Goal: Information Seeking & Learning: Compare options

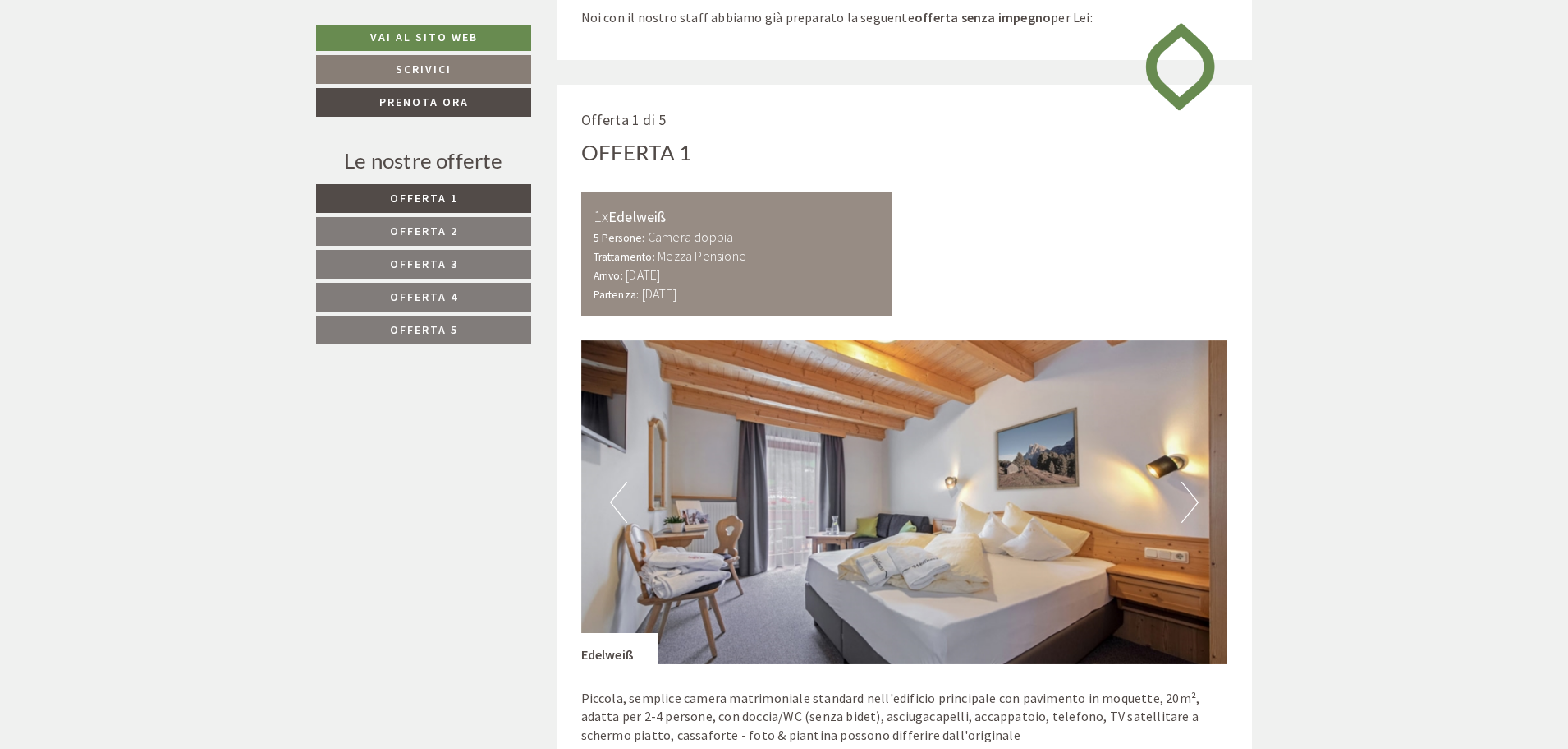
scroll to position [904, 0]
click at [438, 228] on span "Offerta 2" at bounding box center [424, 230] width 68 height 15
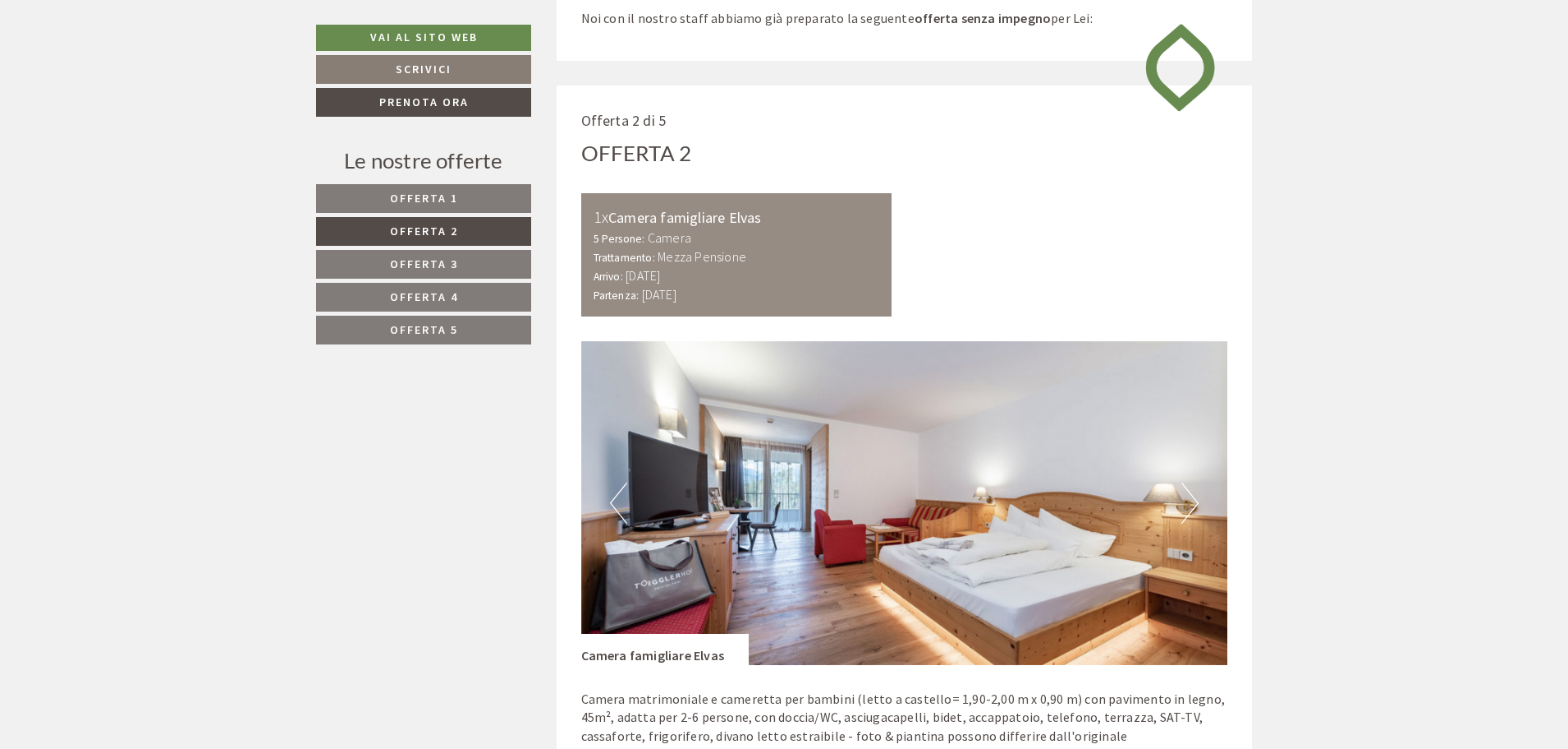
scroll to position [989, 0]
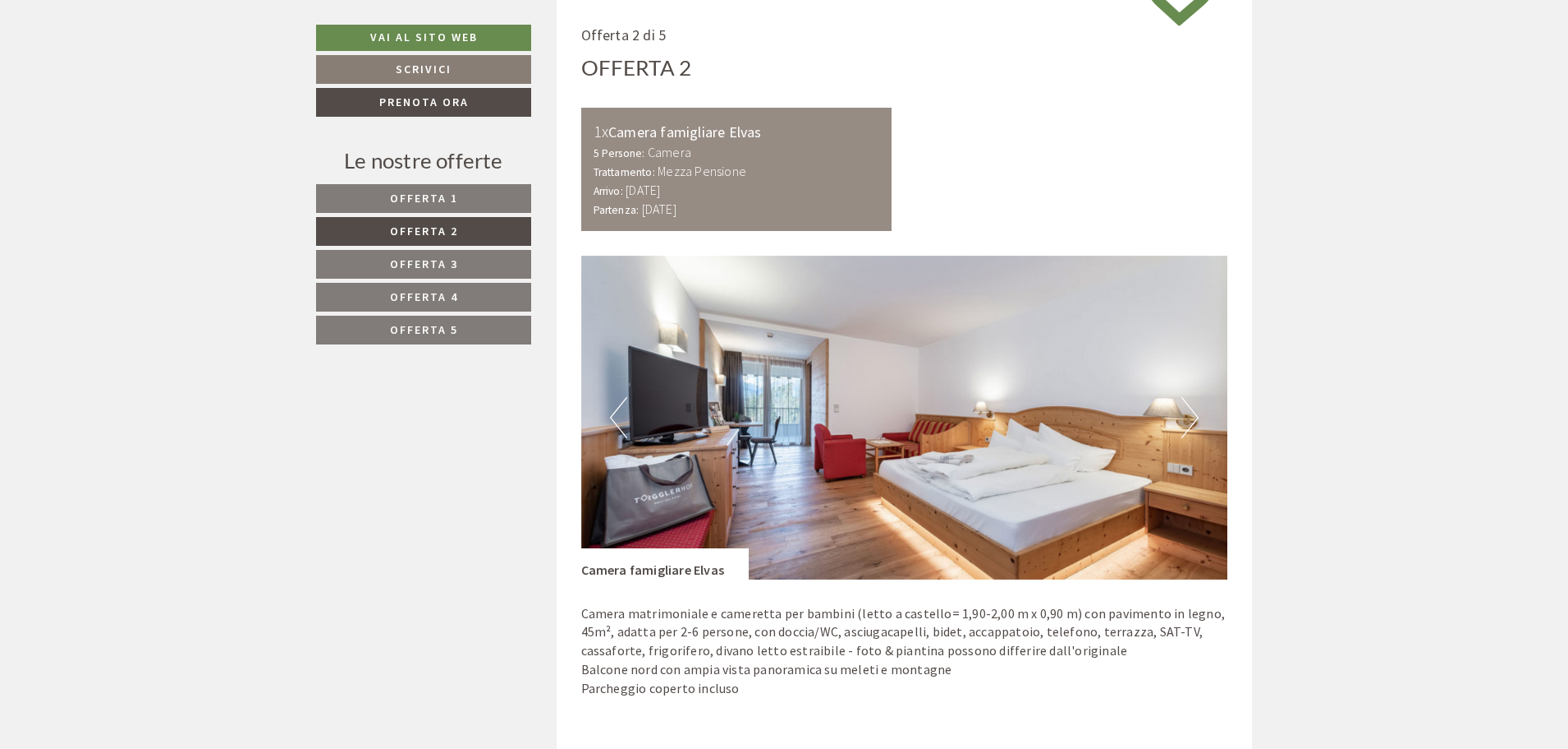
click at [449, 259] on span "Offerta 3" at bounding box center [424, 263] width 68 height 15
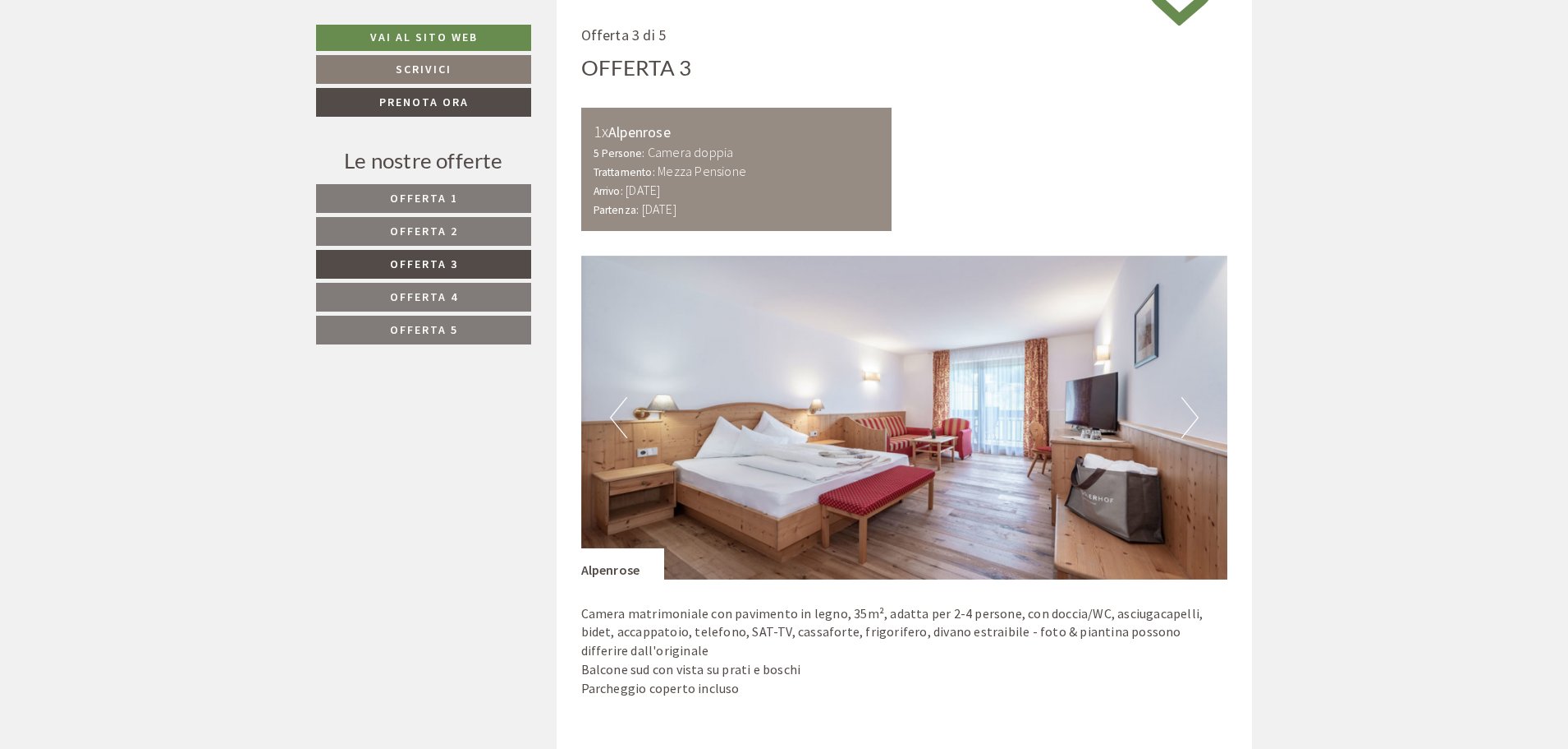
click at [453, 297] on span "Offerta 4" at bounding box center [424, 296] width 68 height 15
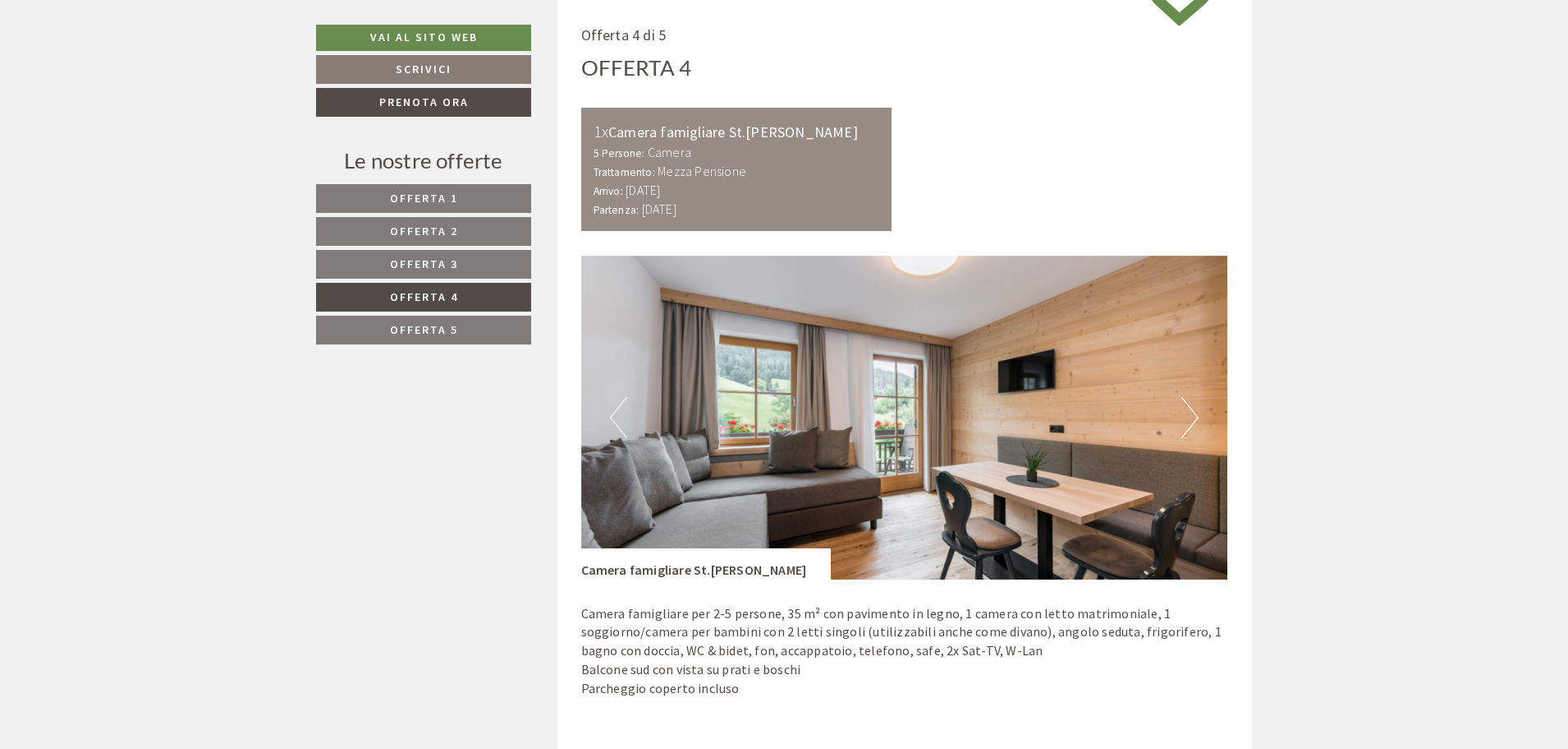
click at [445, 325] on span "Offerta 5" at bounding box center [424, 329] width 68 height 15
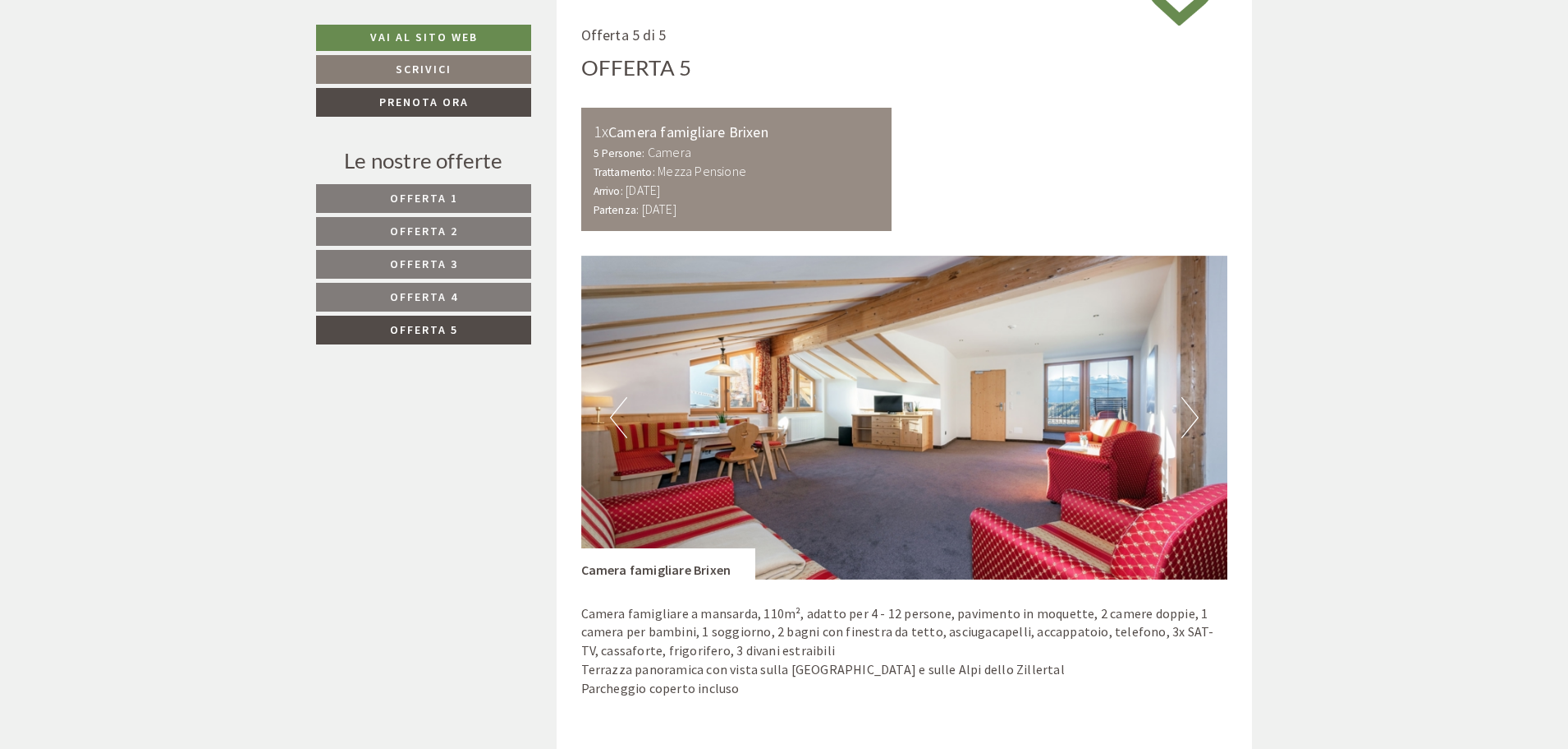
click at [436, 191] on link "Offerta 1" at bounding box center [423, 198] width 215 height 29
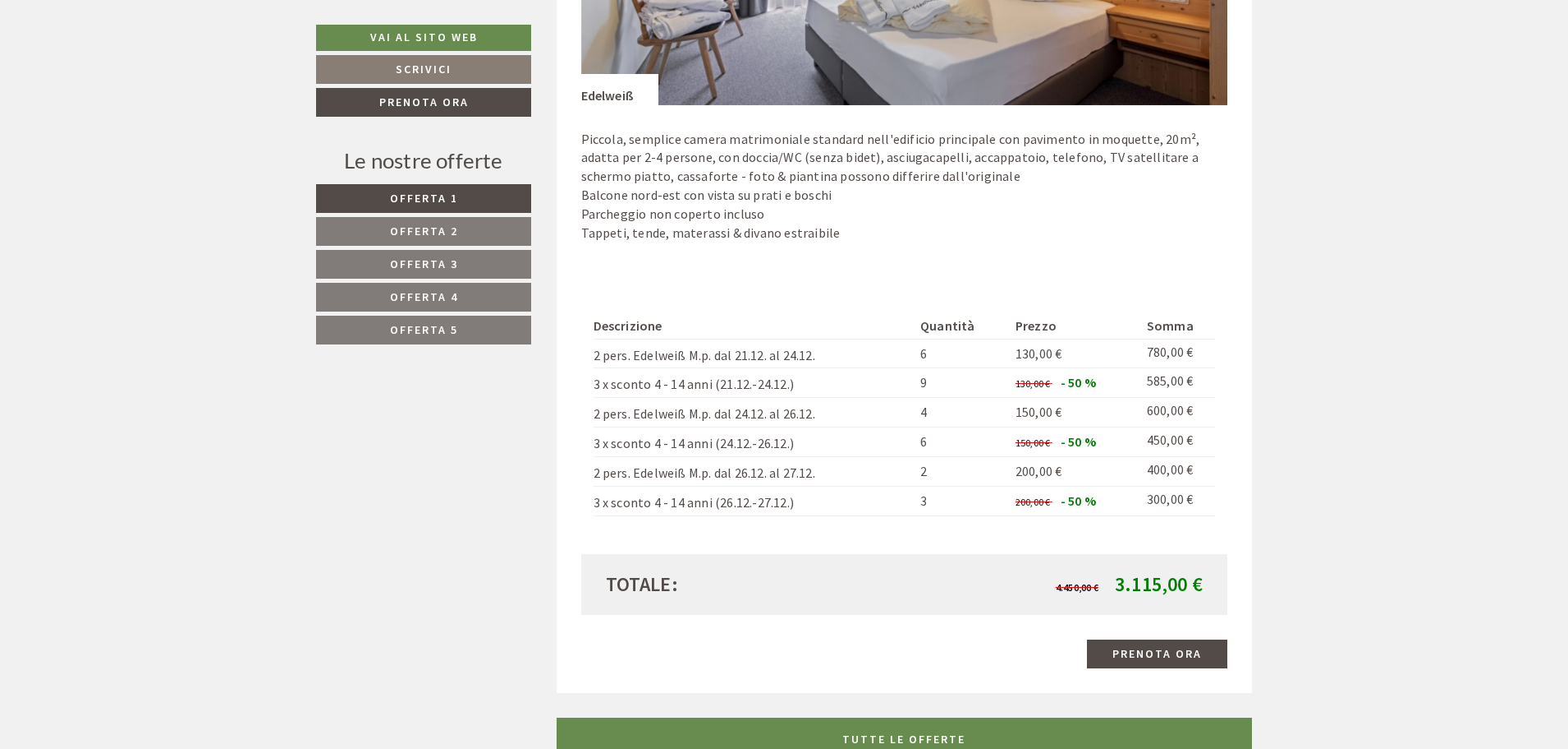
scroll to position [1482, 0]
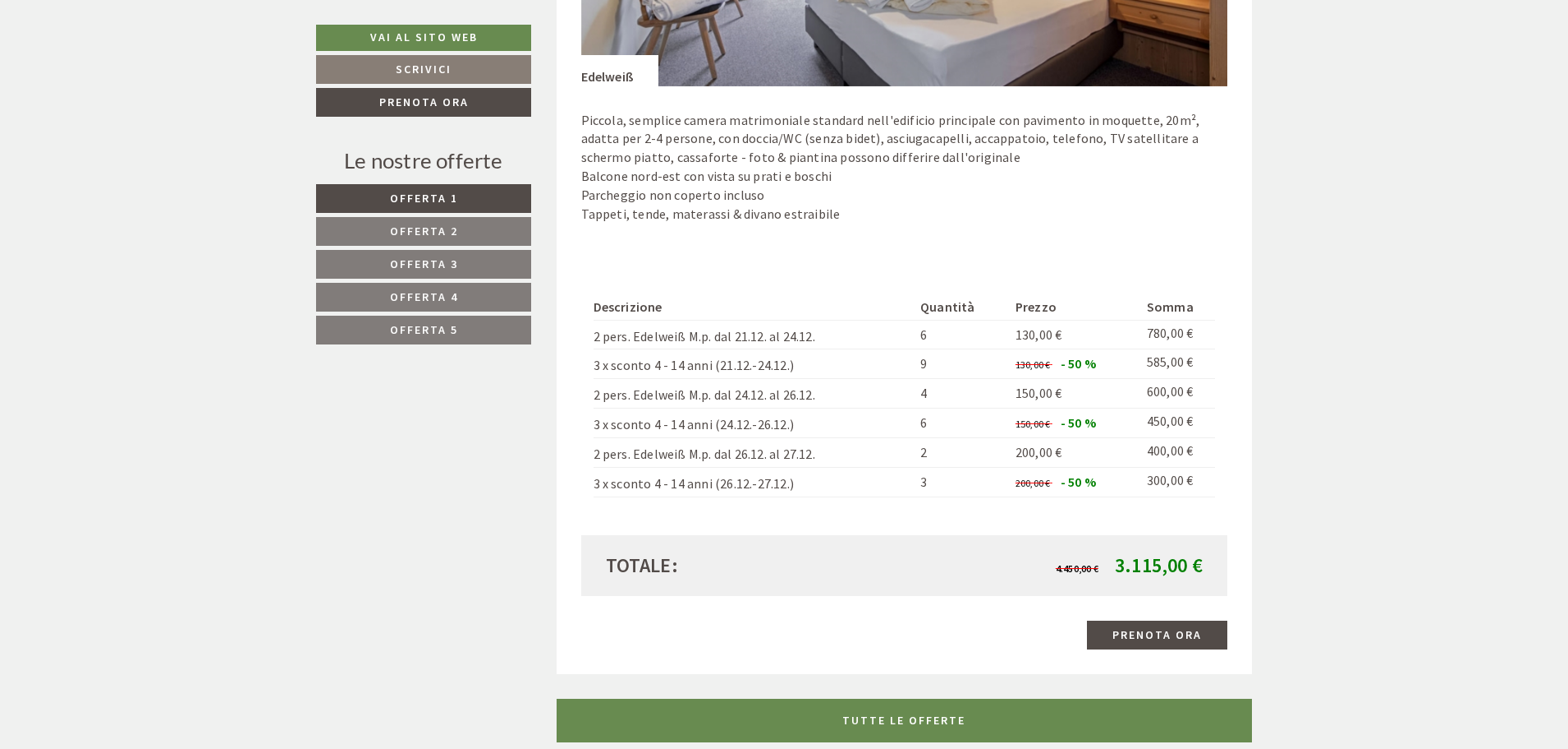
click at [463, 228] on link "Offerta 2" at bounding box center [423, 231] width 215 height 29
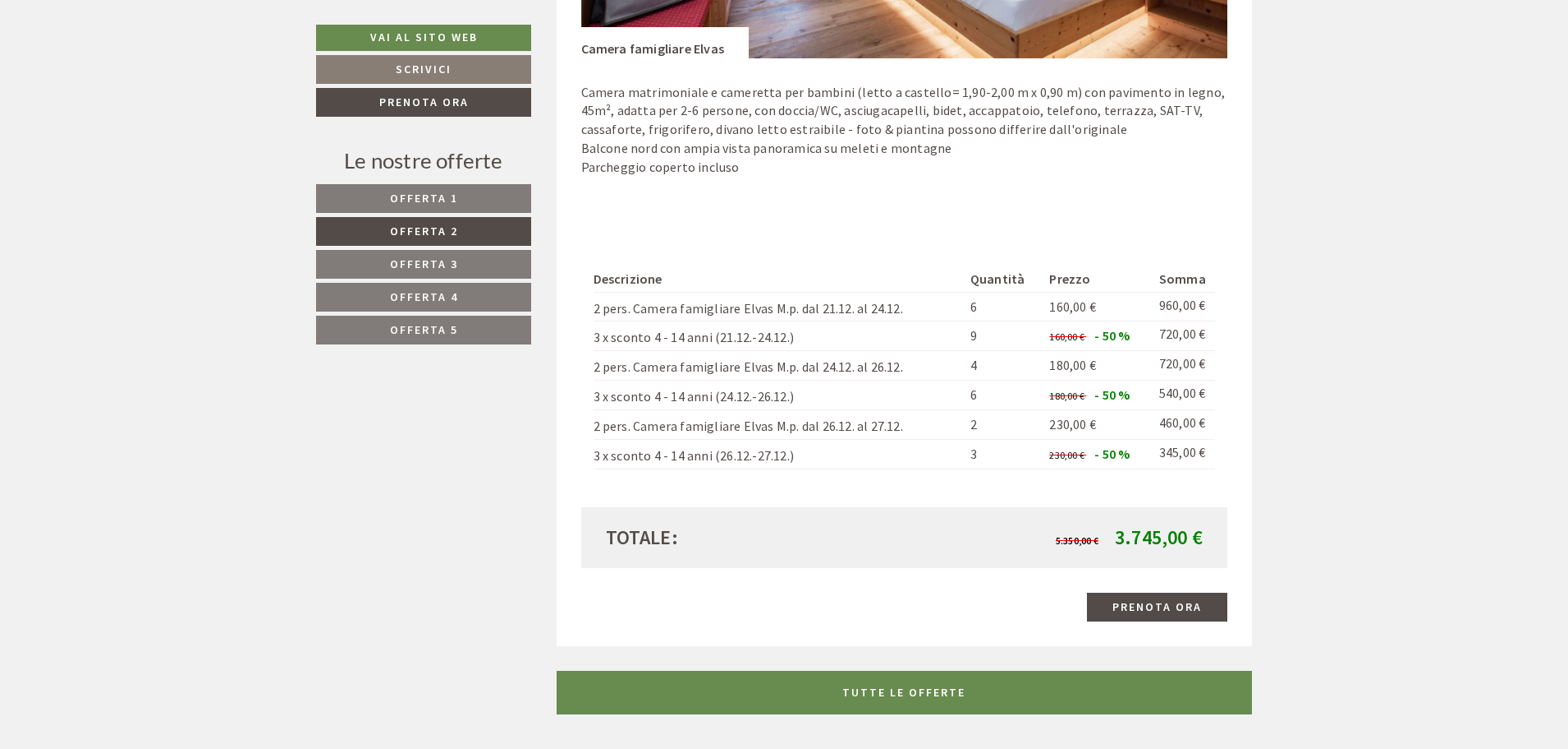
scroll to position [1564, 0]
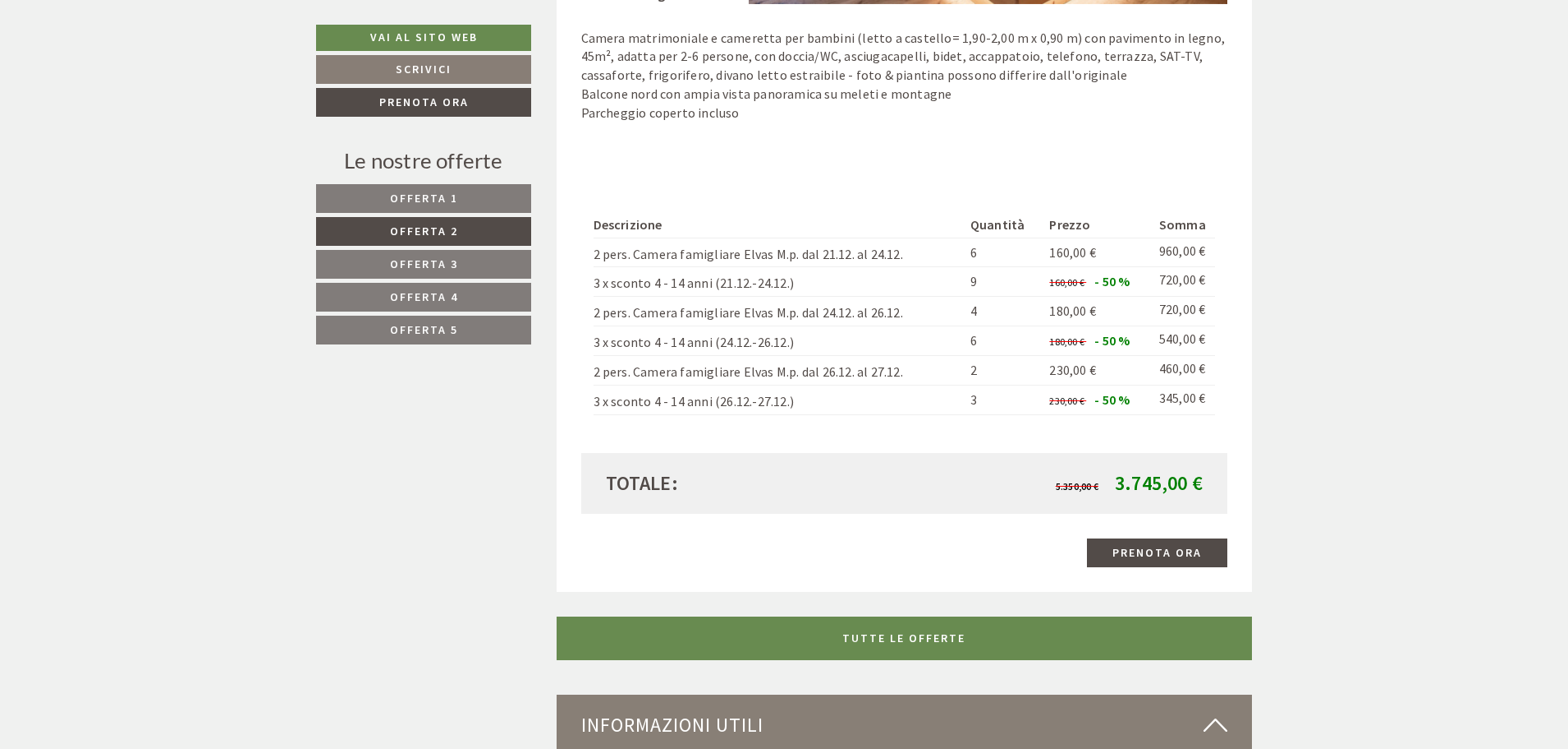
click at [469, 262] on link "Offerta 3" at bounding box center [423, 264] width 215 height 29
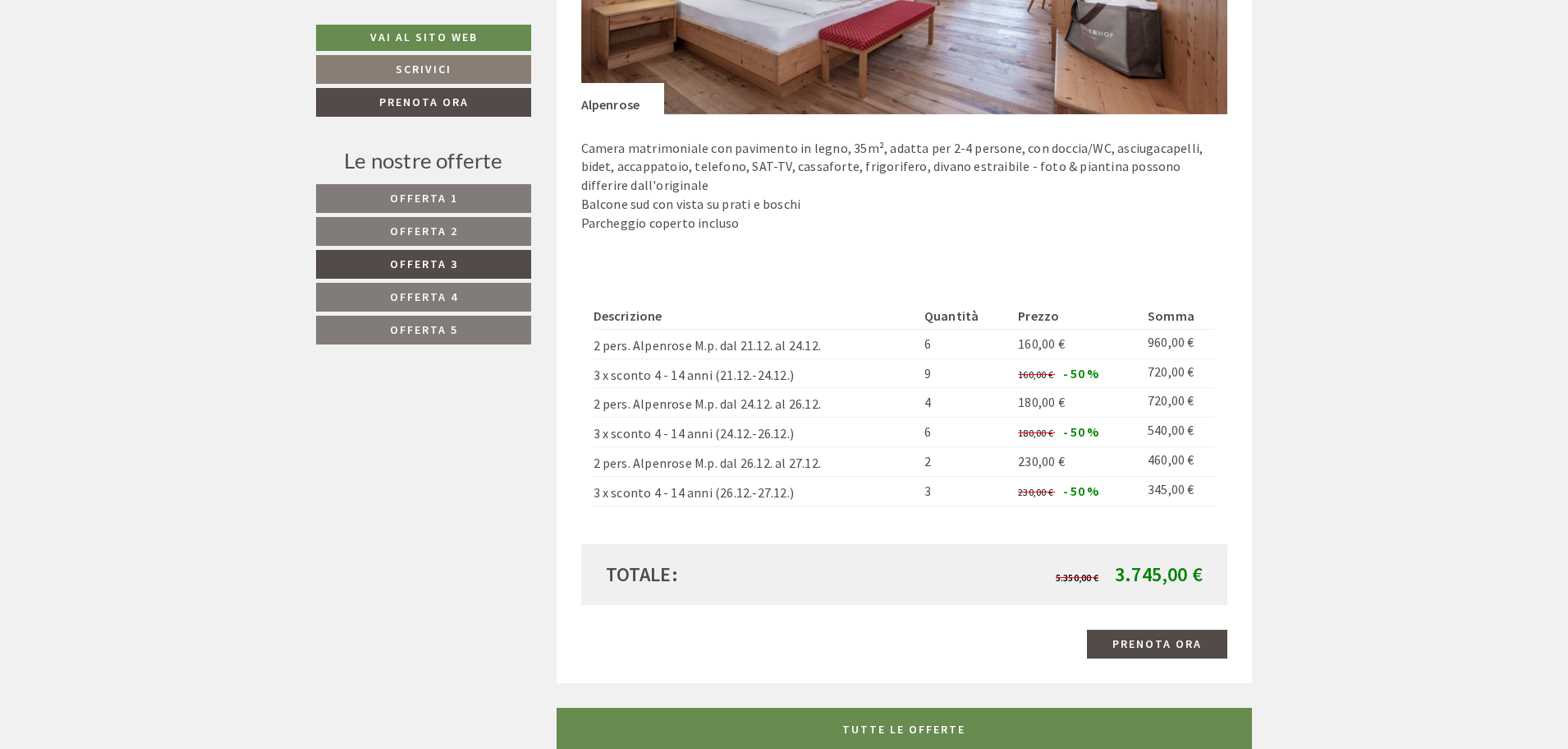
scroll to position [1482, 0]
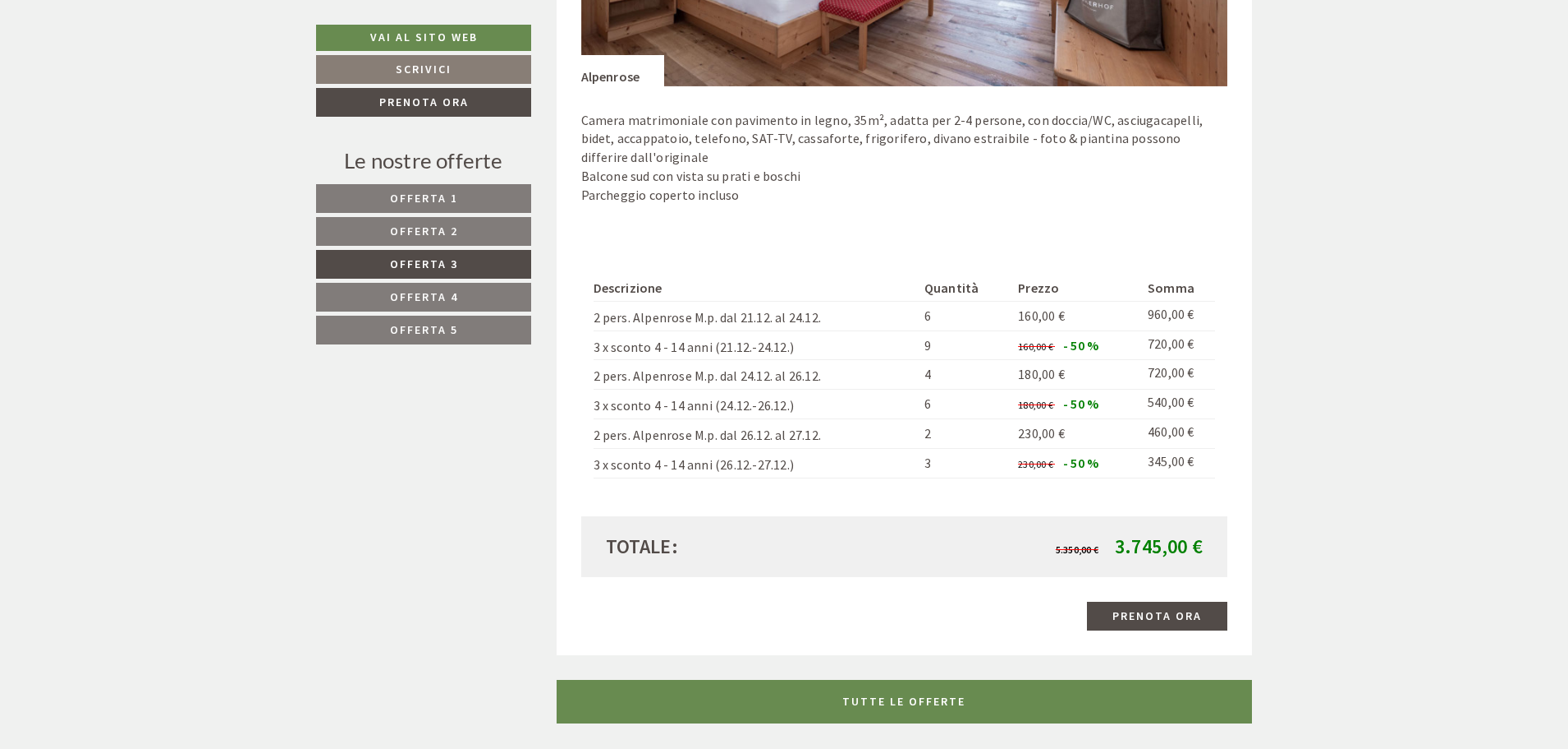
click at [442, 293] on span "Offerta 4" at bounding box center [424, 296] width 68 height 15
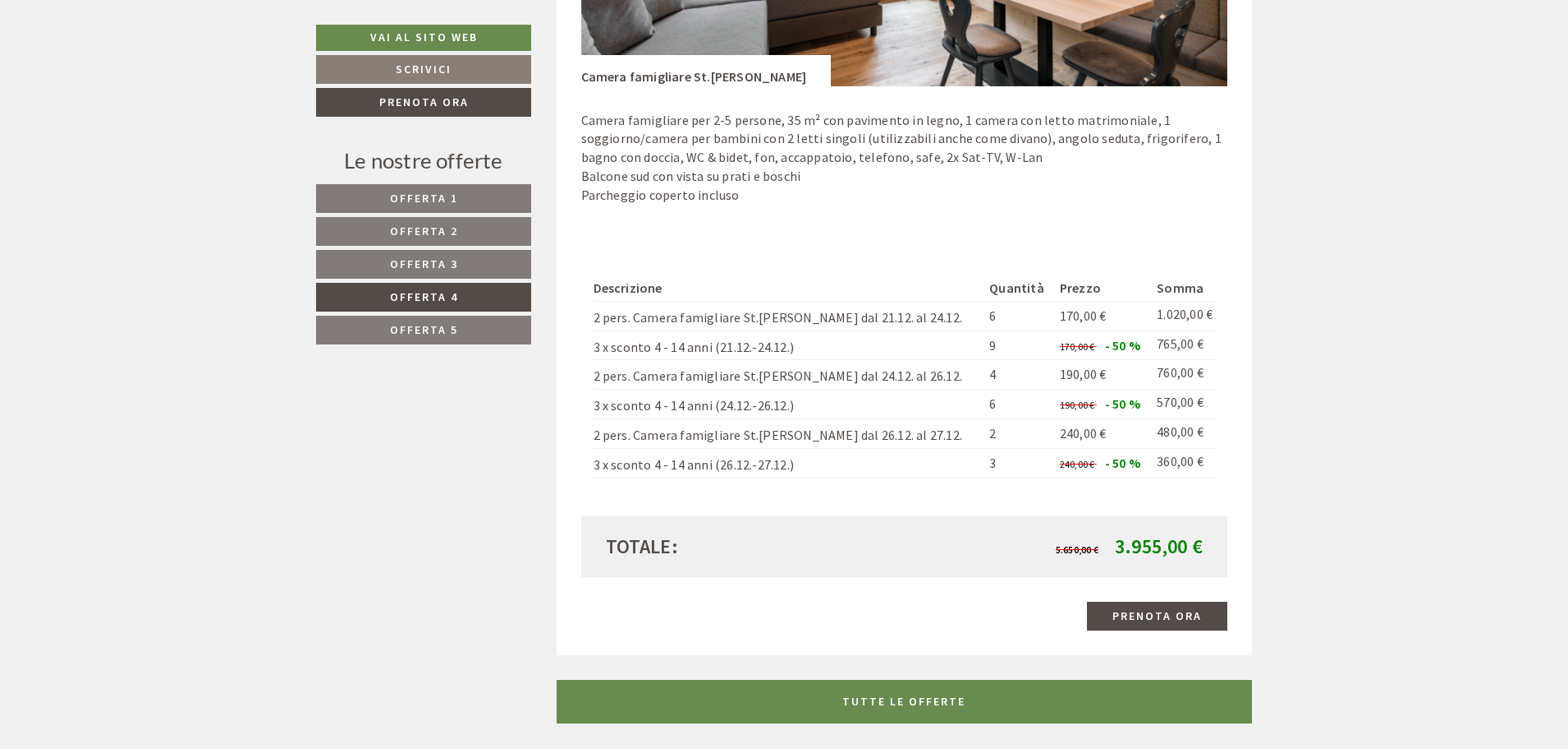
click at [472, 324] on link "Offerta 5" at bounding box center [423, 330] width 215 height 29
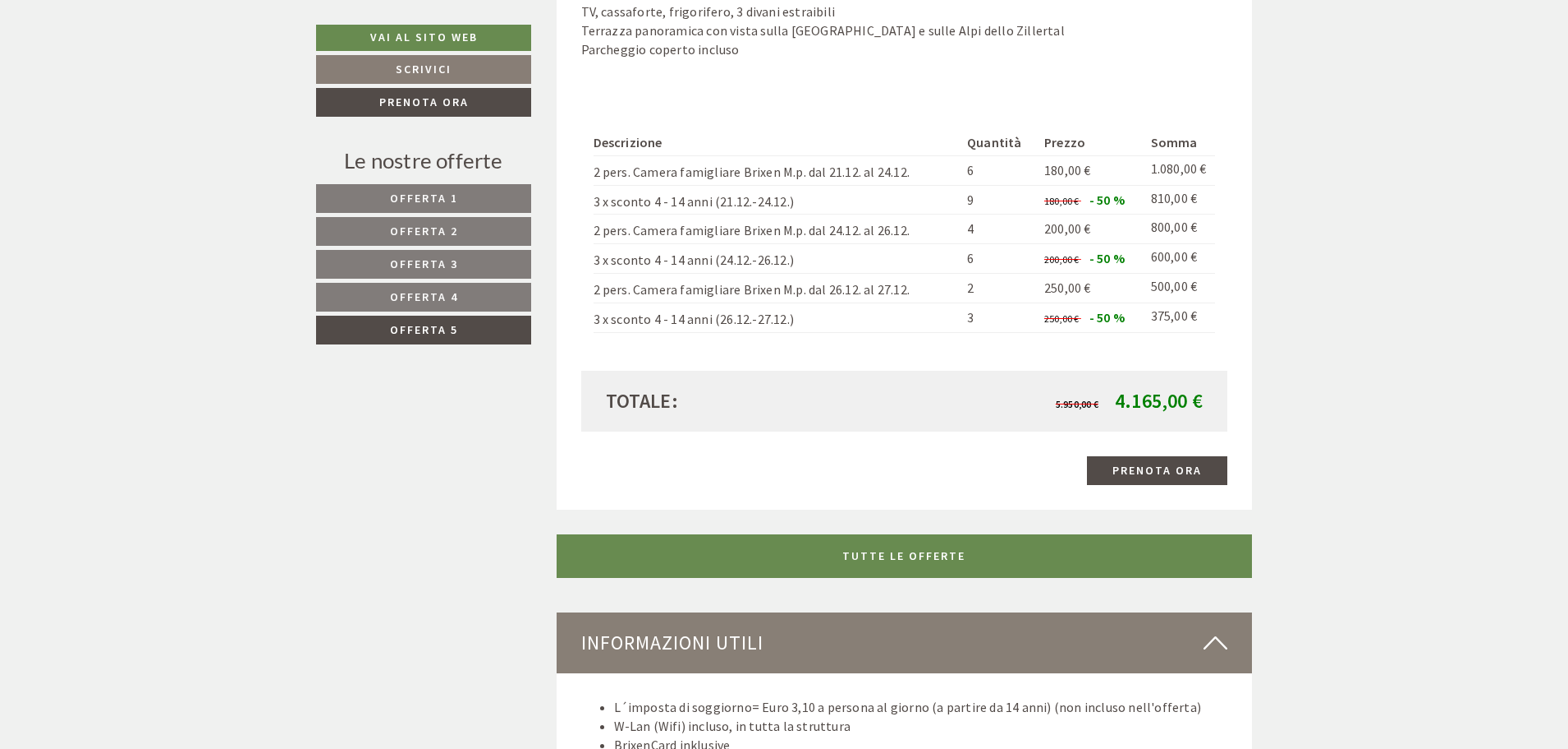
scroll to position [1647, 0]
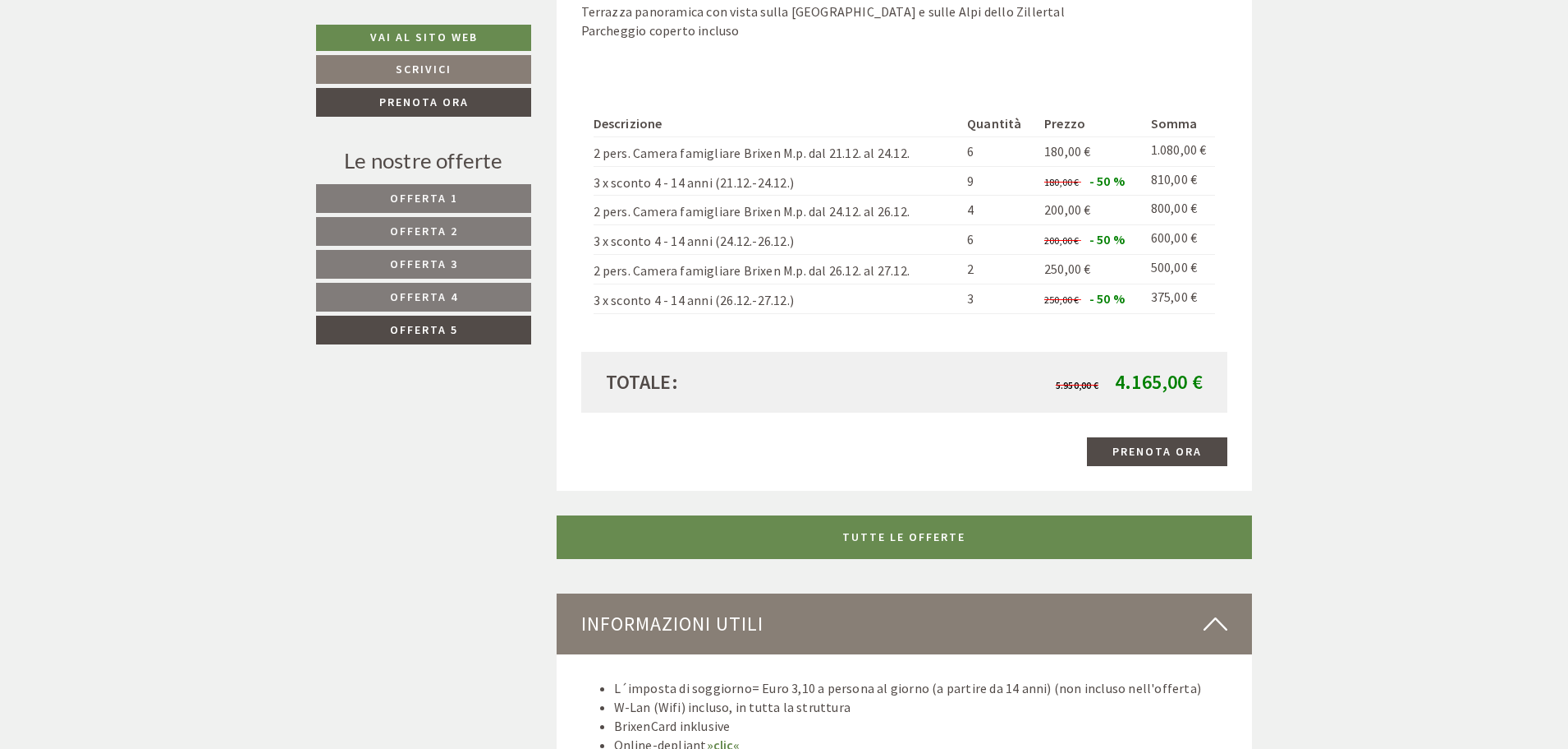
click at [495, 203] on link "Offerta 1" at bounding box center [423, 198] width 215 height 29
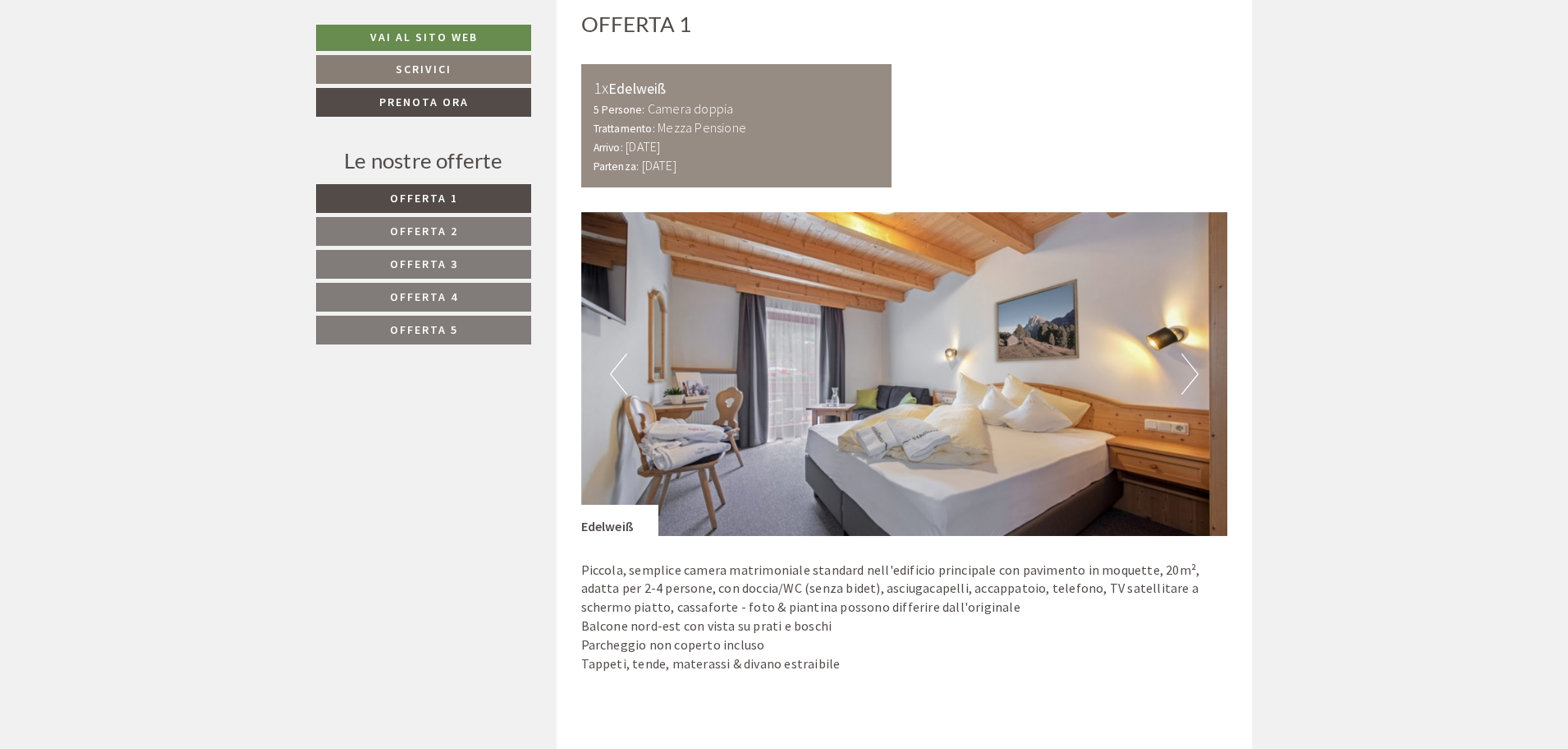
scroll to position [1071, 0]
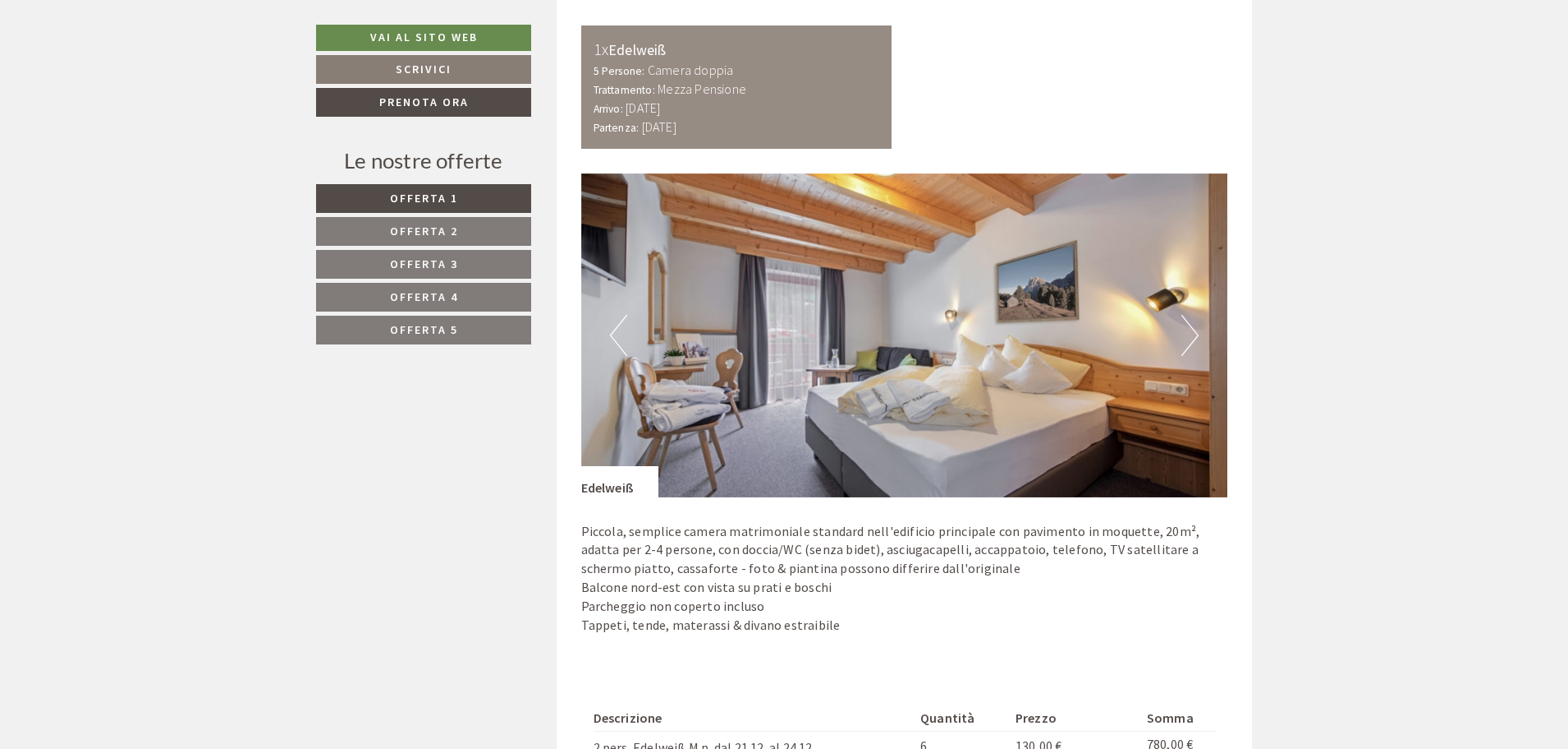
click at [1195, 333] on button "Next" at bounding box center [1189, 335] width 17 height 41
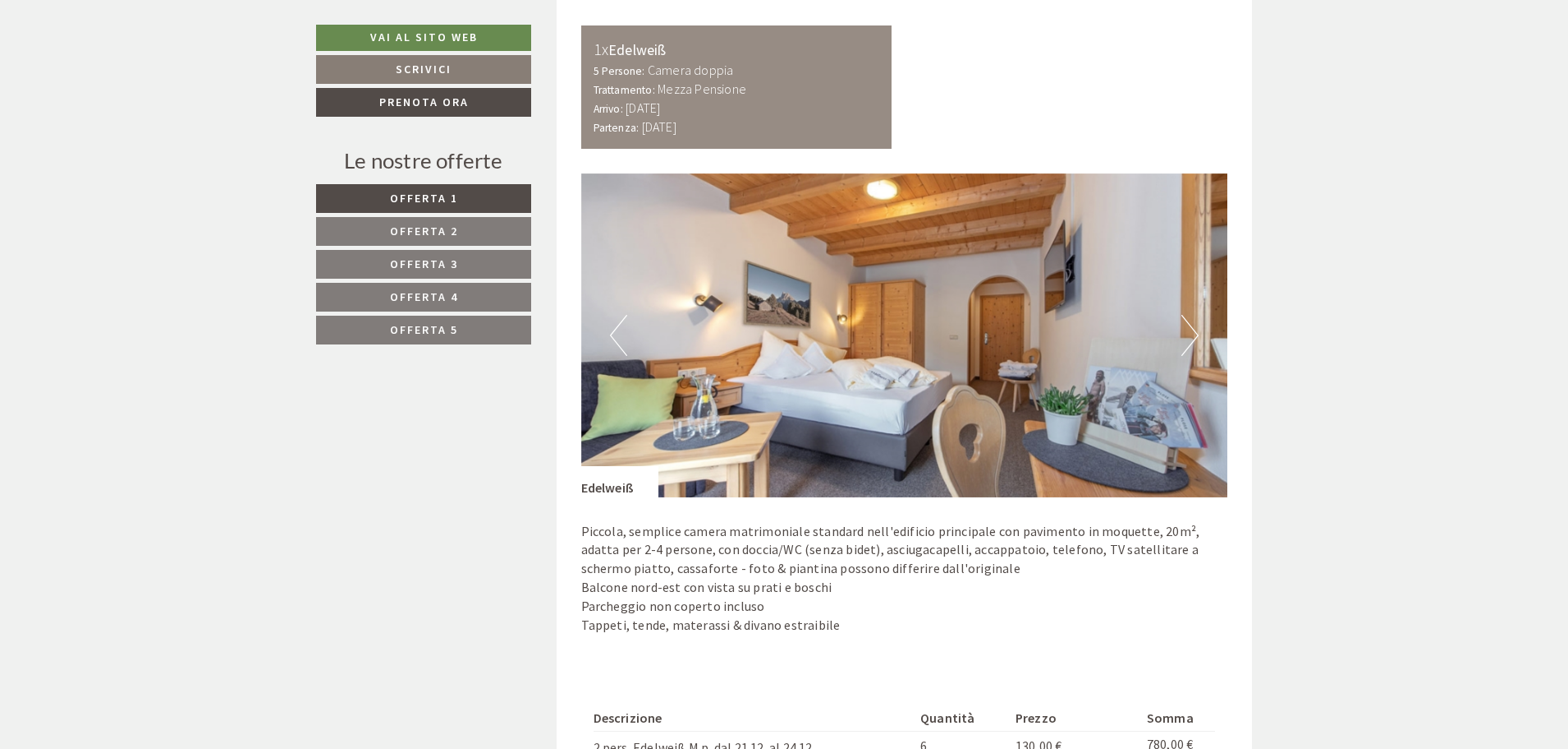
click at [1195, 333] on button "Next" at bounding box center [1189, 335] width 17 height 41
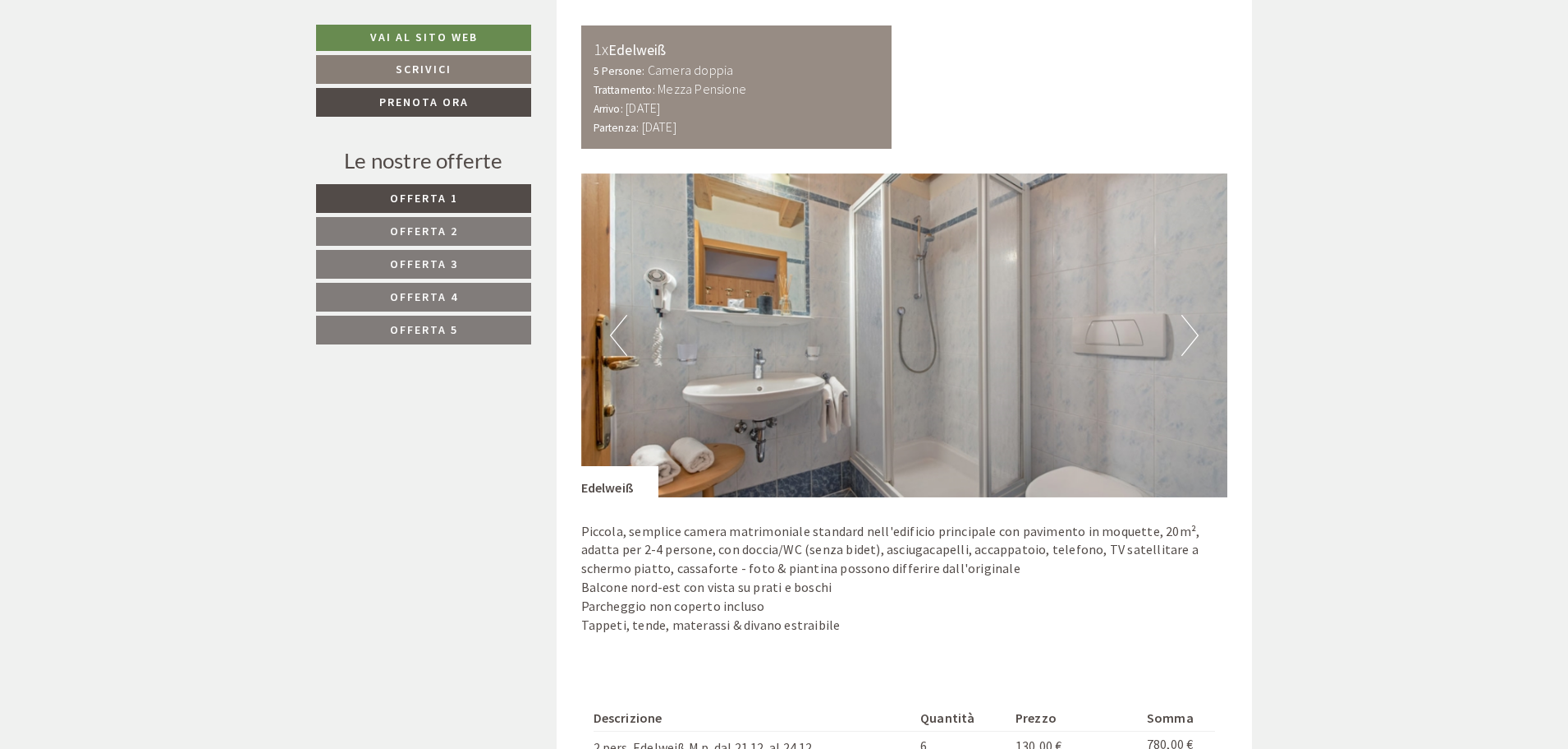
click at [1195, 333] on button "Next" at bounding box center [1189, 335] width 17 height 41
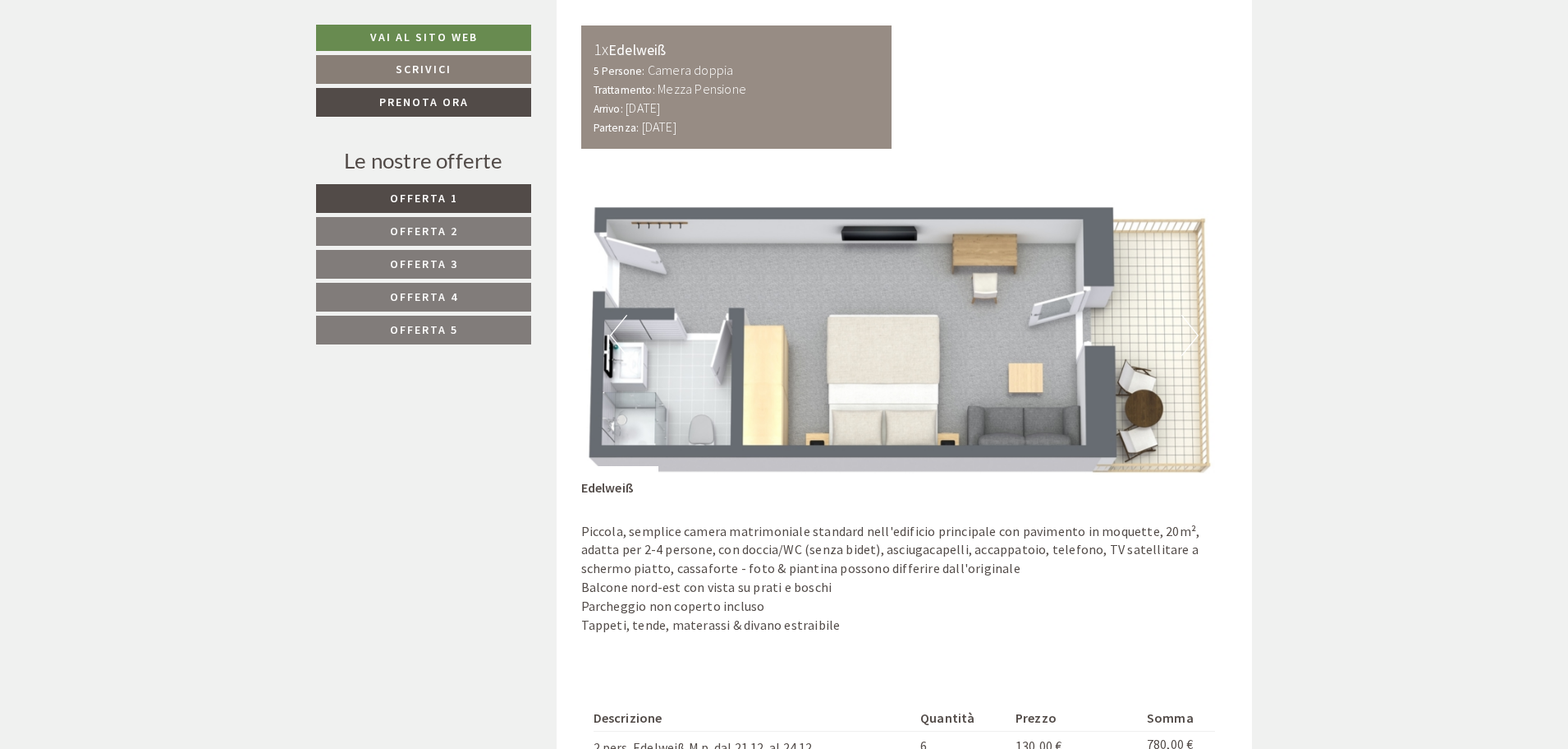
click at [1195, 333] on button "Next" at bounding box center [1189, 335] width 17 height 41
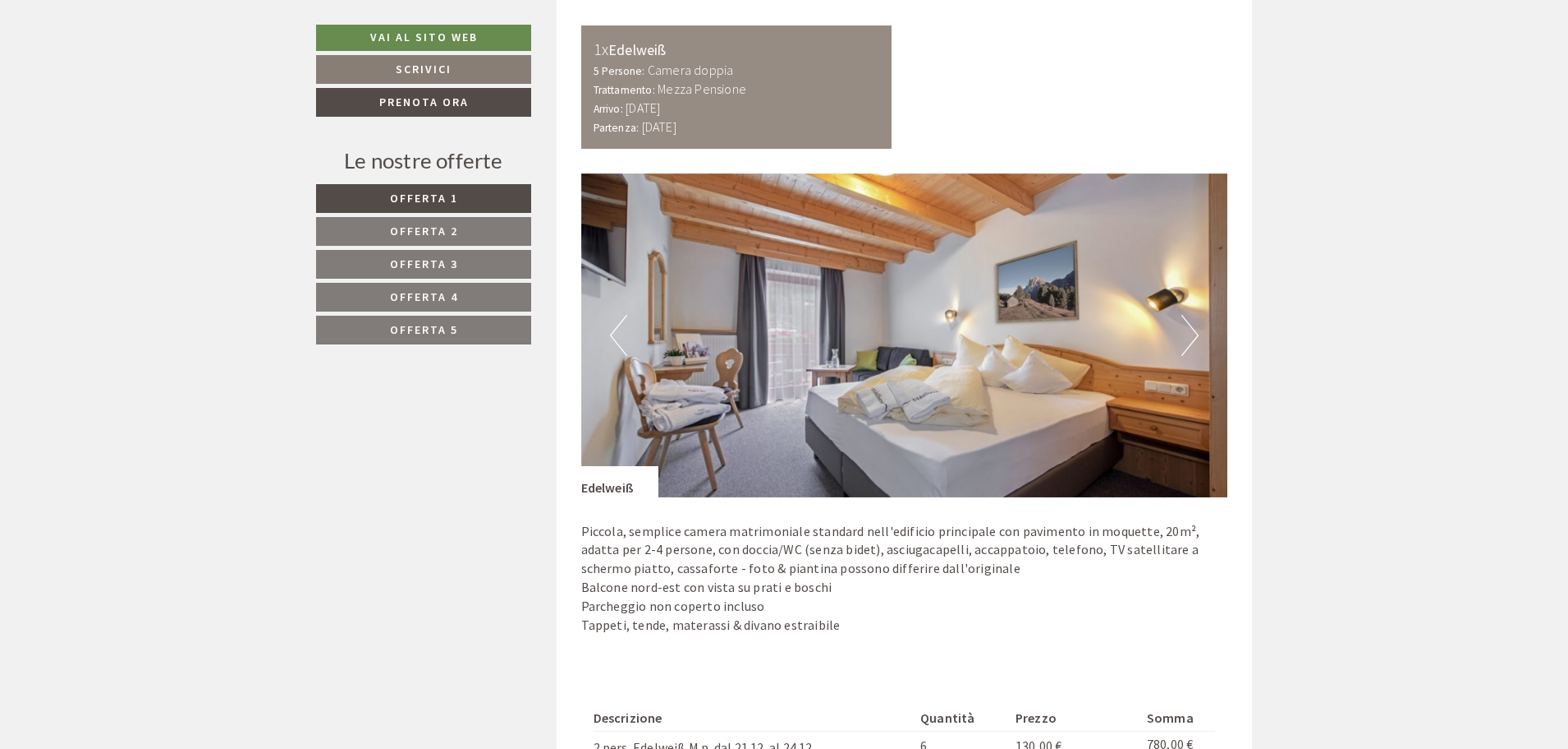
click at [623, 329] on button "Previous" at bounding box center [618, 335] width 17 height 41
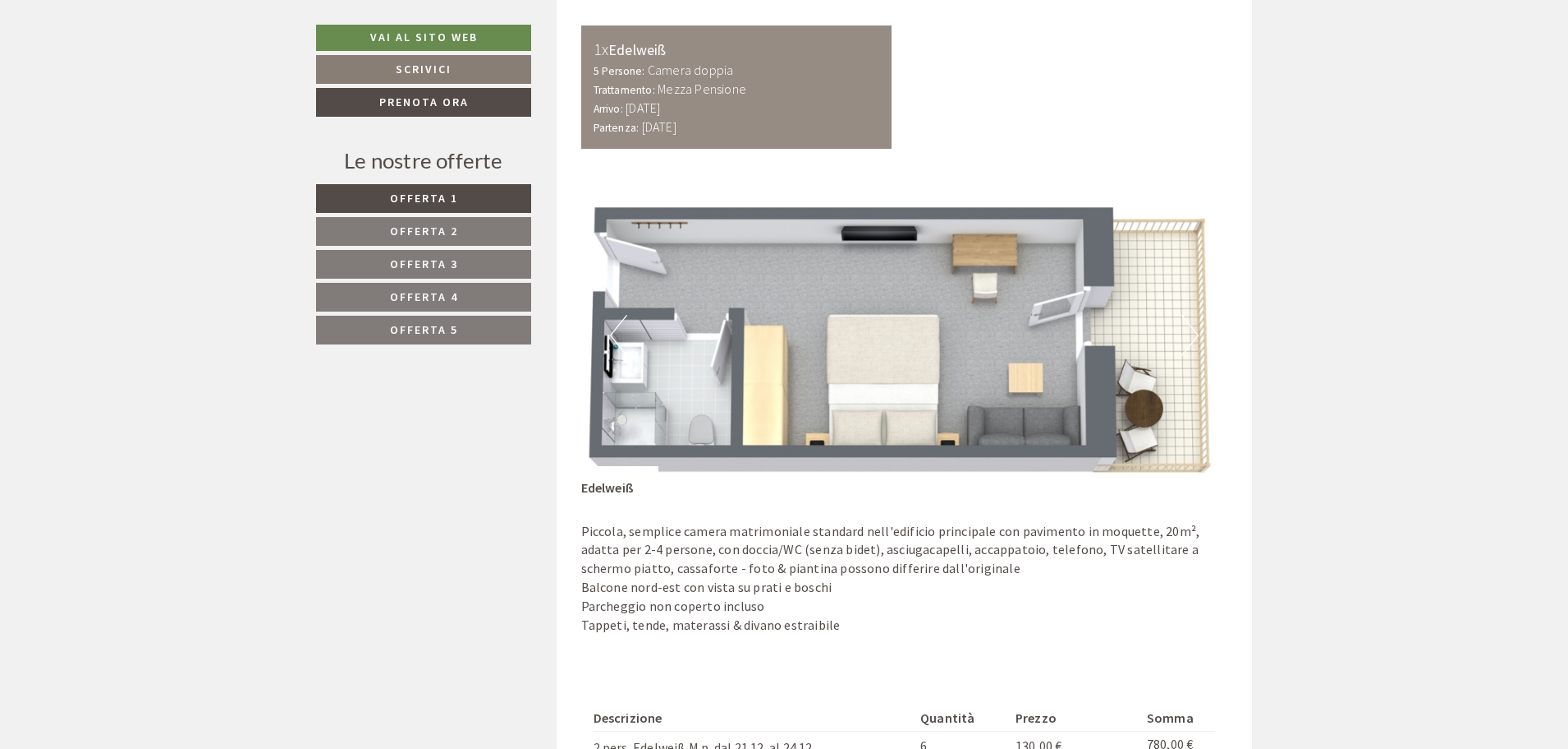
click at [441, 226] on span "Offerta 2" at bounding box center [424, 230] width 68 height 15
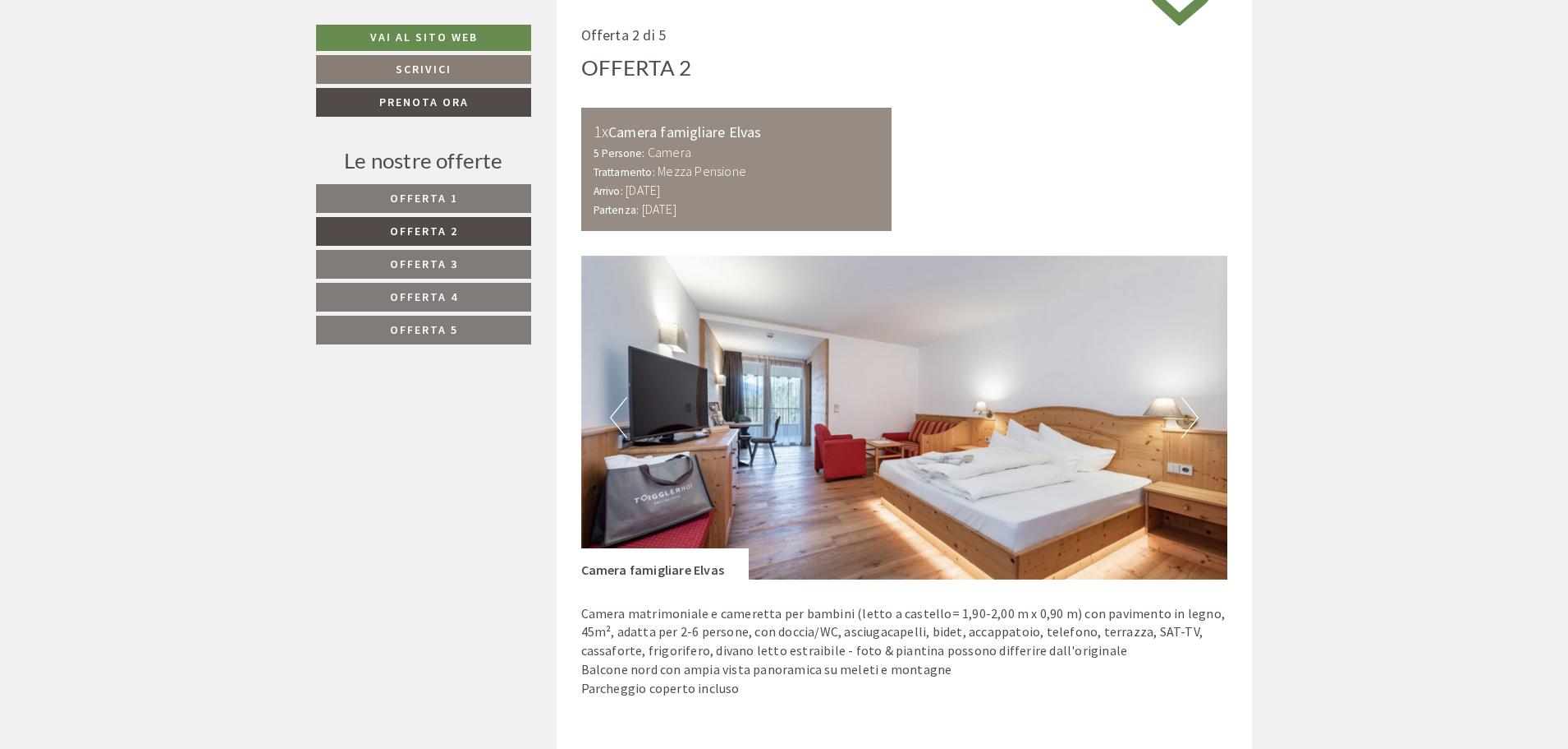
click at [1182, 412] on button "Next" at bounding box center [1189, 417] width 17 height 41
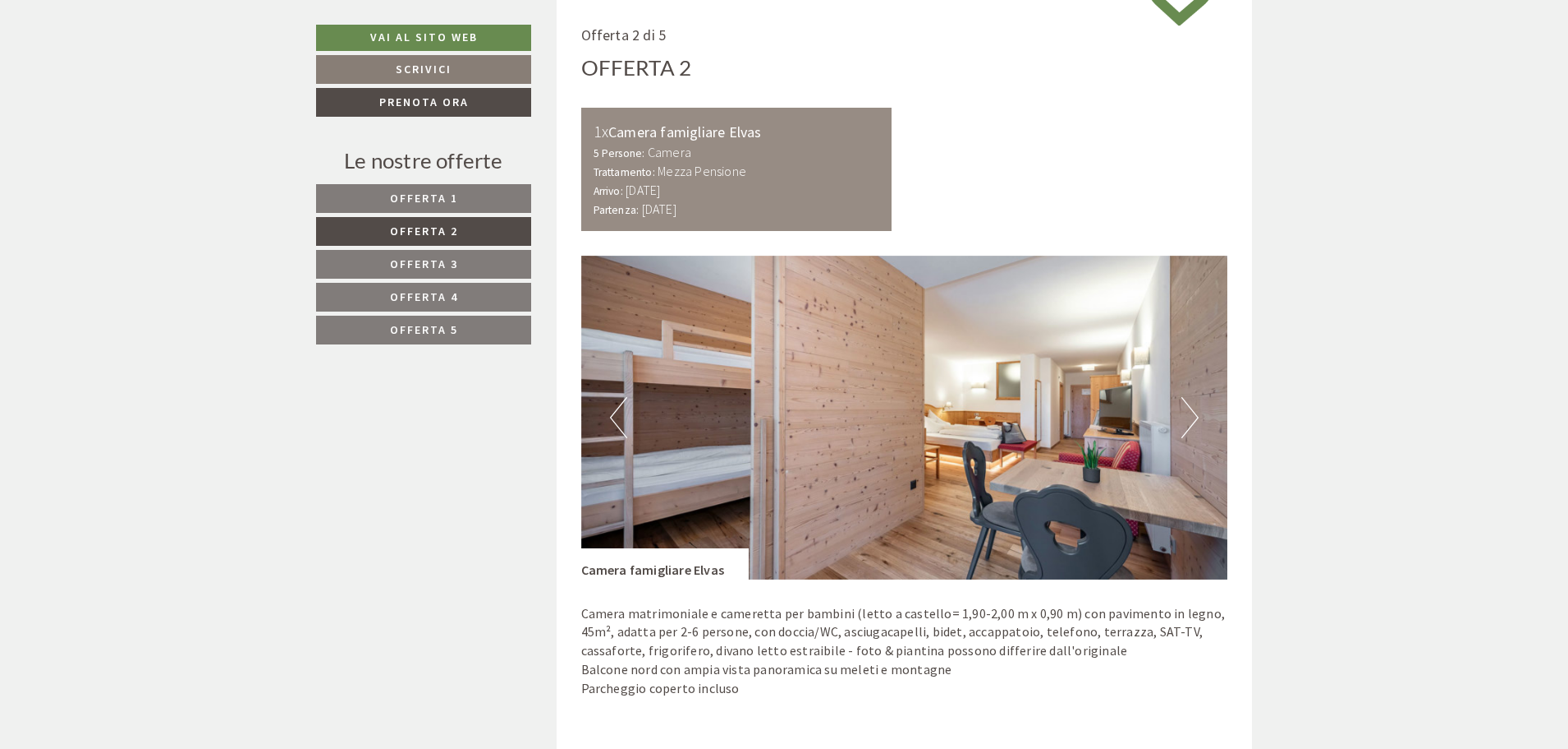
click at [1182, 412] on button "Next" at bounding box center [1189, 417] width 17 height 41
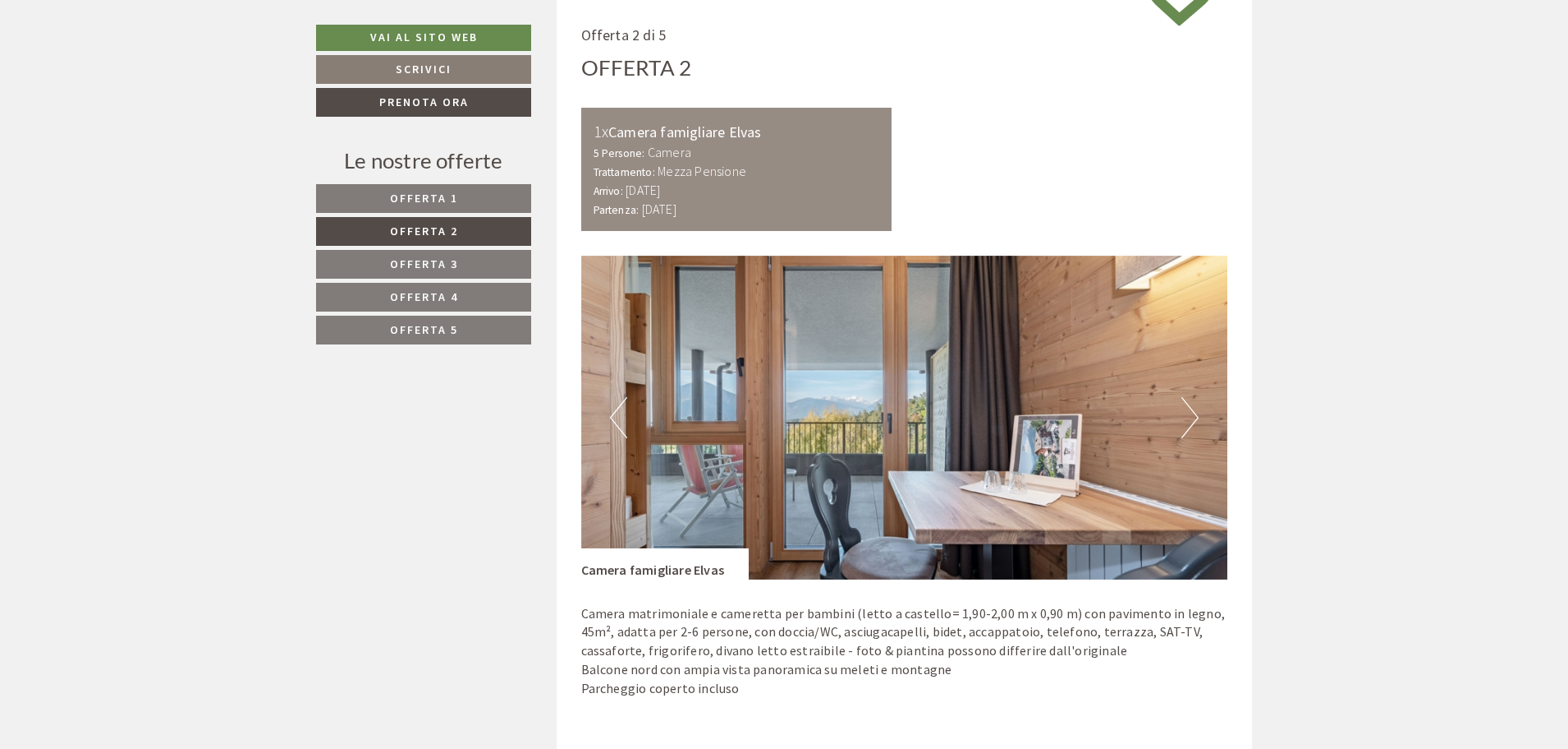
click at [1182, 412] on button "Next" at bounding box center [1189, 417] width 17 height 41
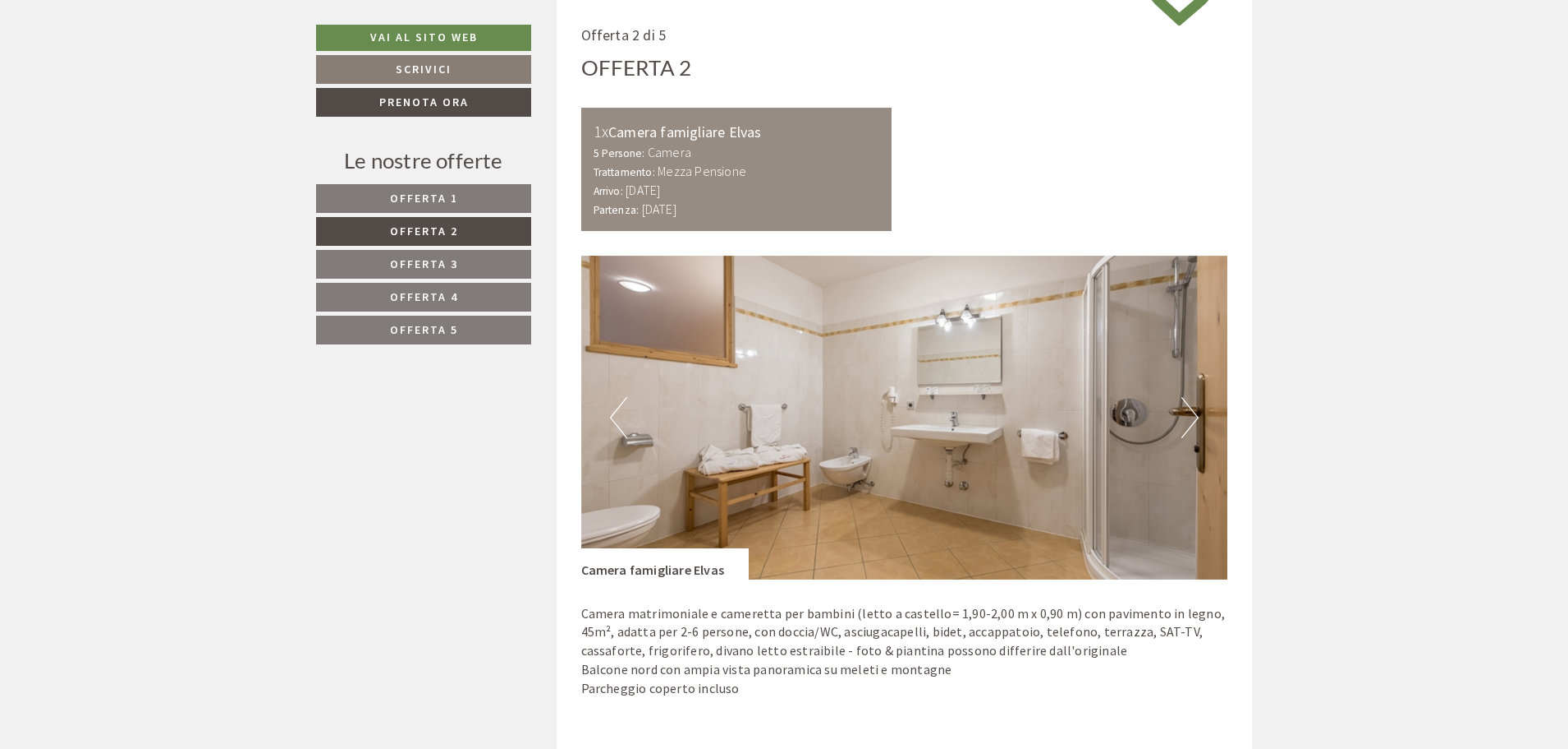
click at [1182, 412] on button "Next" at bounding box center [1189, 417] width 17 height 41
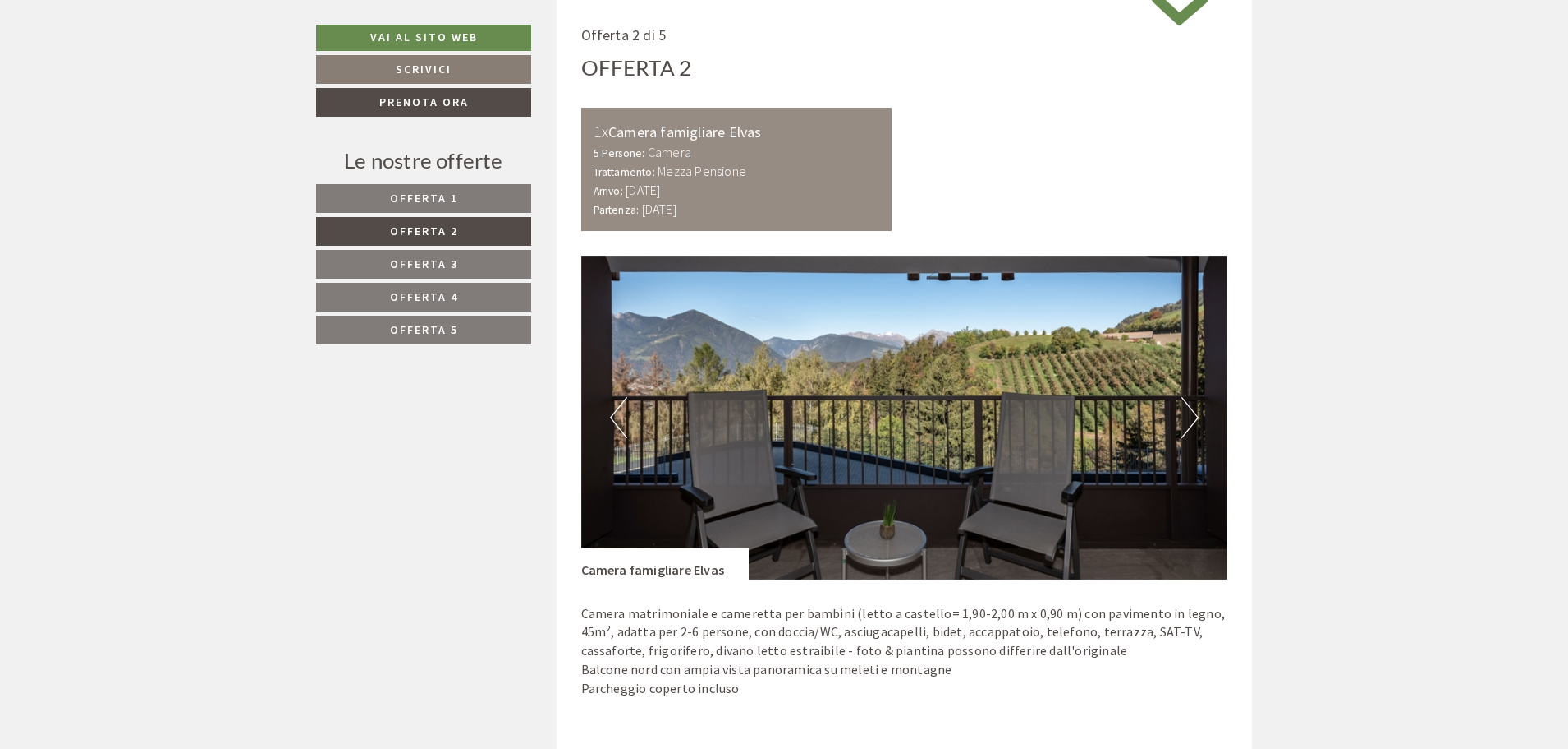
click at [1182, 412] on button "Next" at bounding box center [1189, 417] width 17 height 41
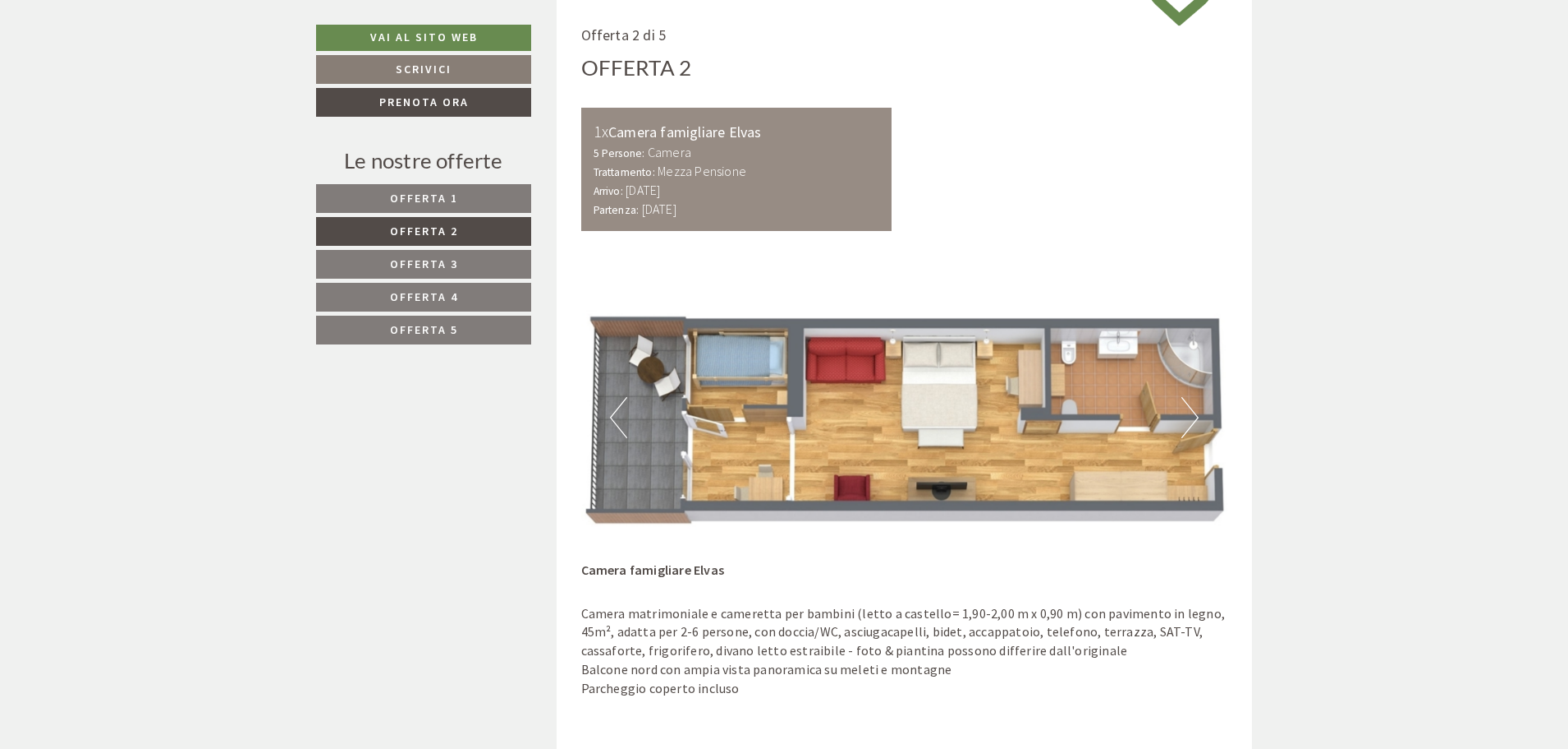
click at [449, 257] on span "Offerta 3" at bounding box center [424, 263] width 68 height 15
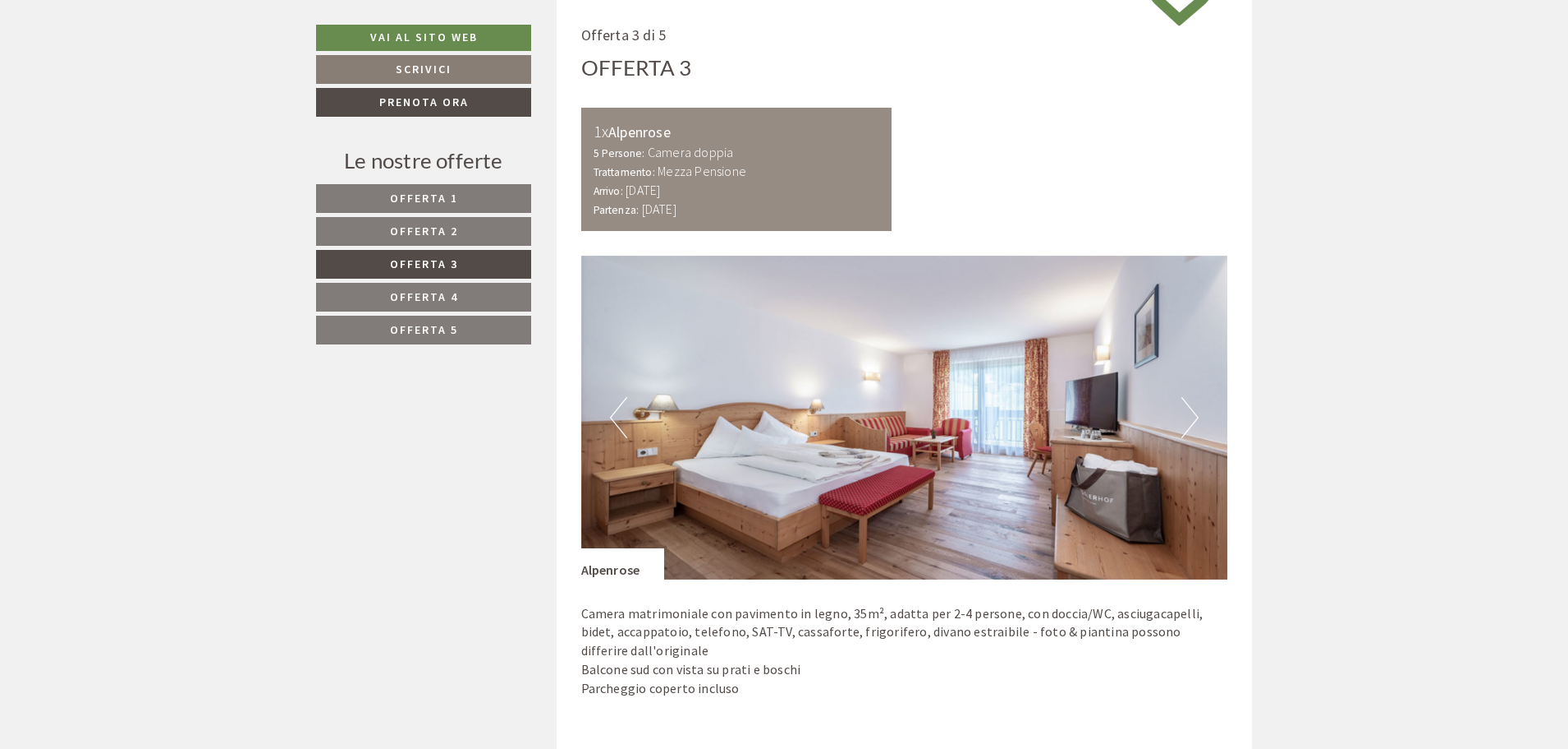
click at [1188, 412] on button "Next" at bounding box center [1189, 417] width 17 height 41
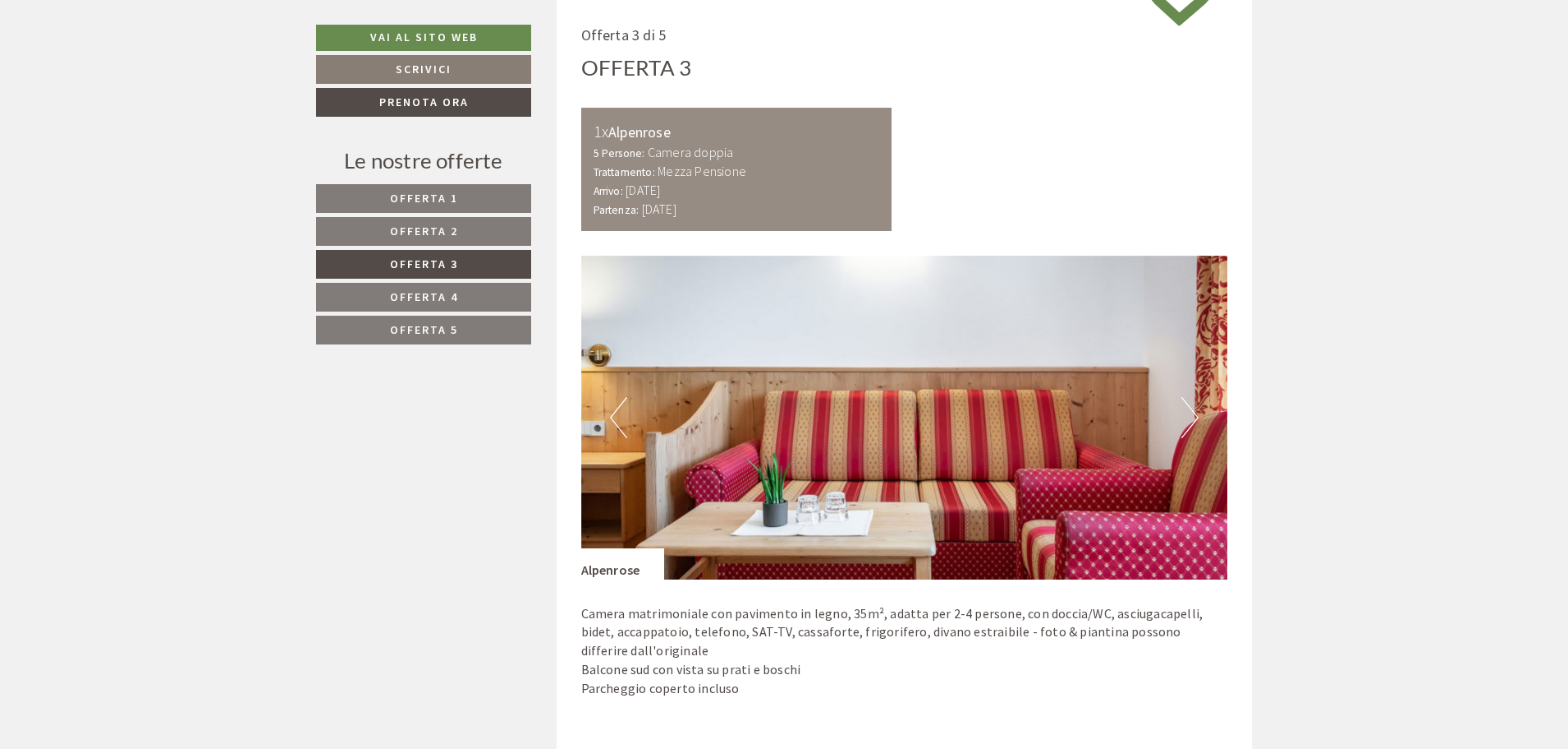
click at [1188, 412] on button "Next" at bounding box center [1189, 417] width 17 height 41
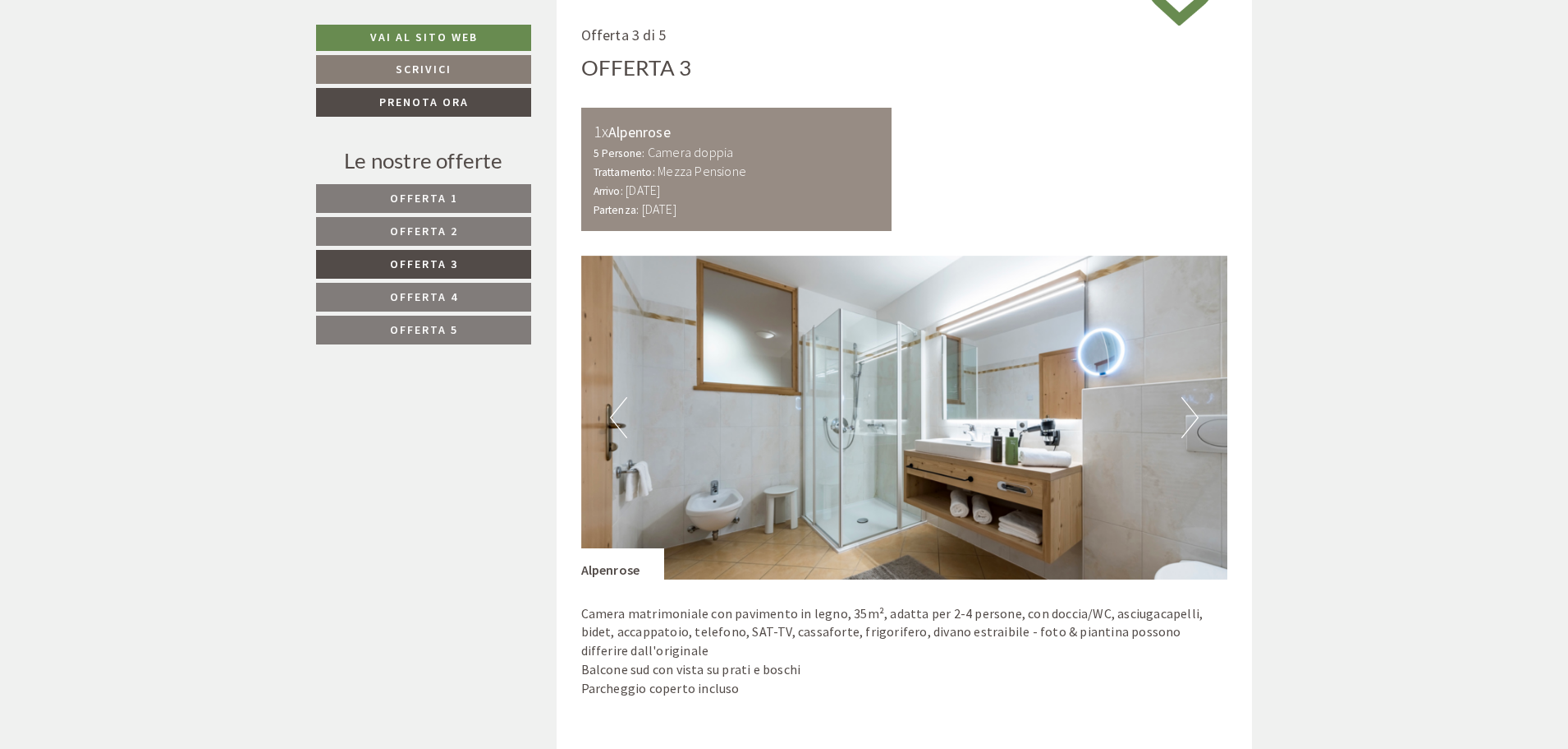
click at [1188, 412] on button "Next" at bounding box center [1189, 417] width 17 height 41
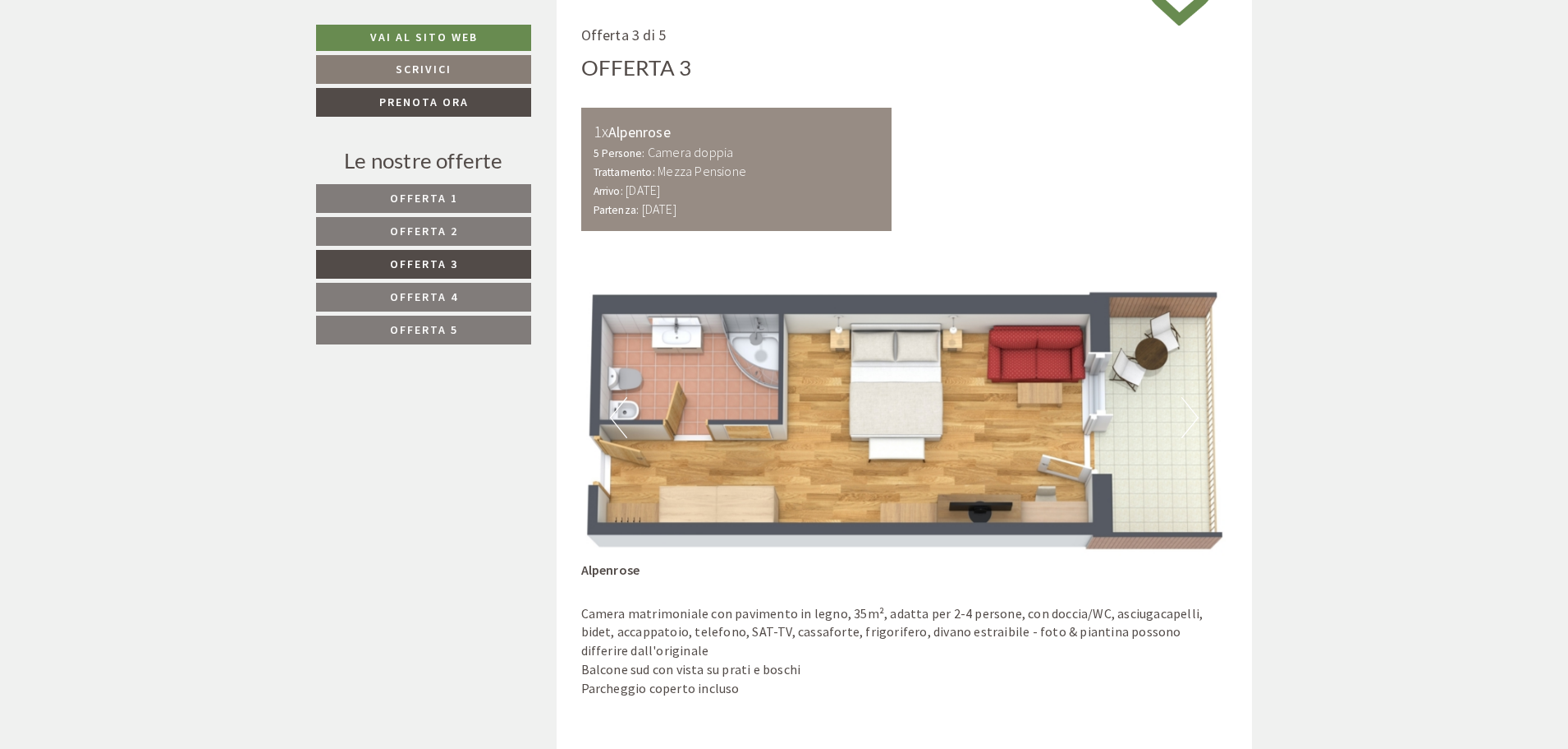
click at [388, 297] on link "Offerta 4" at bounding box center [423, 297] width 215 height 29
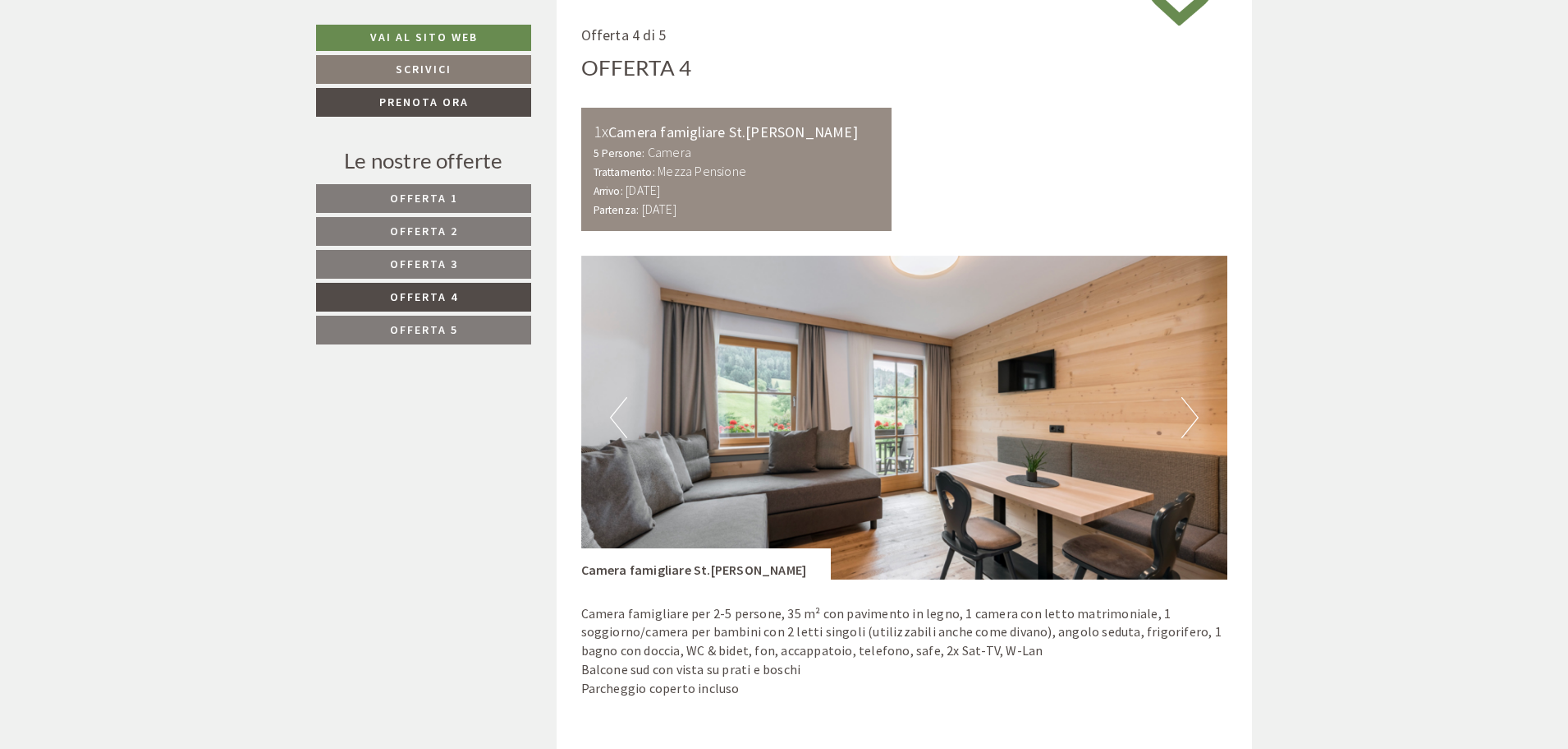
click at [1195, 415] on button "Next" at bounding box center [1189, 417] width 17 height 41
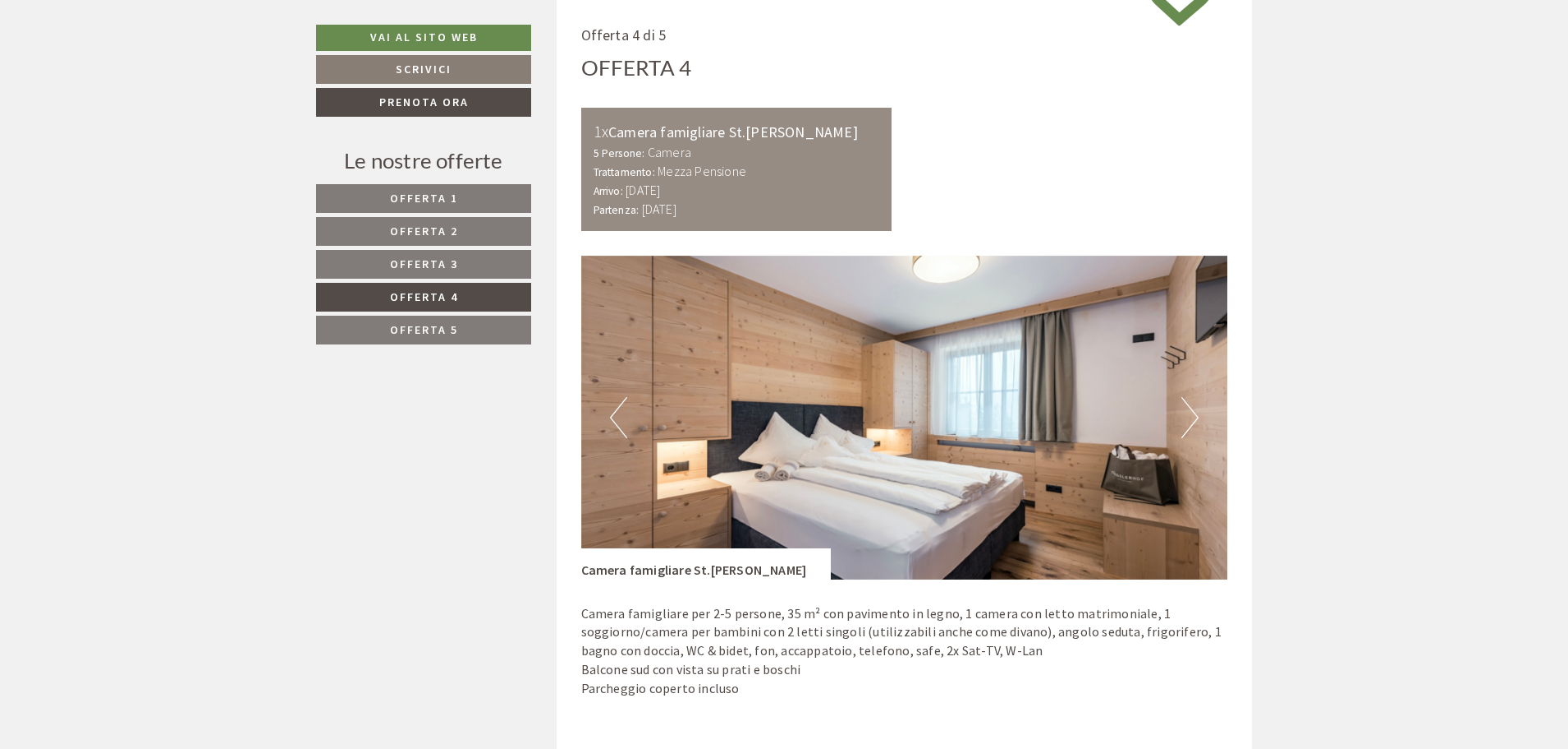
click at [1195, 415] on button "Next" at bounding box center [1189, 417] width 17 height 41
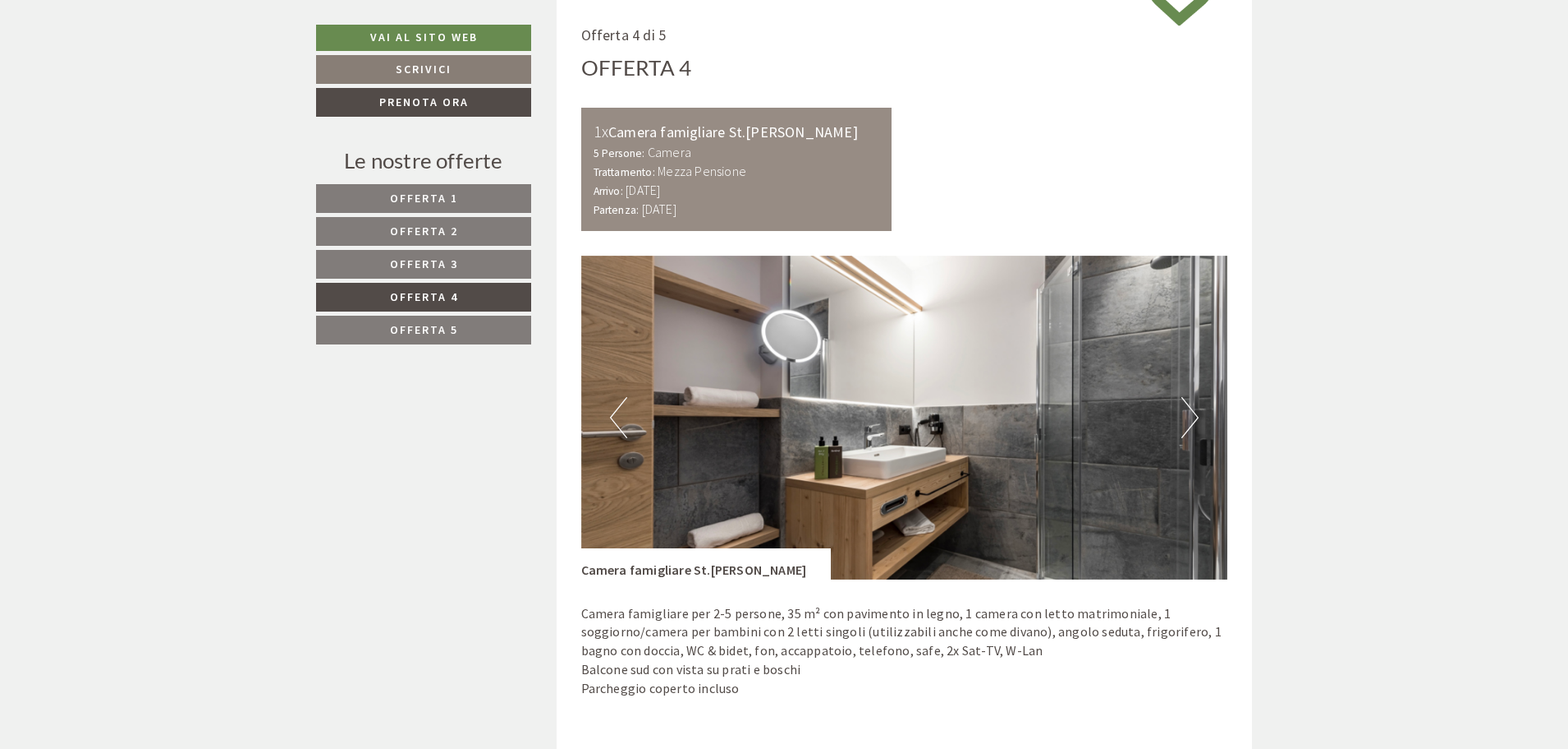
click at [1195, 415] on button "Next" at bounding box center [1189, 417] width 17 height 41
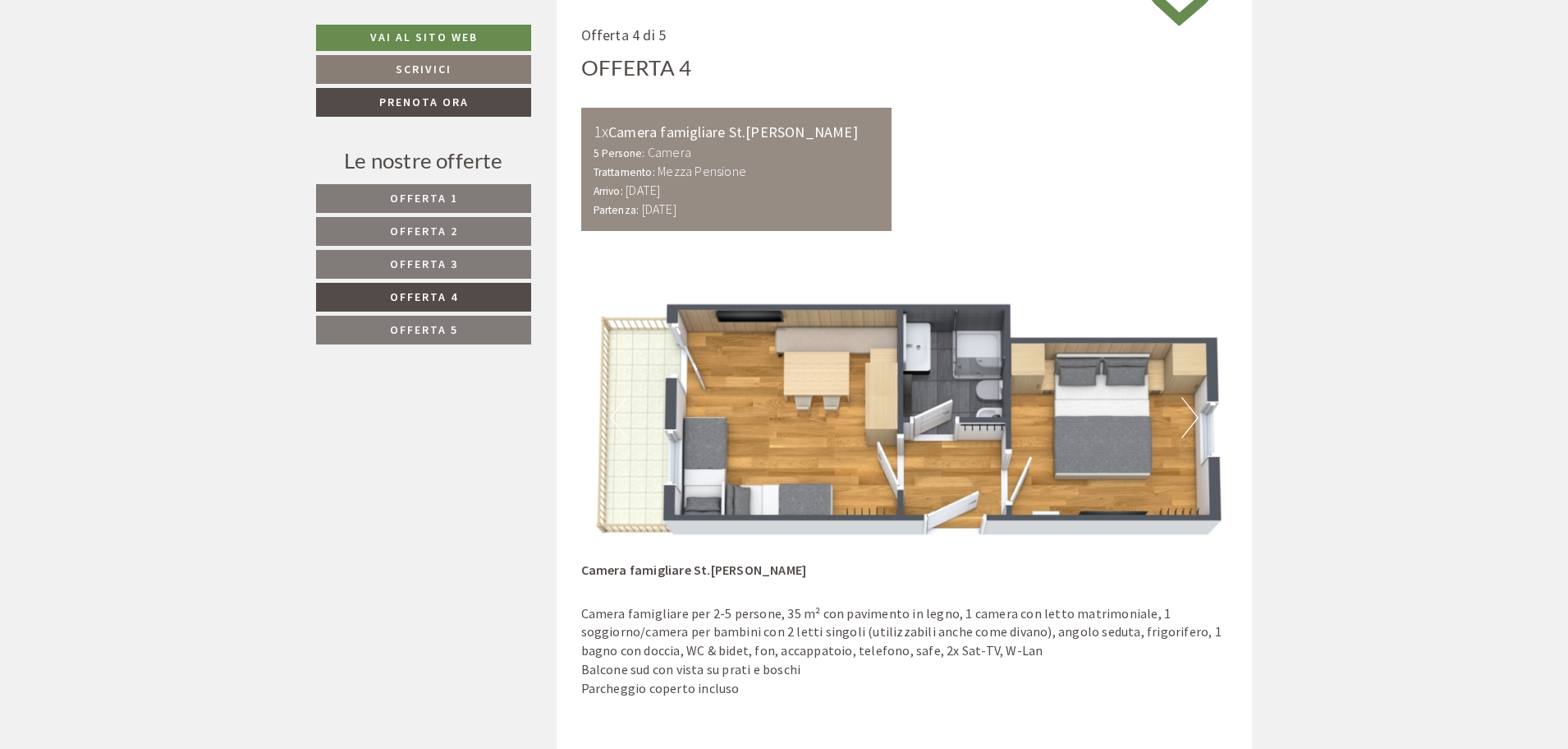
click at [1192, 415] on button "Next" at bounding box center [1189, 417] width 17 height 41
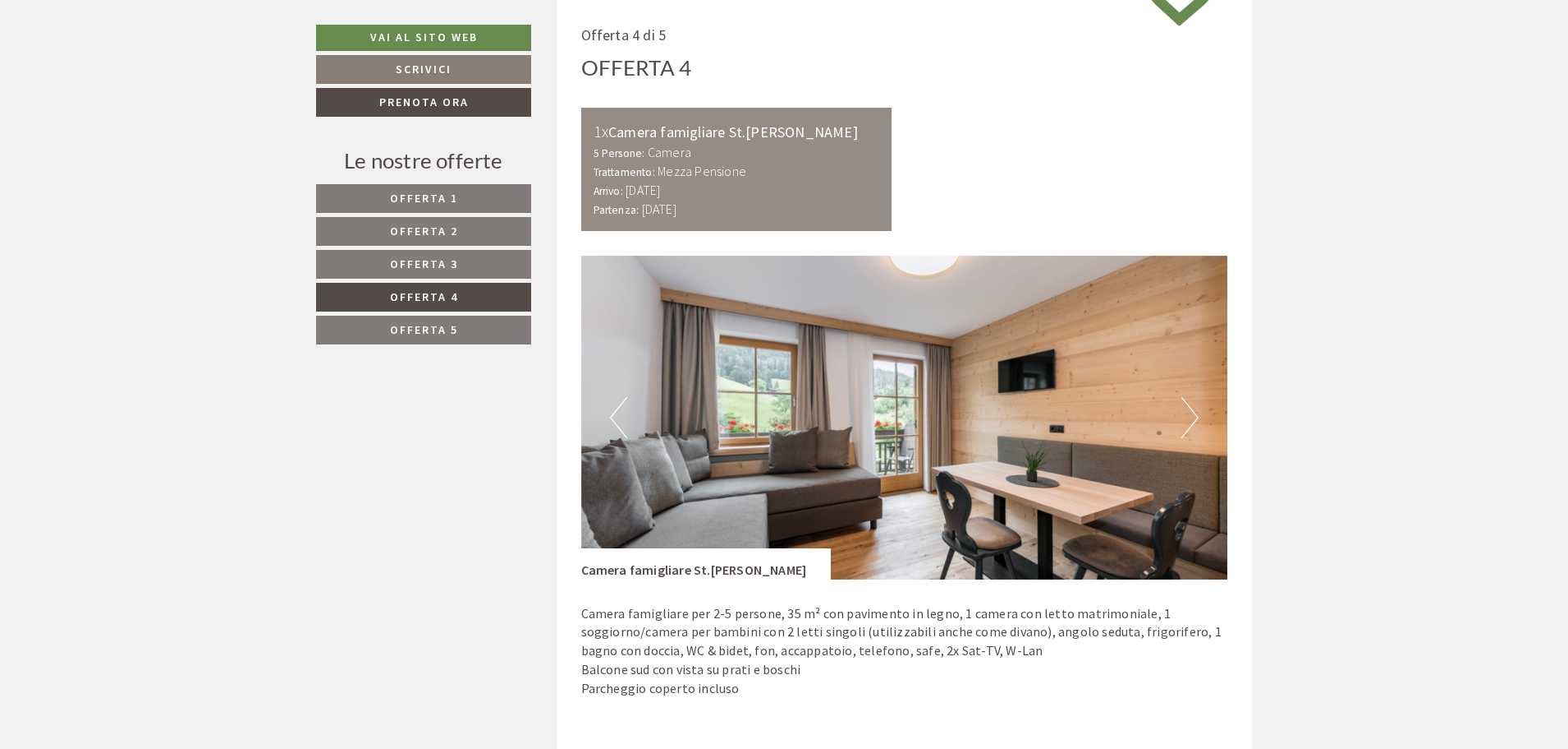
click at [1192, 415] on button "Next" at bounding box center [1189, 417] width 17 height 41
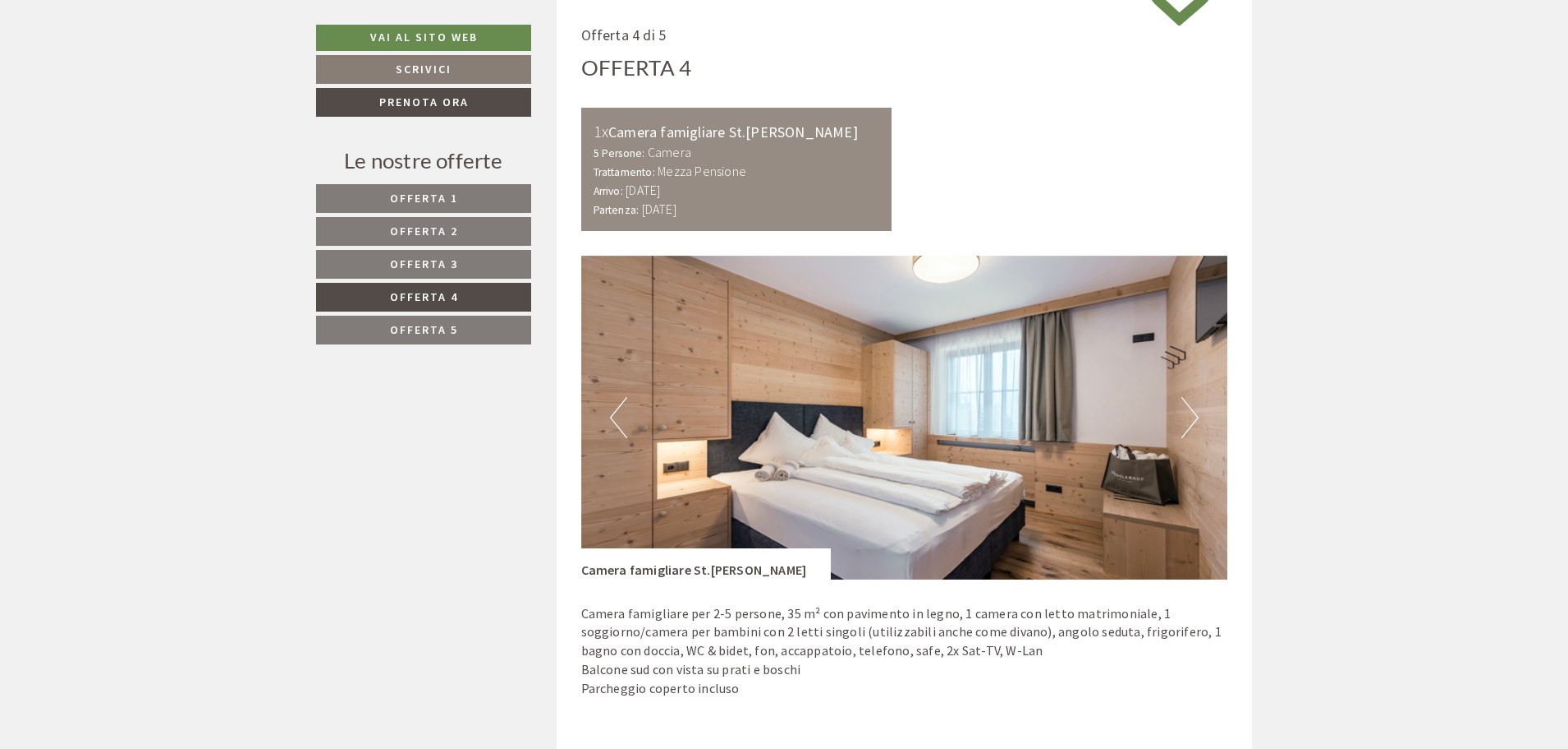
click at [1192, 415] on button "Next" at bounding box center [1189, 417] width 17 height 41
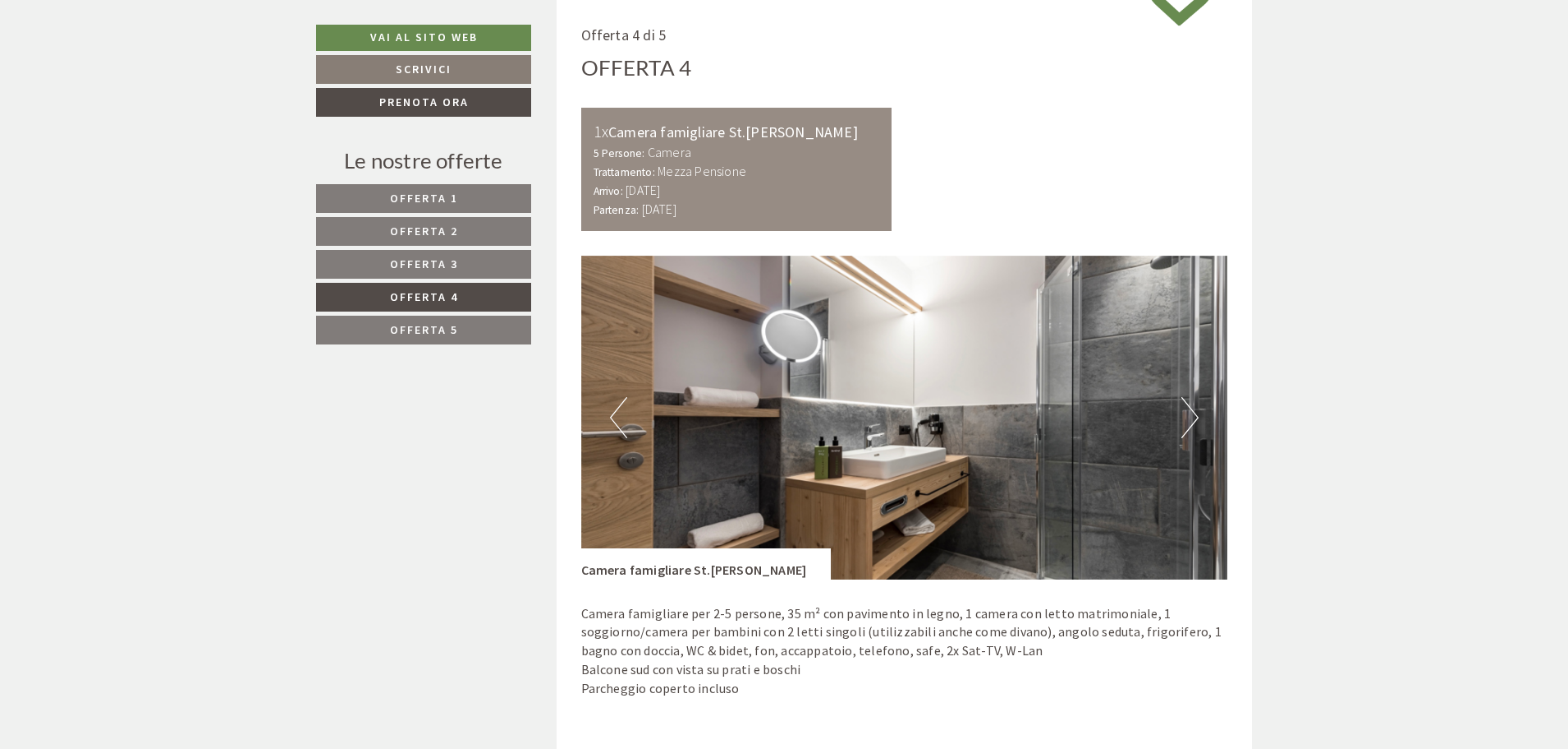
click at [1192, 415] on button "Next" at bounding box center [1189, 417] width 17 height 41
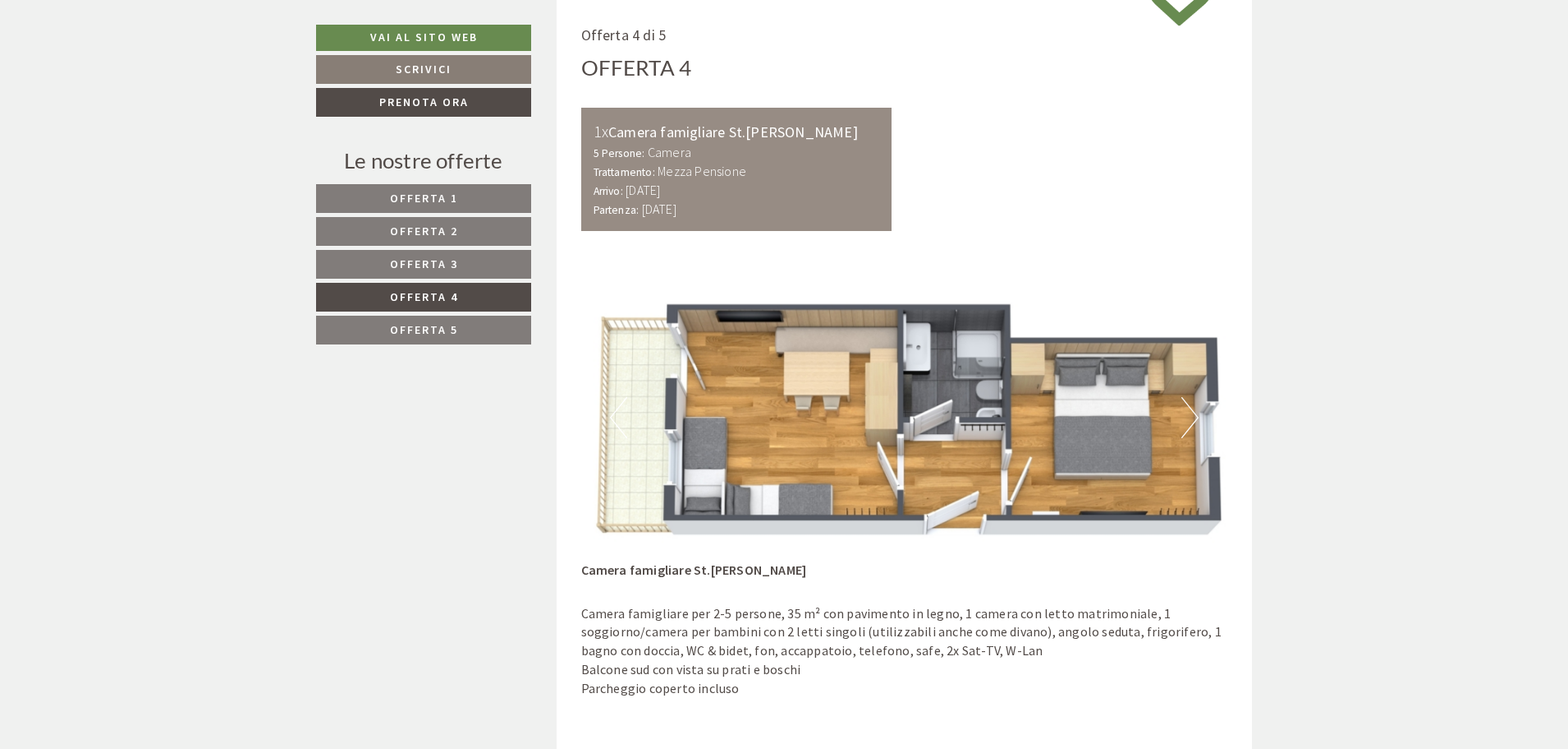
click at [1192, 415] on button "Next" at bounding box center [1189, 417] width 17 height 41
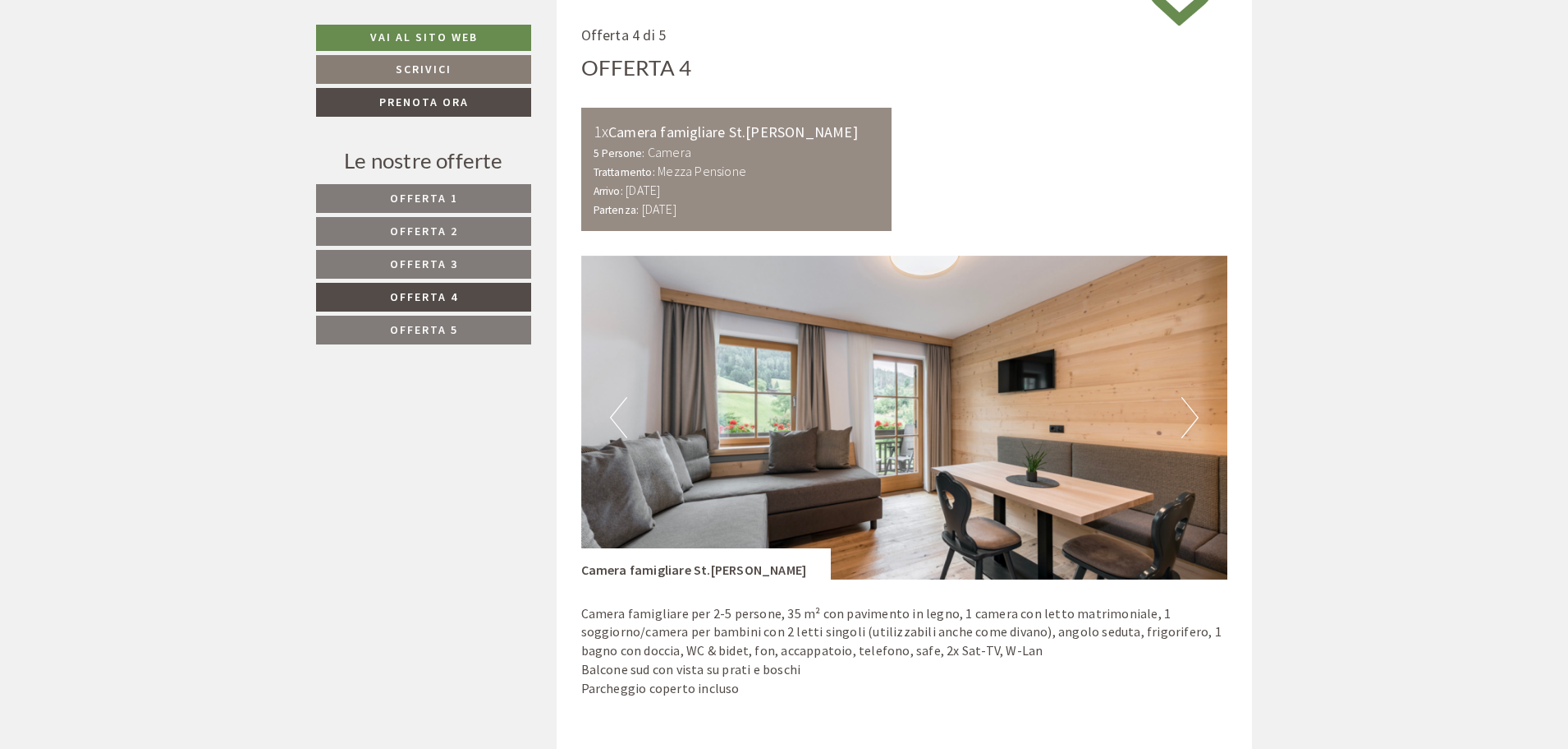
click at [613, 421] on button "Previous" at bounding box center [618, 417] width 17 height 41
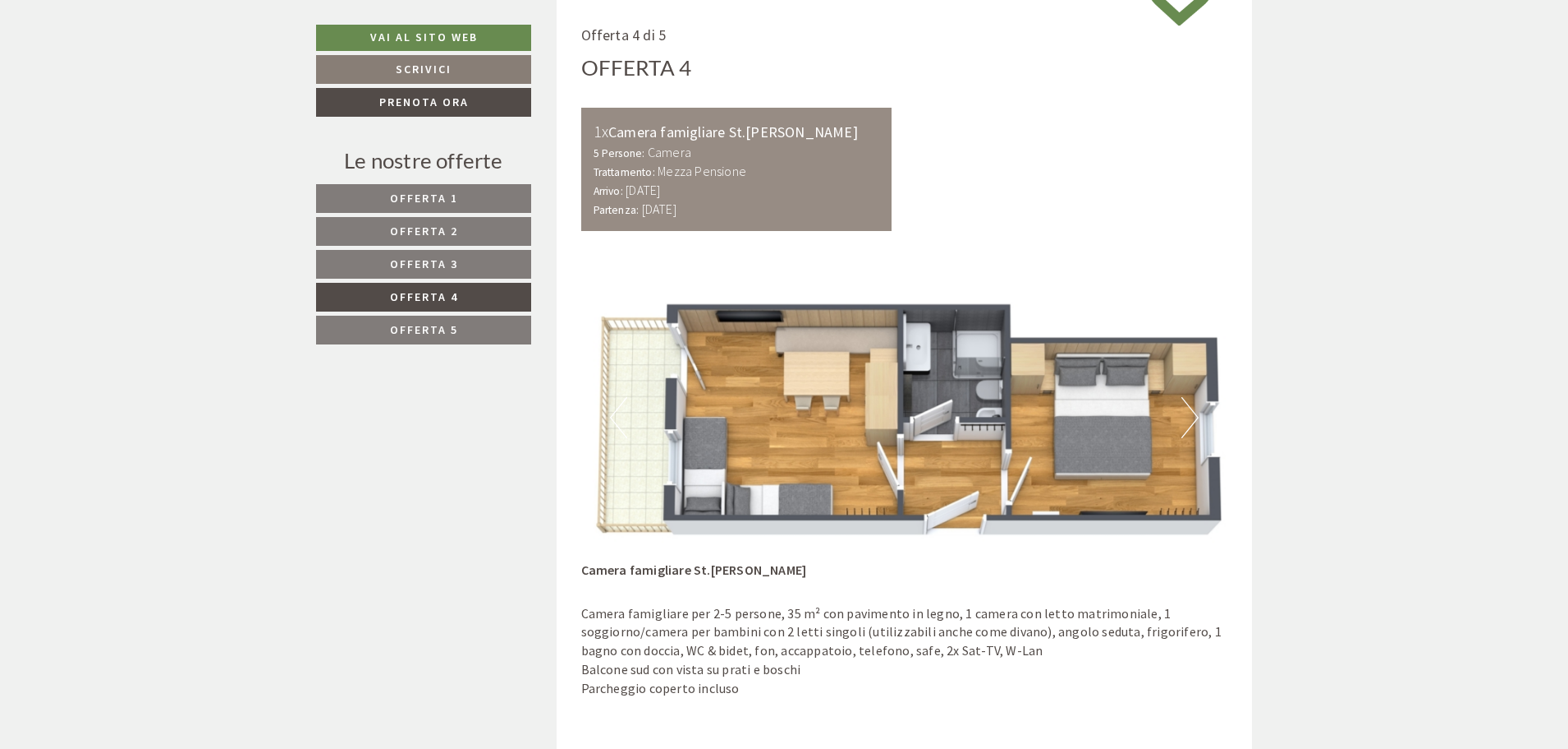
click at [1192, 408] on button "Next" at bounding box center [1189, 417] width 17 height 41
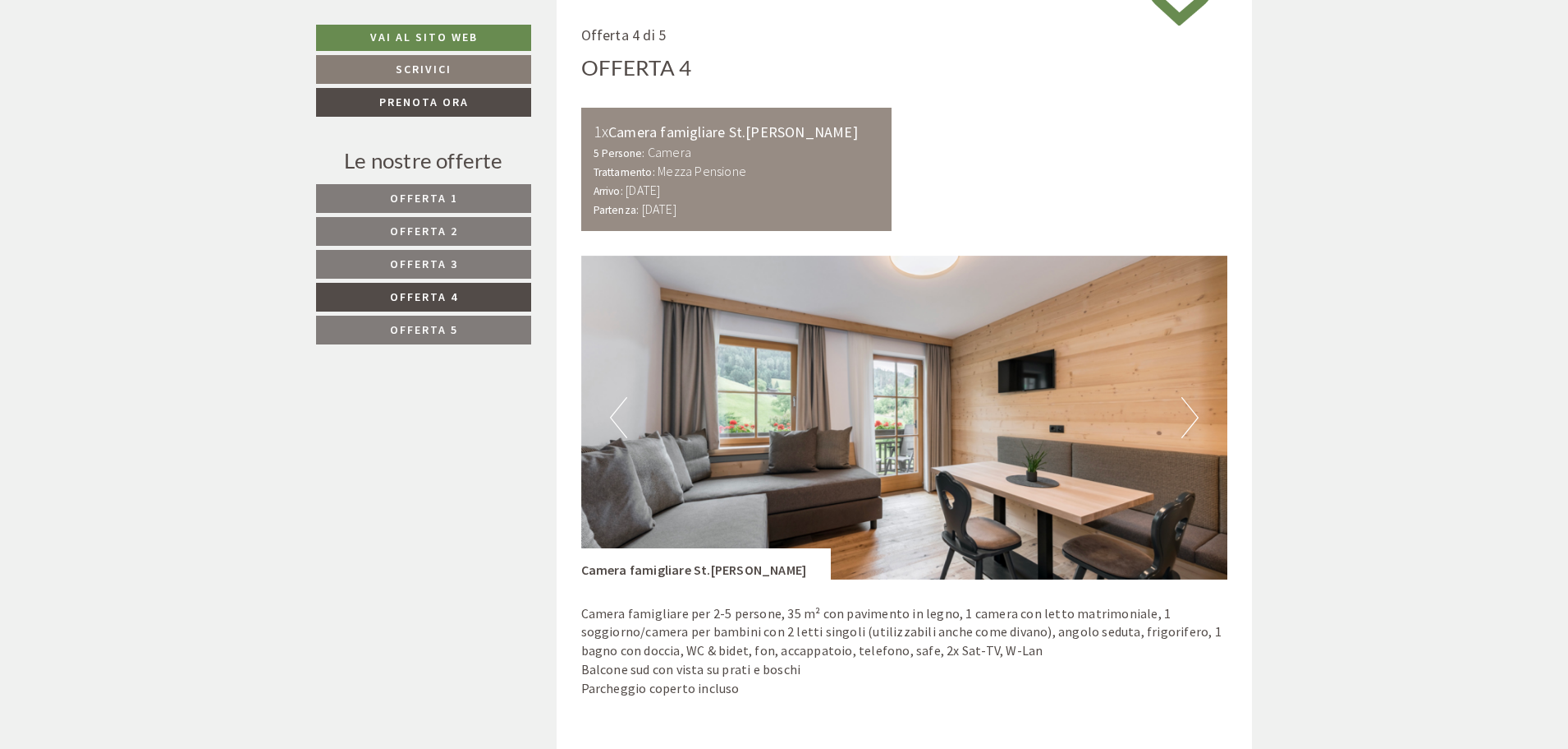
click at [614, 401] on button "Previous" at bounding box center [618, 417] width 17 height 41
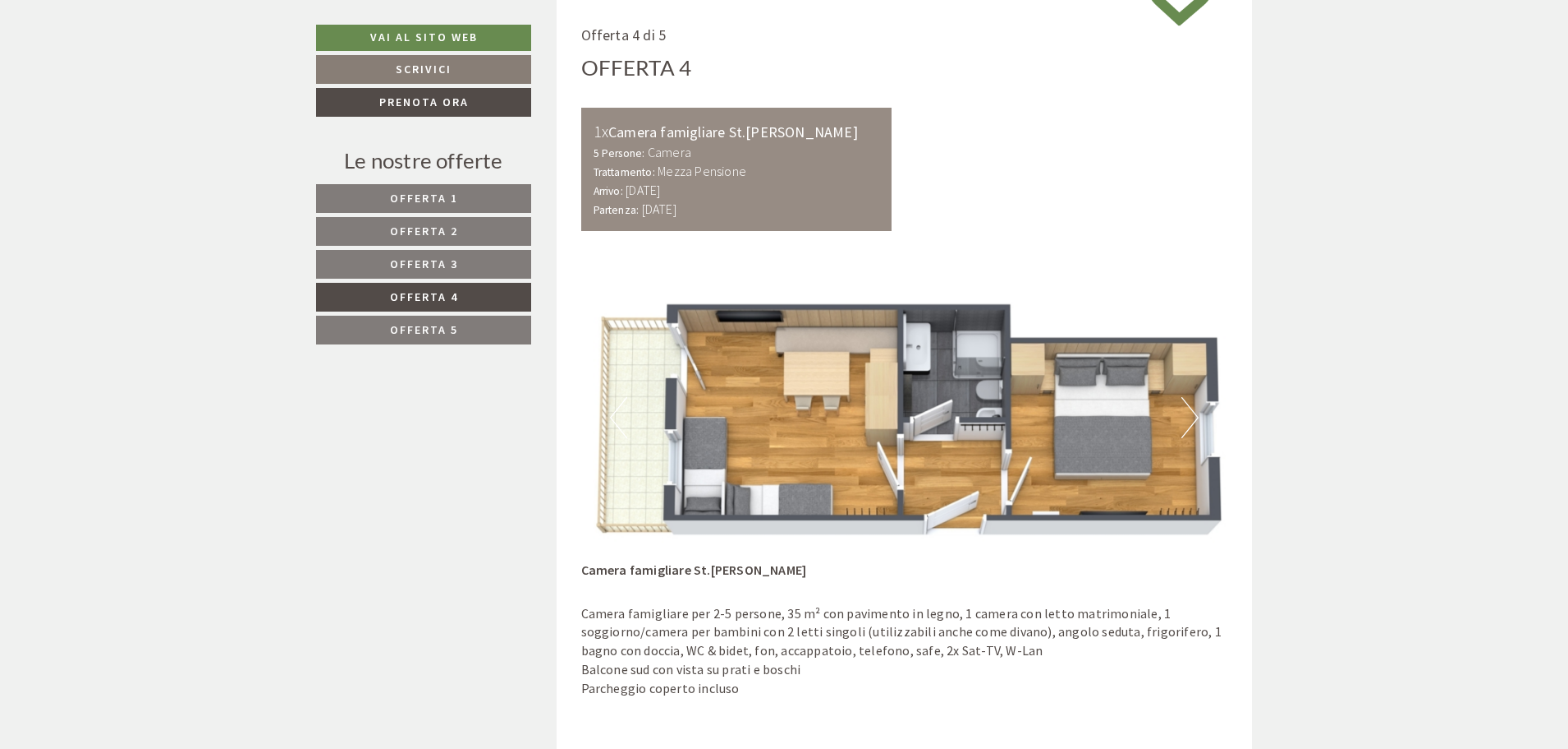
click at [1193, 410] on button "Next" at bounding box center [1189, 417] width 17 height 41
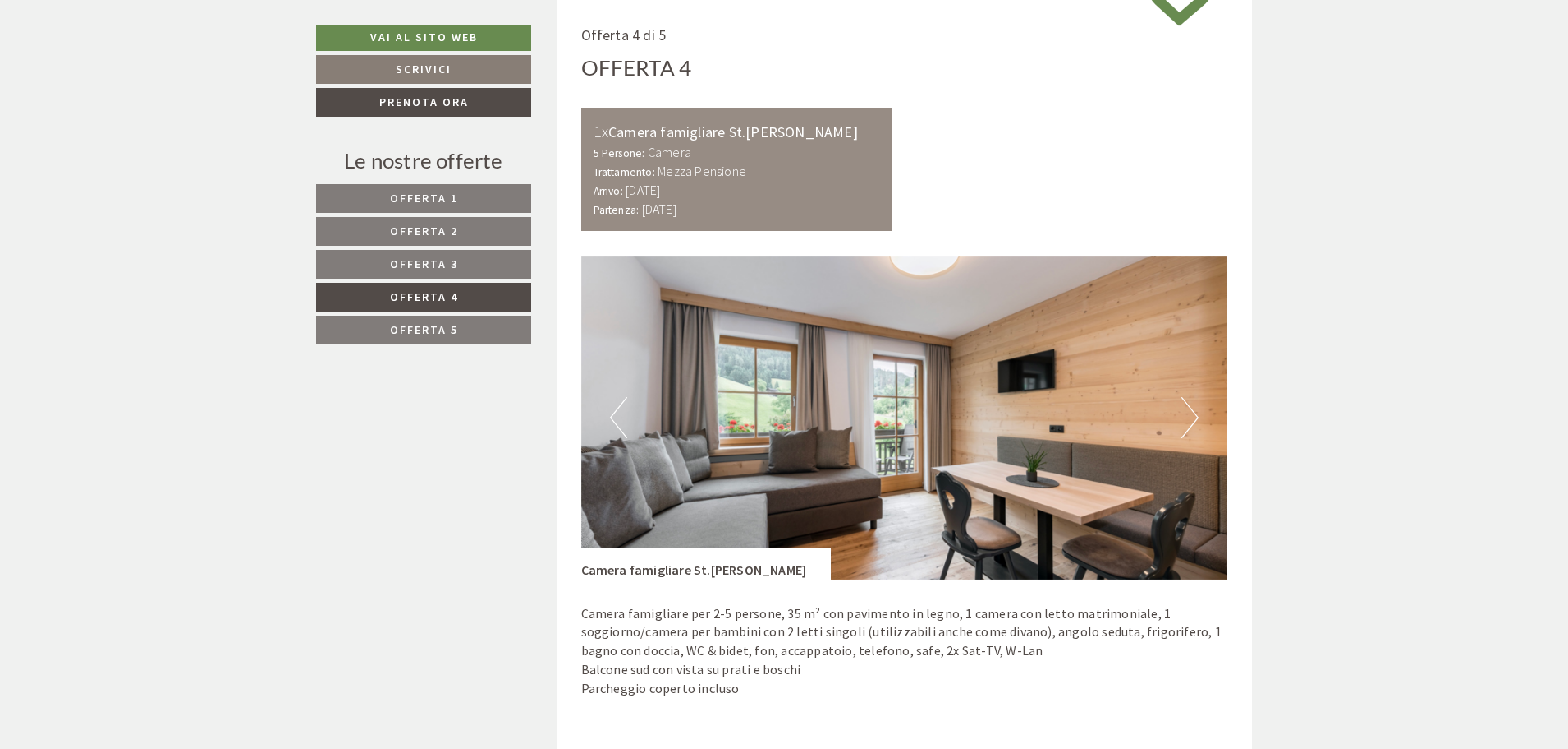
click at [1193, 410] on button "Next" at bounding box center [1189, 417] width 17 height 41
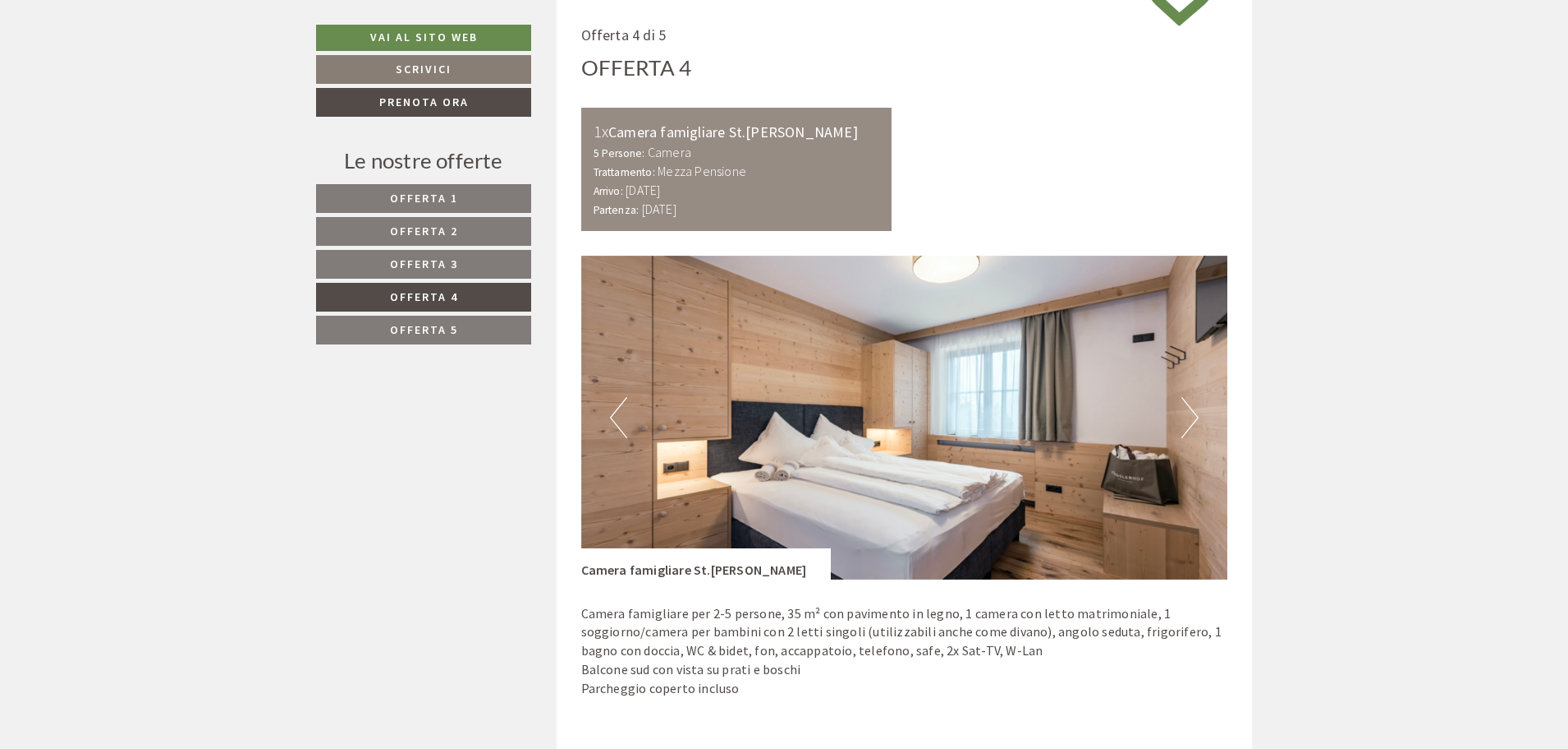
click at [1193, 410] on button "Next" at bounding box center [1189, 417] width 17 height 41
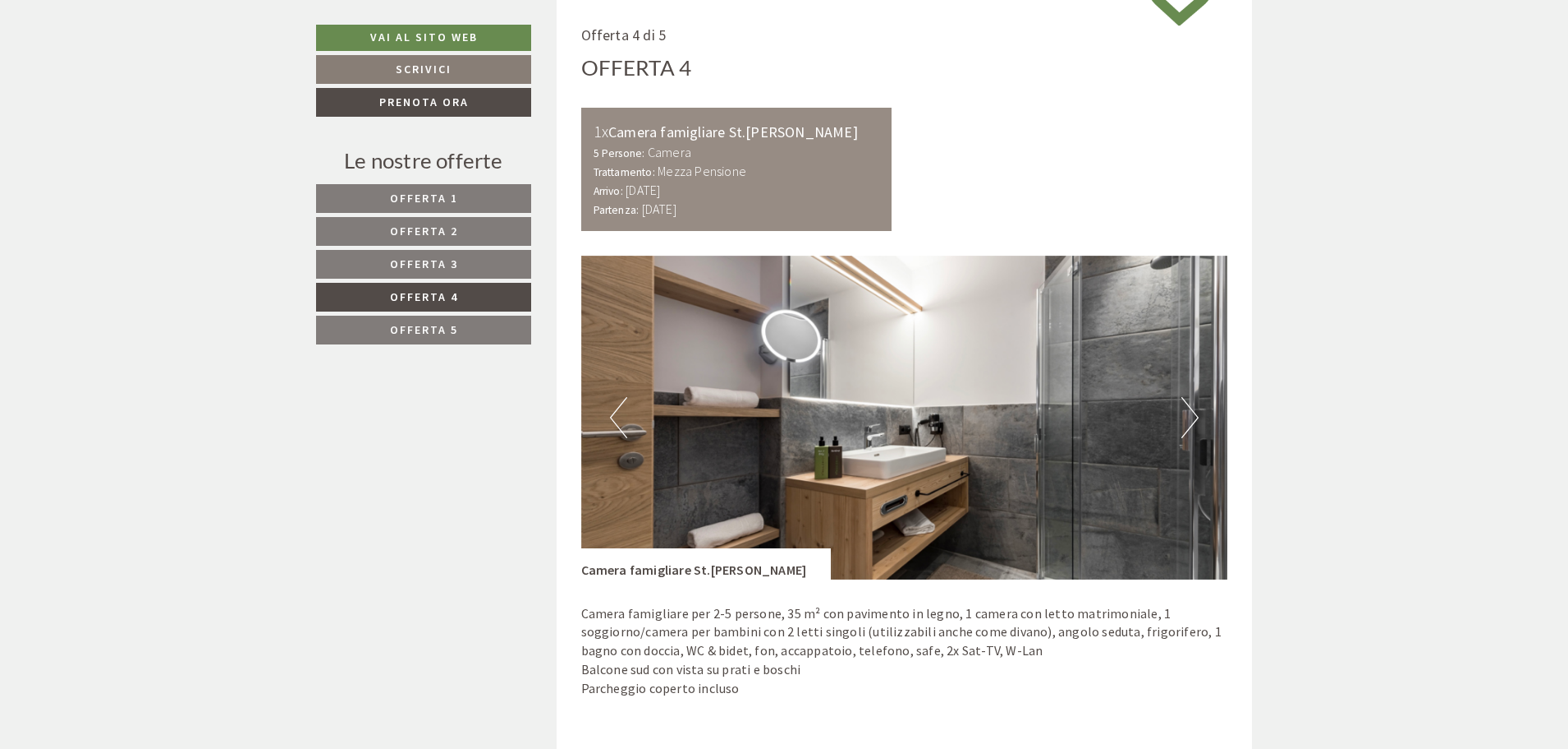
click at [1192, 409] on button "Next" at bounding box center [1189, 417] width 17 height 41
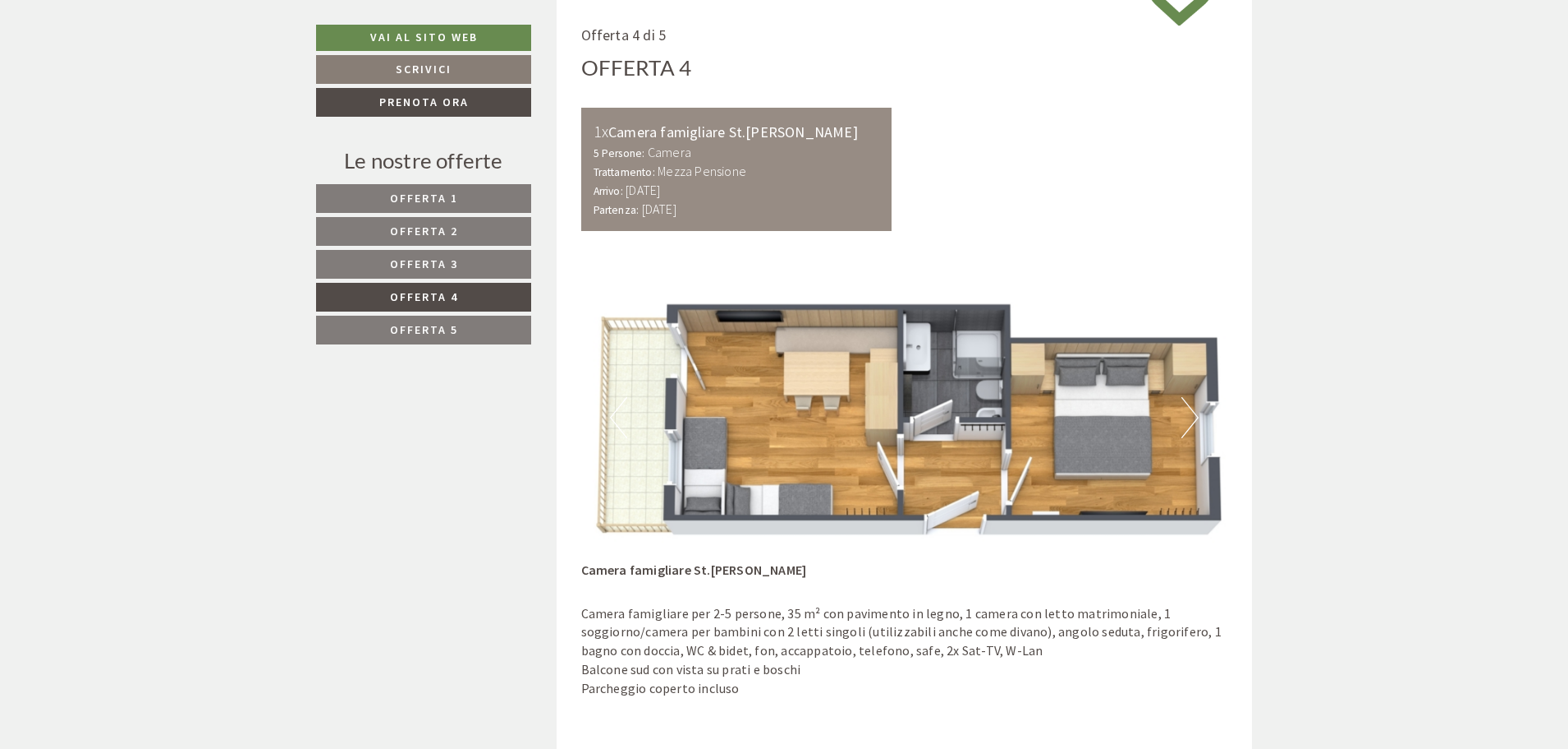
click at [449, 330] on span "Offerta 5" at bounding box center [424, 329] width 68 height 15
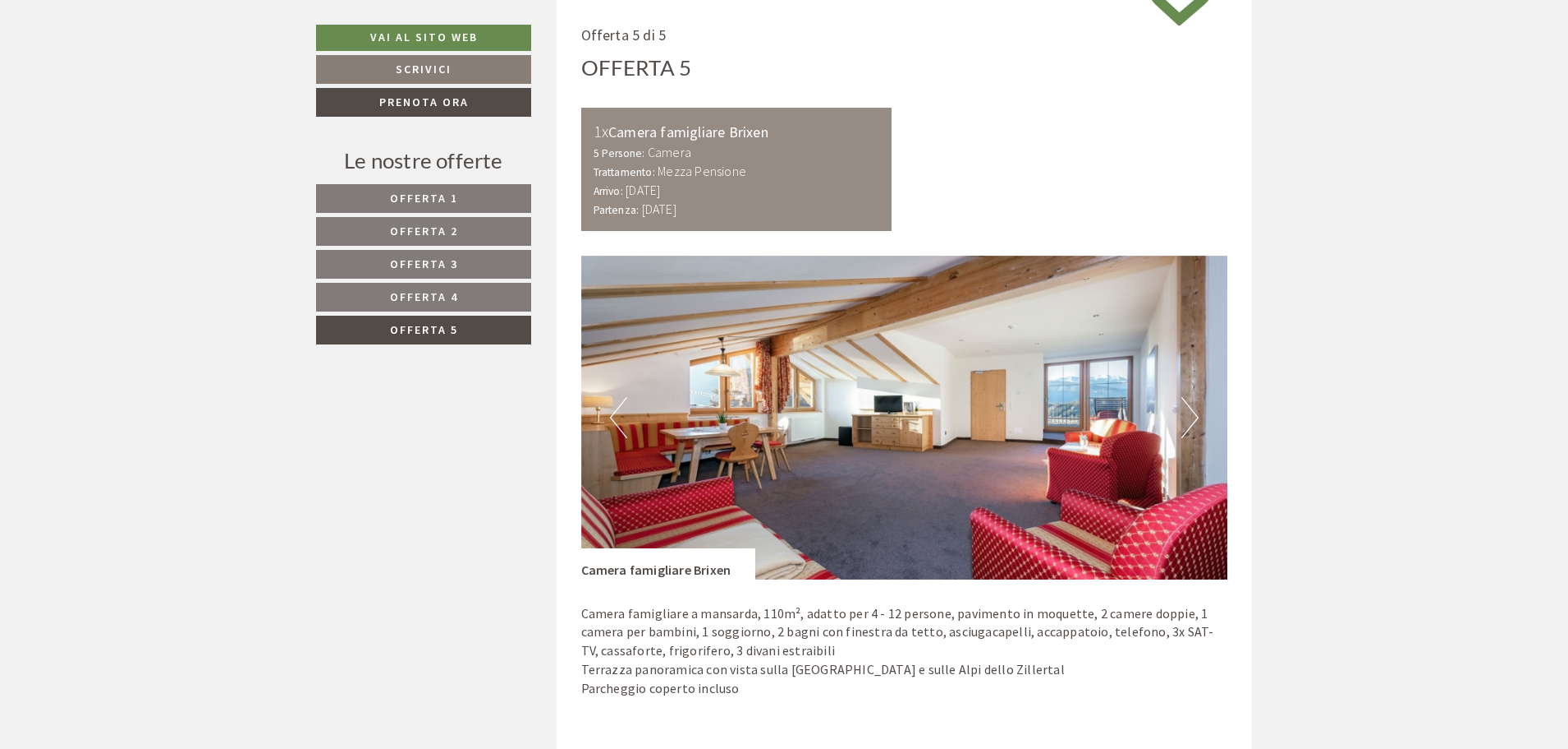
click at [1186, 411] on button "Next" at bounding box center [1189, 417] width 17 height 41
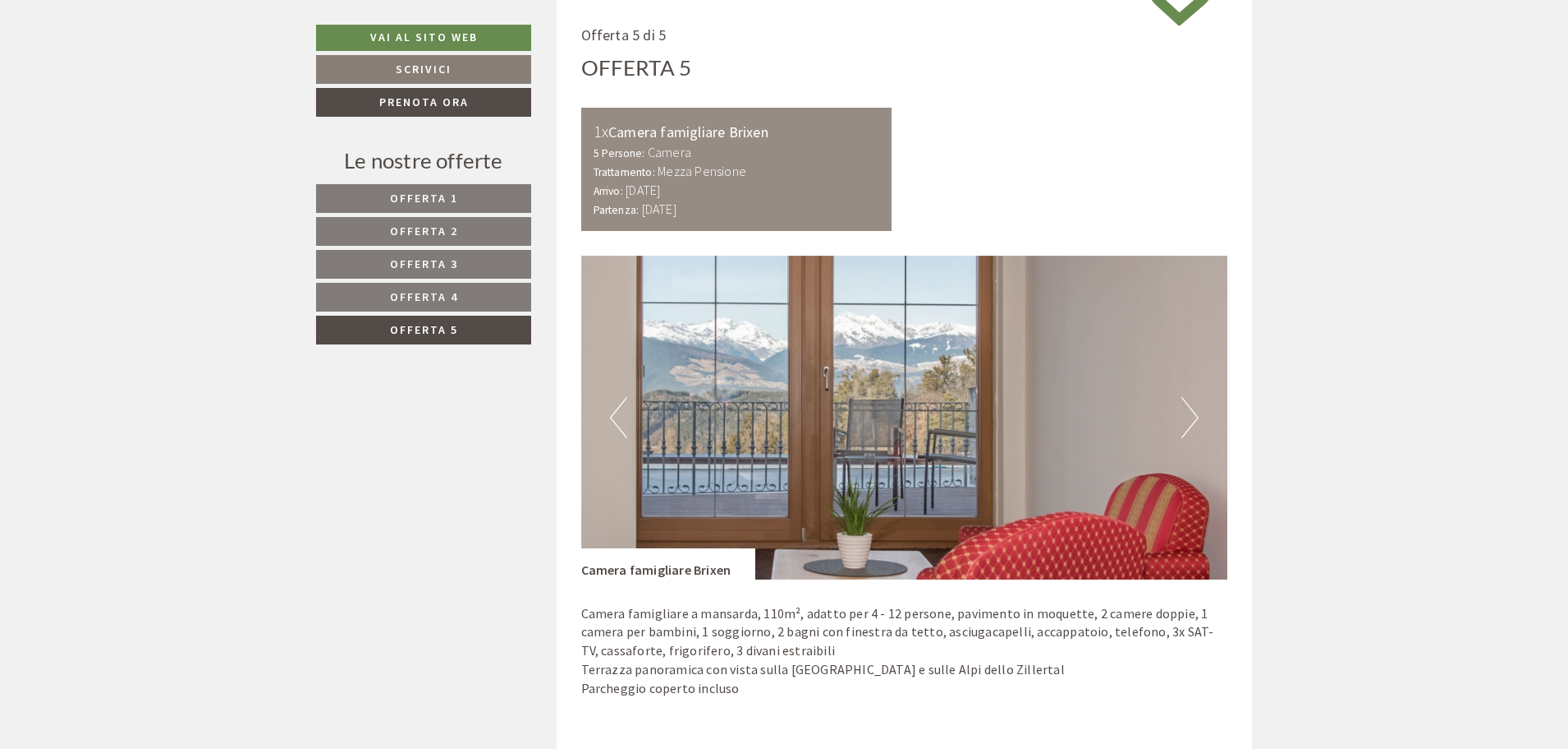
click at [1186, 411] on button "Next" at bounding box center [1189, 417] width 17 height 41
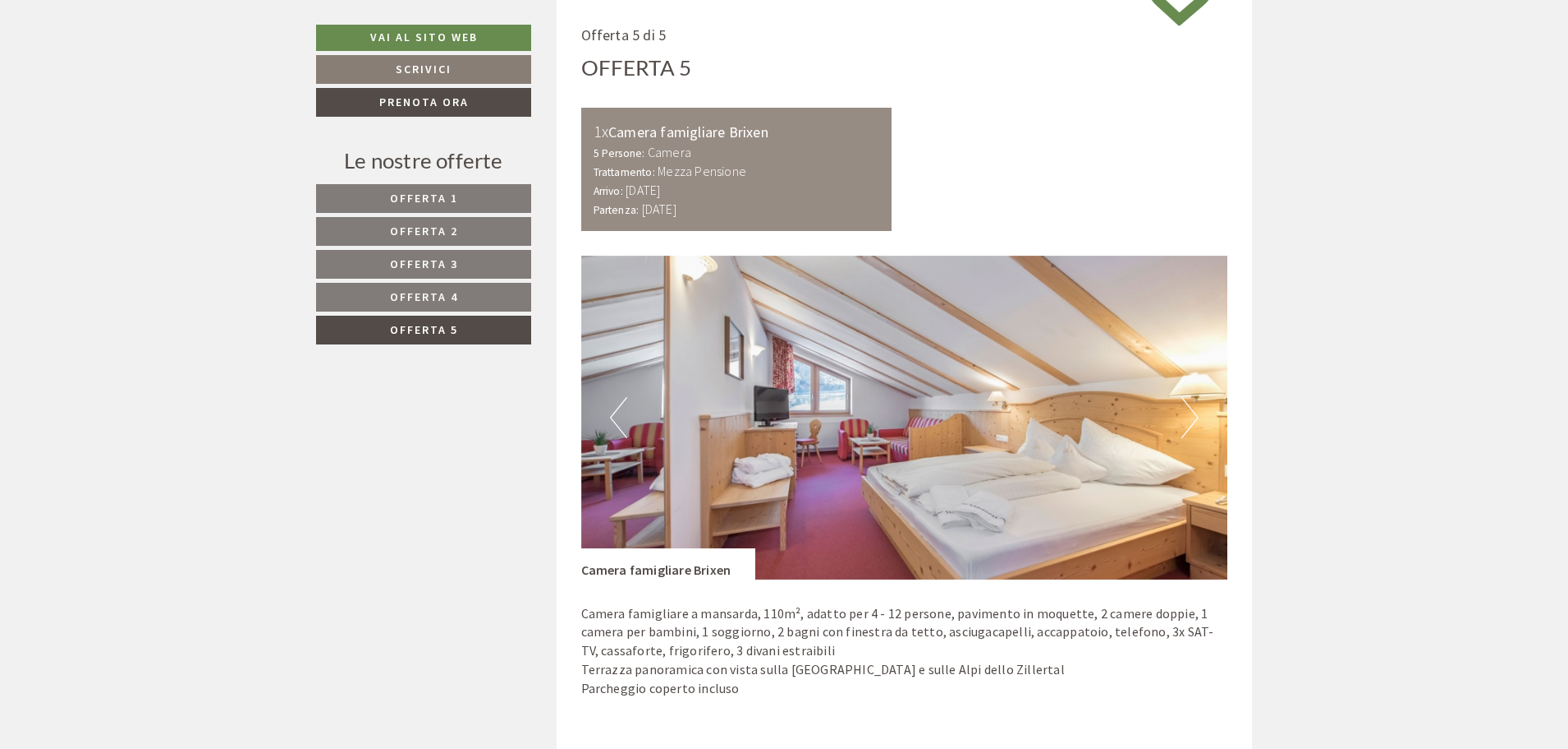
click at [1186, 411] on button "Next" at bounding box center [1189, 417] width 17 height 41
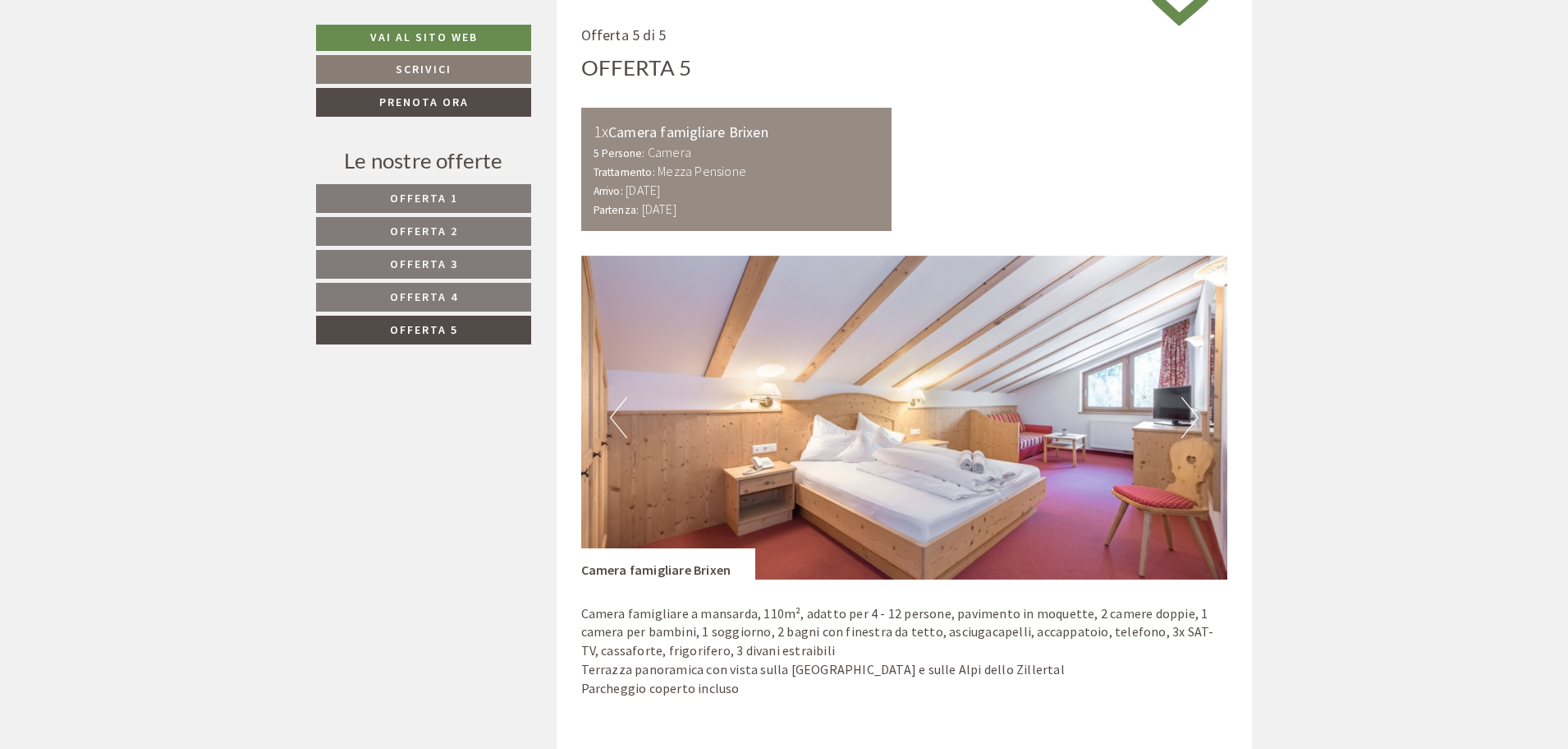
click at [1186, 411] on button "Next" at bounding box center [1189, 417] width 17 height 41
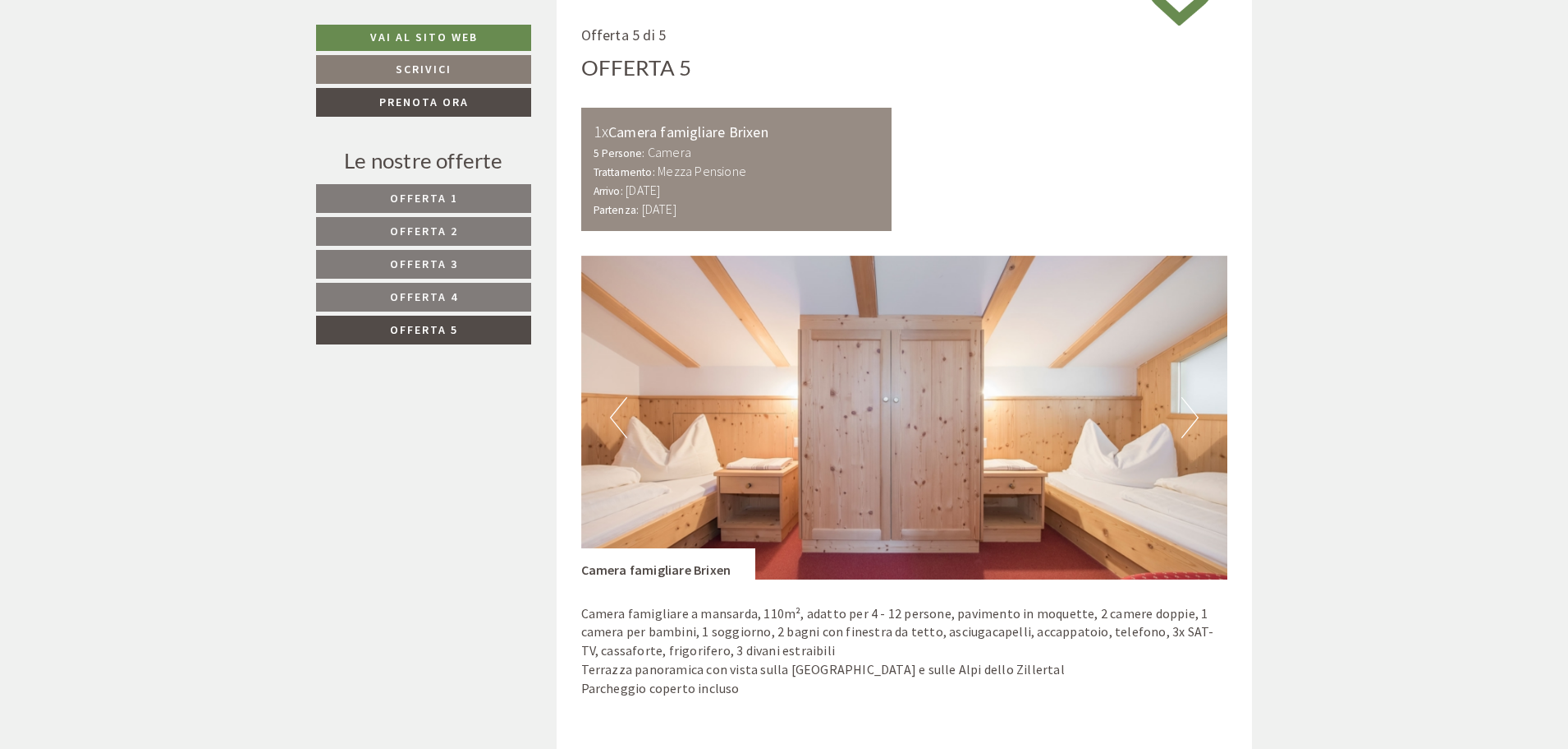
click at [1186, 411] on button "Next" at bounding box center [1189, 417] width 17 height 41
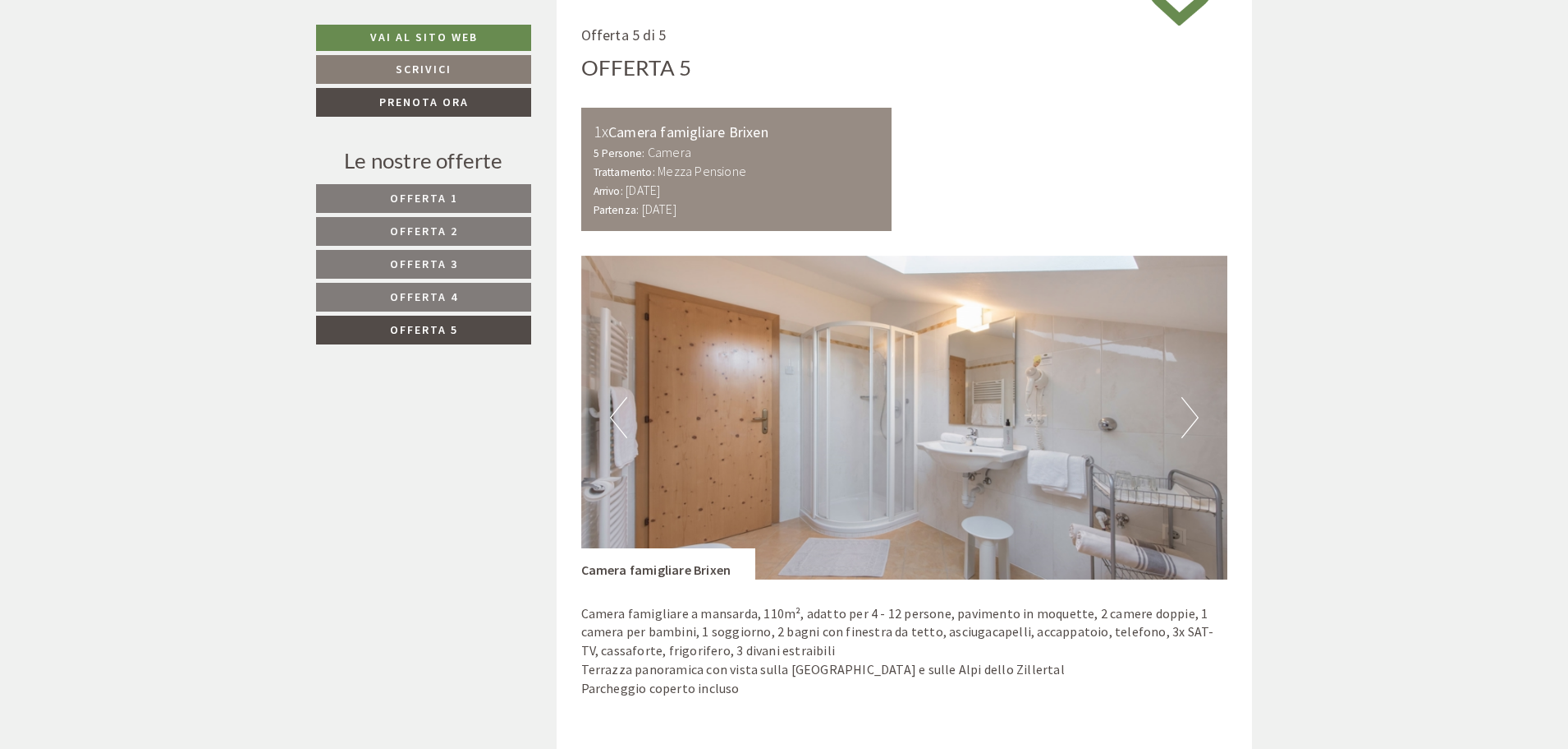
click at [1186, 411] on button "Next" at bounding box center [1189, 417] width 17 height 41
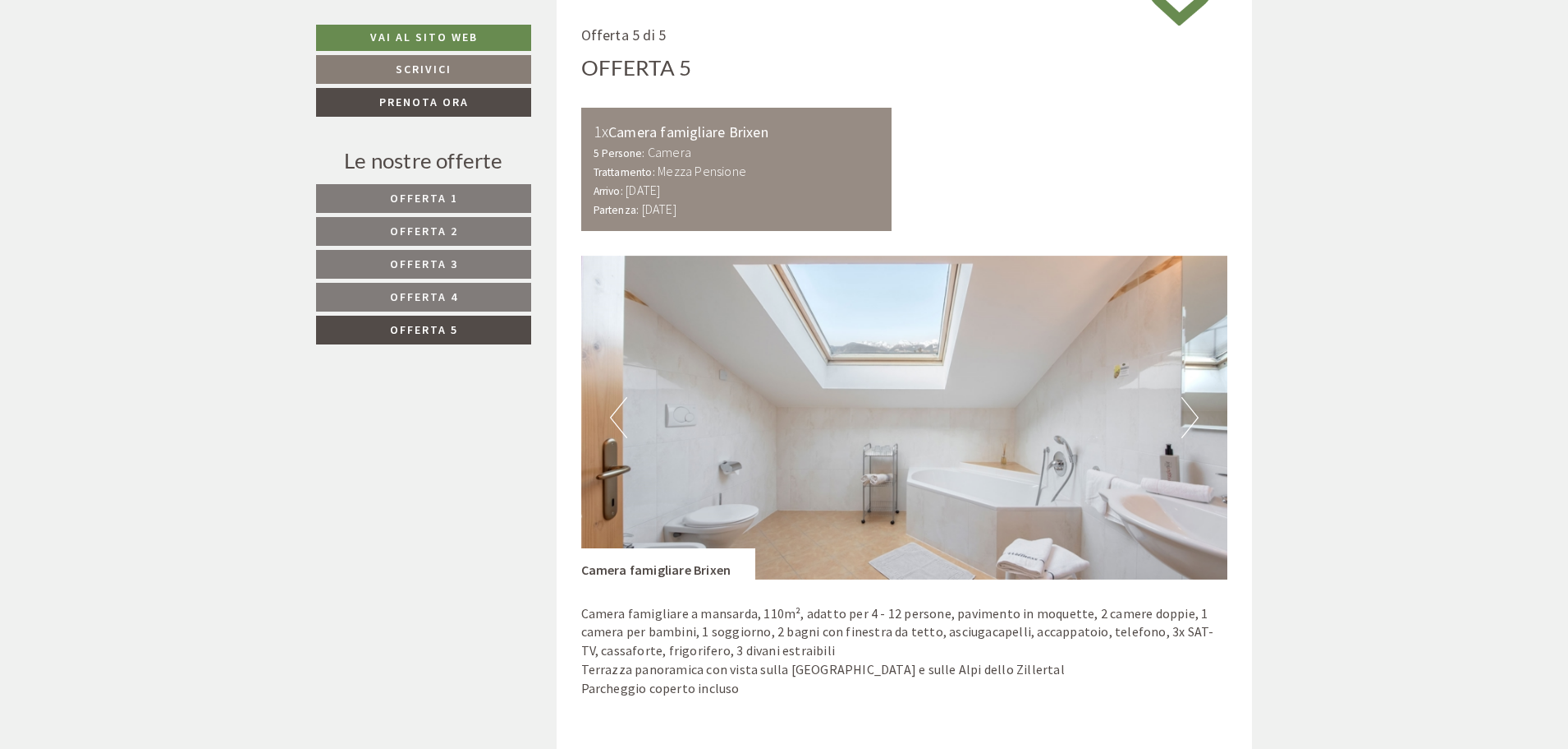
click at [1186, 411] on button "Next" at bounding box center [1189, 417] width 17 height 41
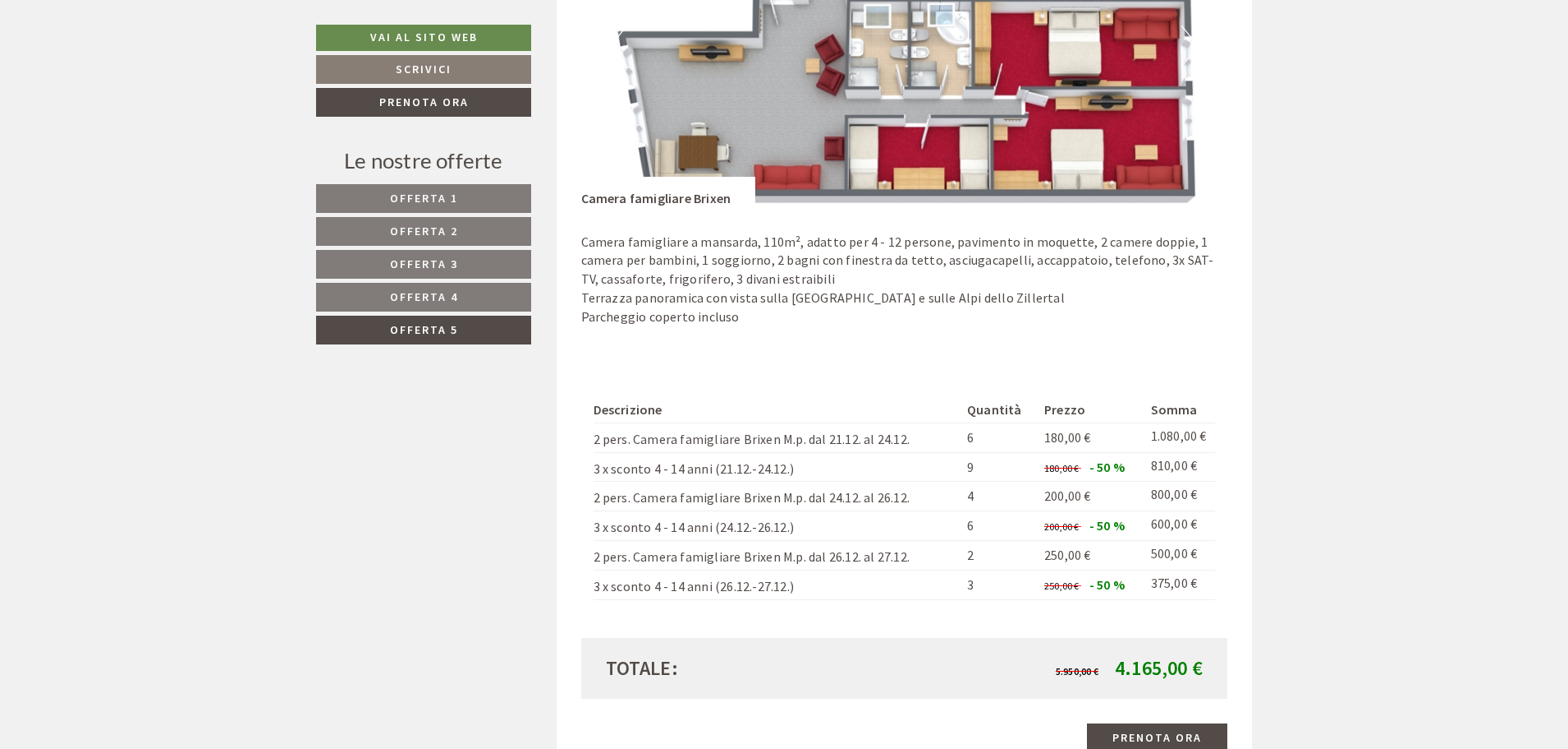
scroll to position [1482, 0]
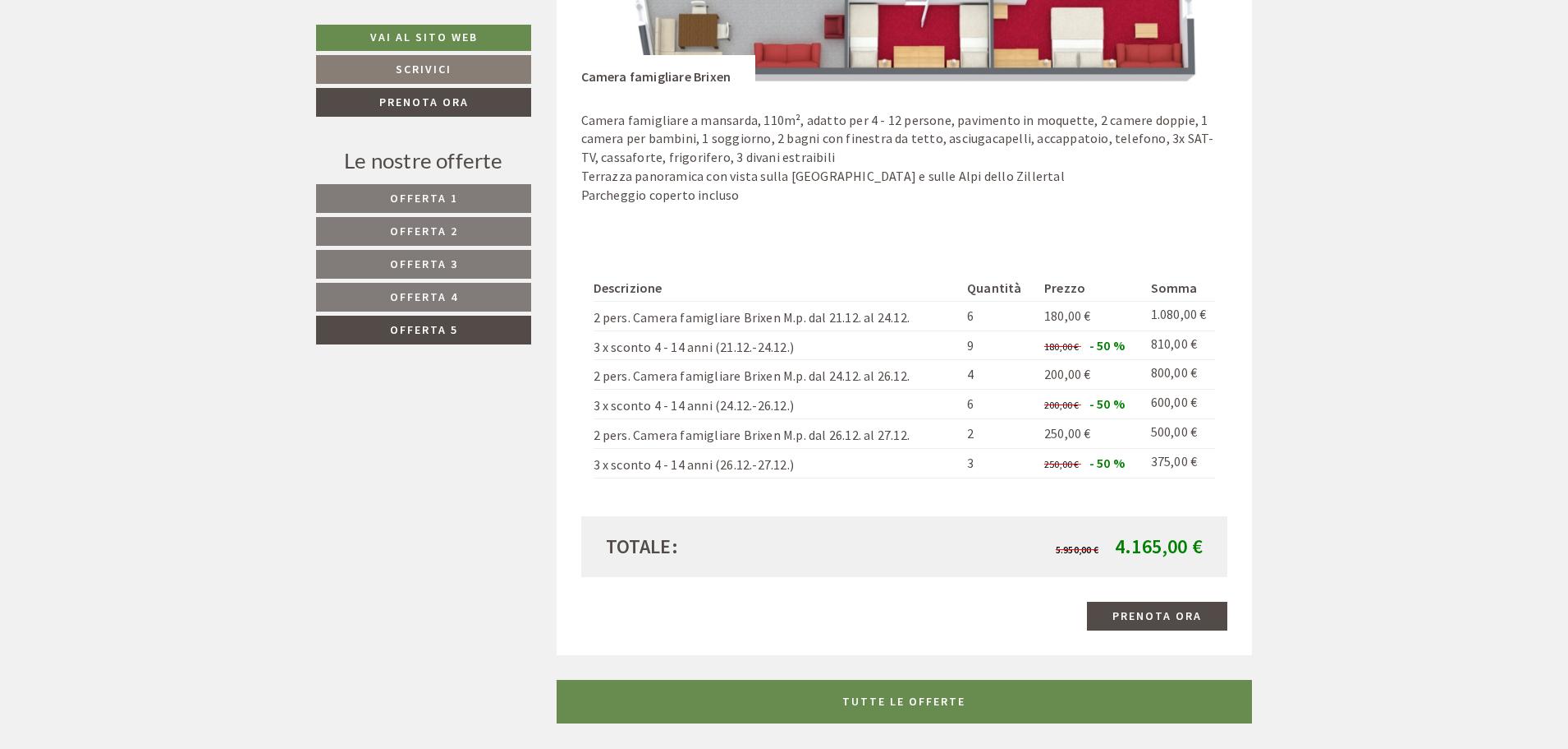
click at [463, 298] on link "Offerta 4" at bounding box center [423, 297] width 215 height 29
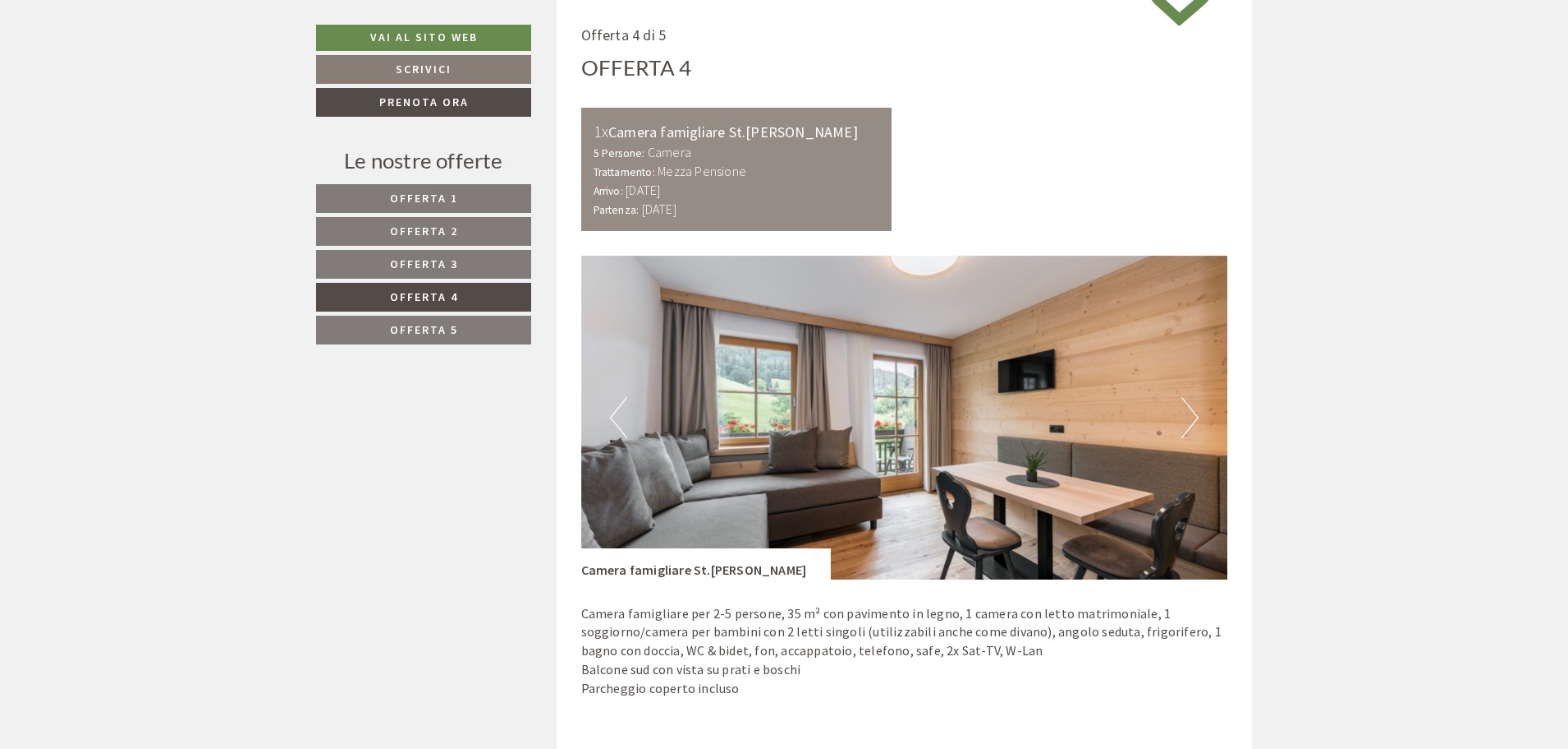
click at [1187, 412] on button "Next" at bounding box center [1189, 417] width 17 height 41
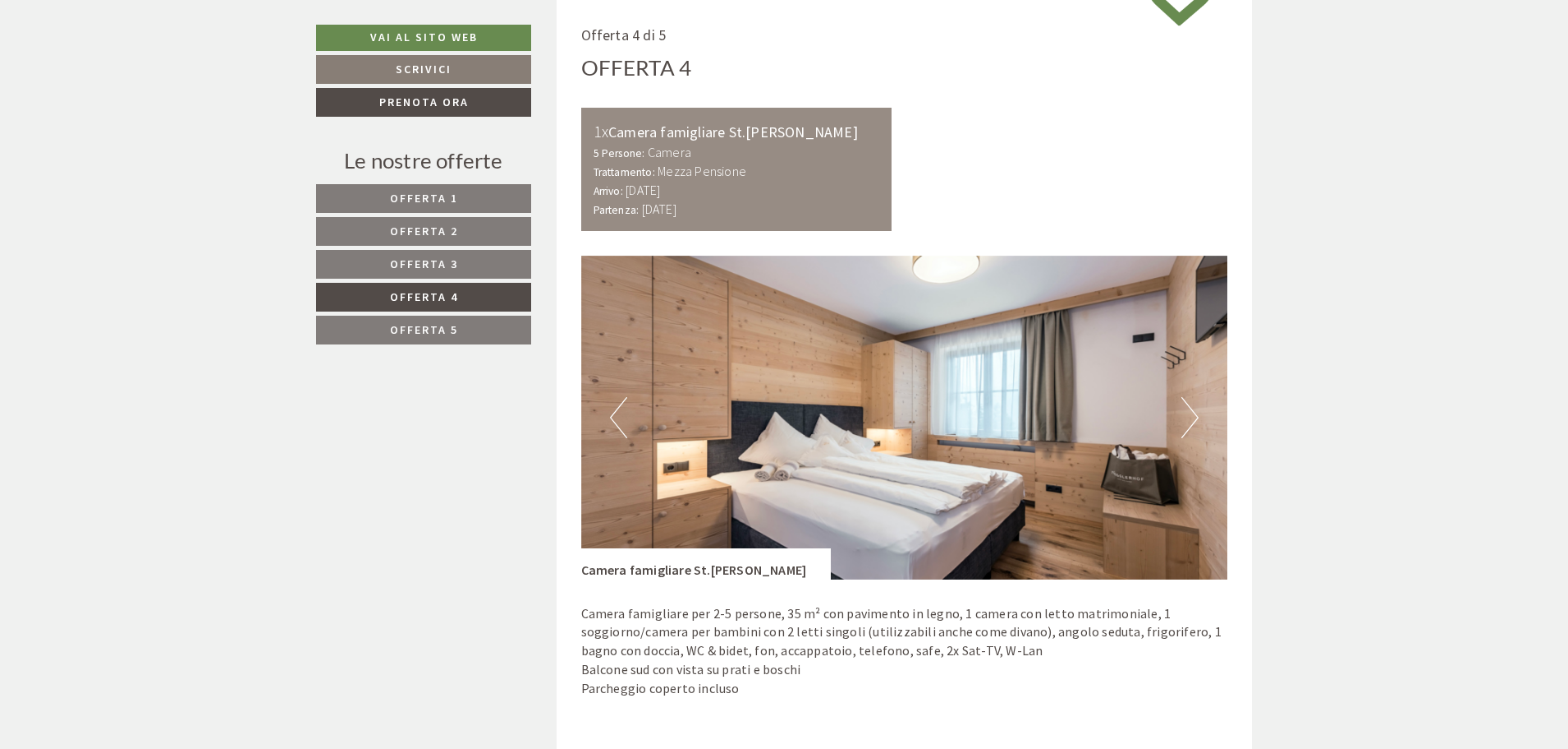
click at [1187, 412] on button "Next" at bounding box center [1189, 417] width 17 height 41
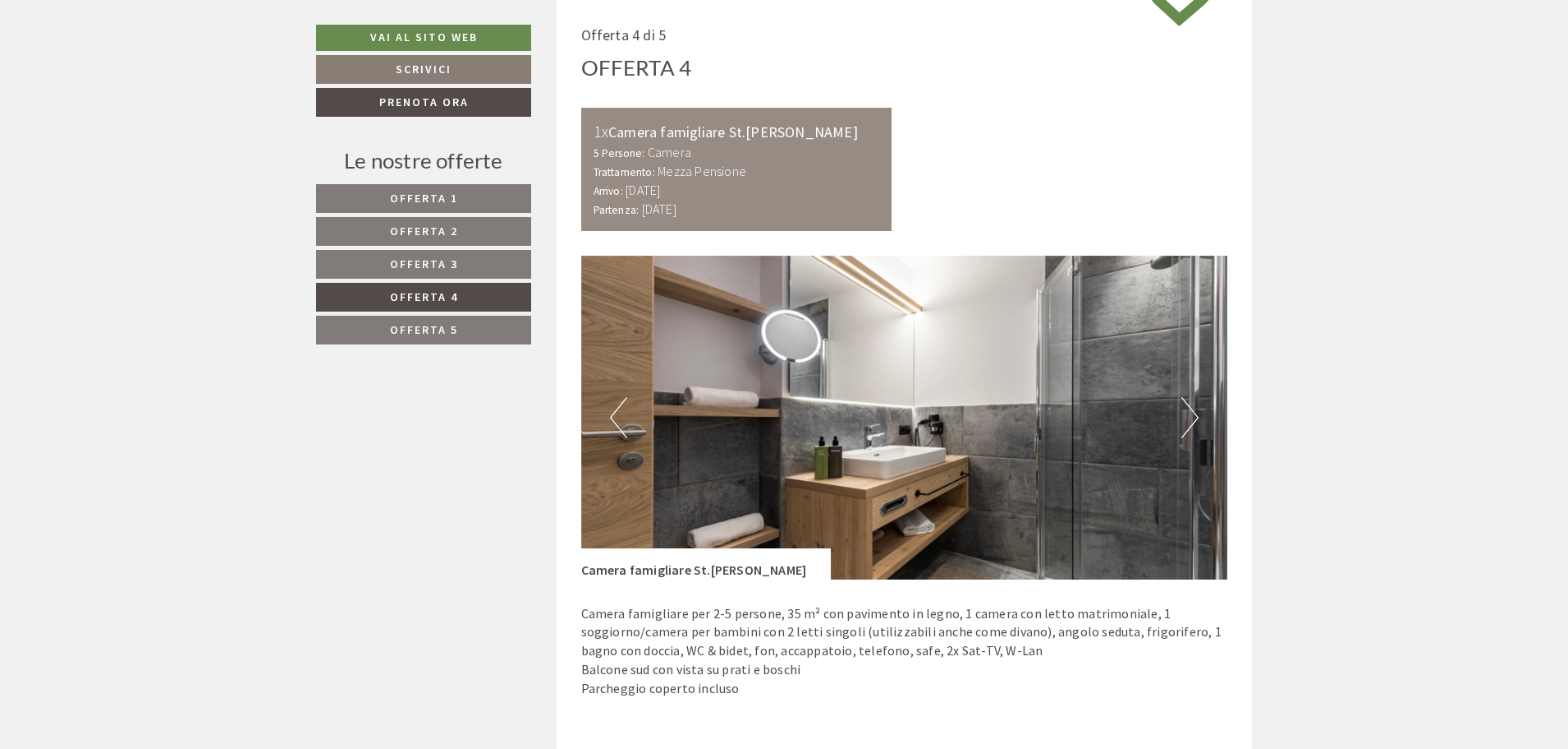
click at [1187, 412] on button "Next" at bounding box center [1189, 417] width 17 height 41
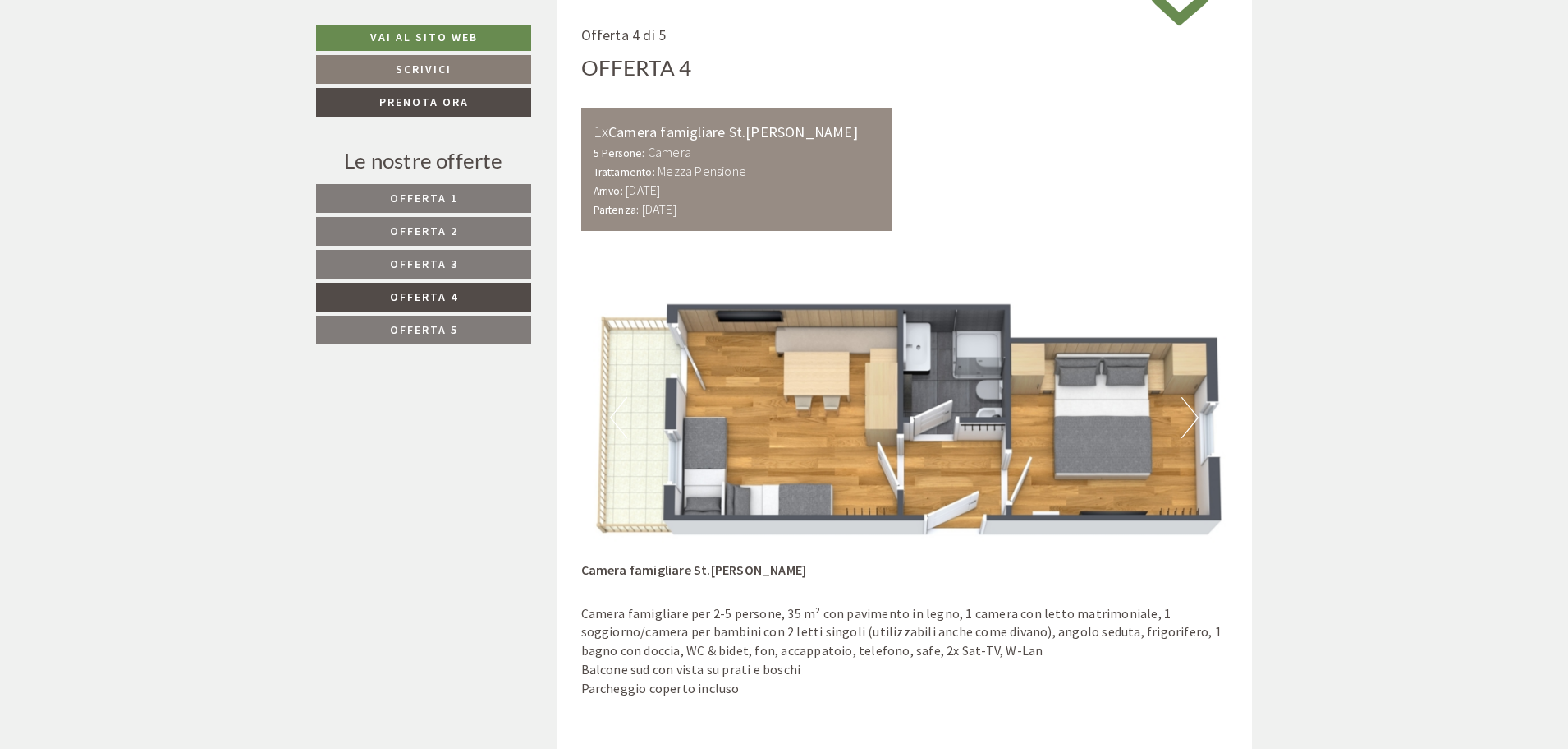
click at [433, 264] on span "Offerta 3" at bounding box center [424, 263] width 68 height 15
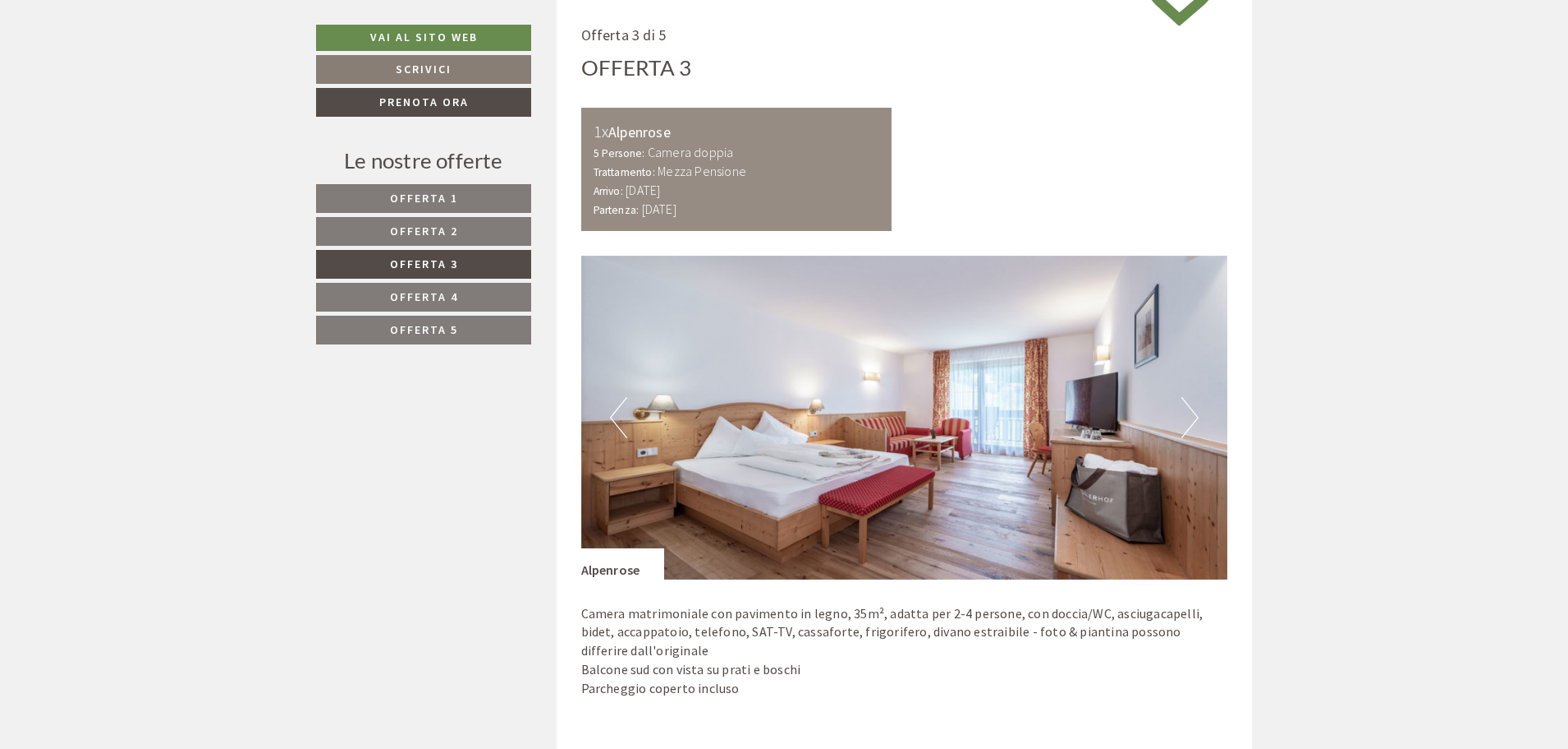
click at [1193, 412] on button "Next" at bounding box center [1189, 417] width 17 height 41
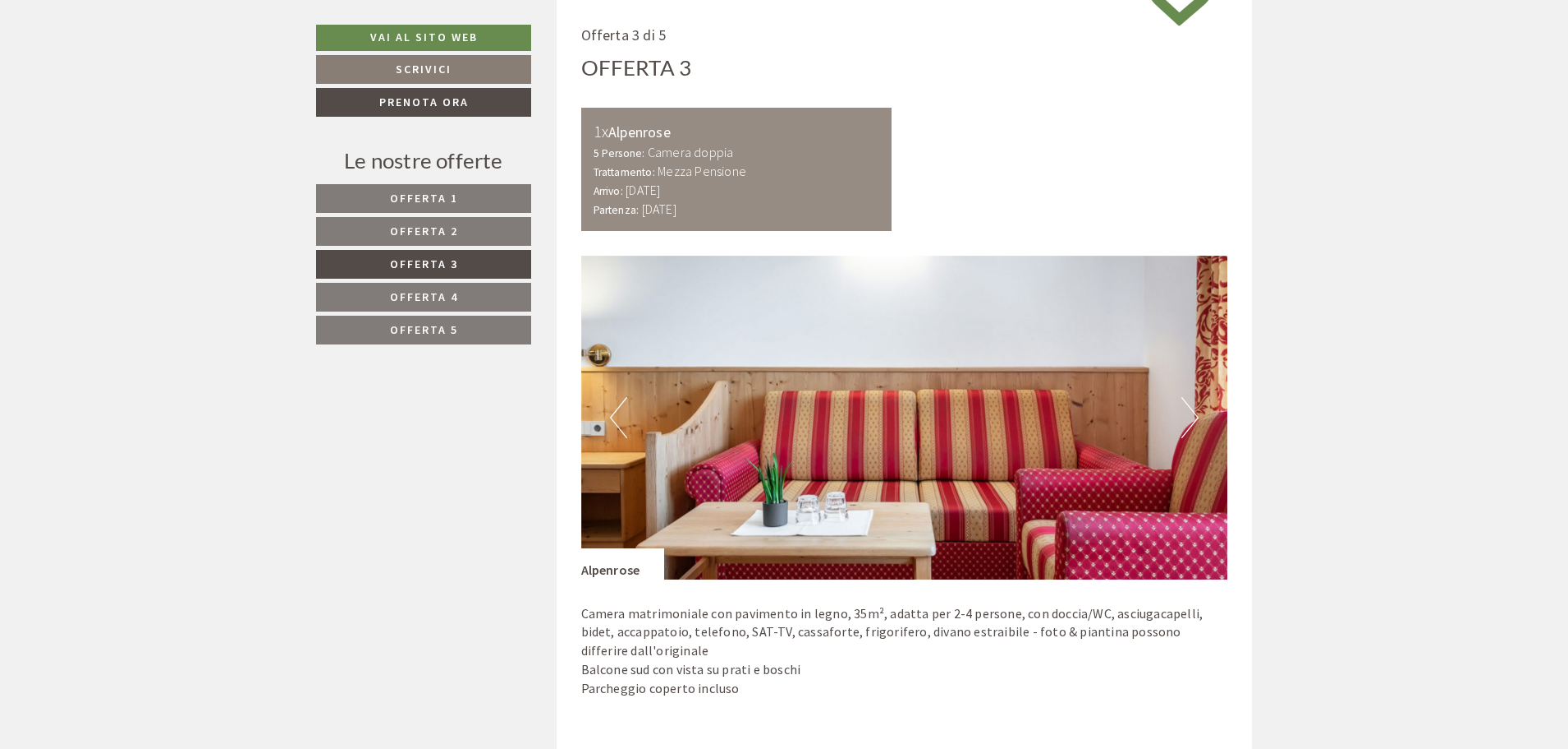
click at [1193, 412] on button "Next" at bounding box center [1189, 417] width 17 height 41
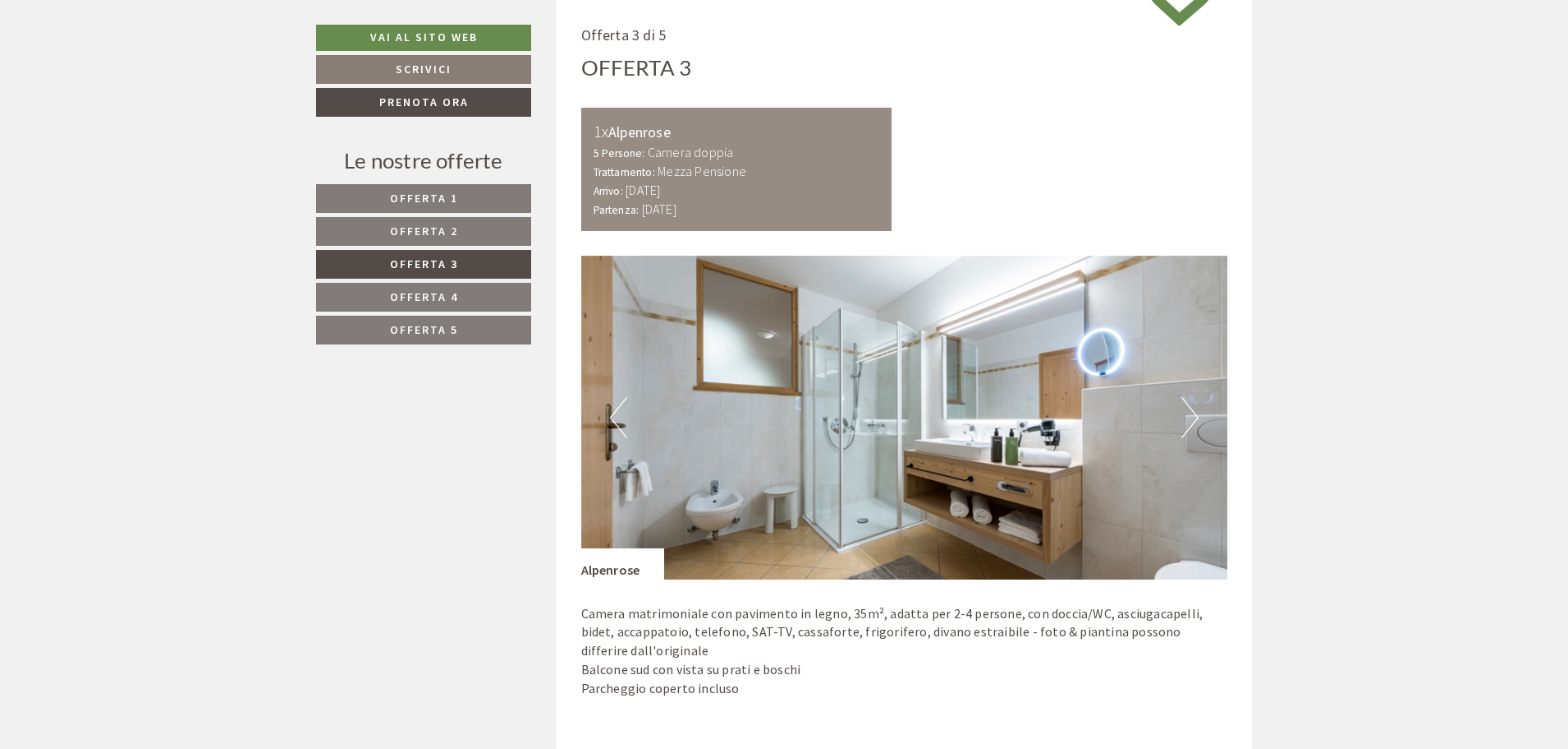
click at [1193, 412] on button "Next" at bounding box center [1189, 417] width 17 height 41
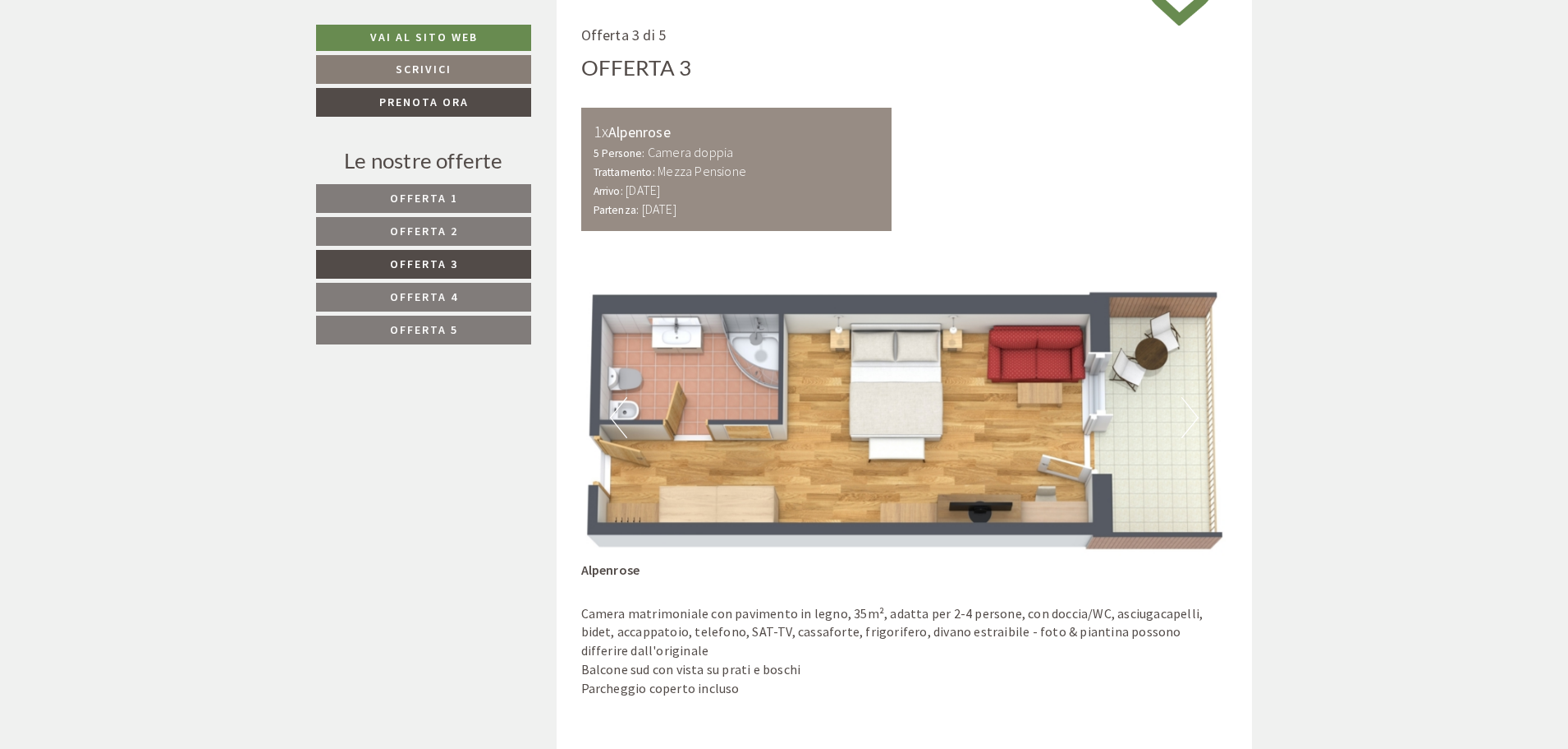
click at [434, 229] on span "Offerta 2" at bounding box center [424, 230] width 68 height 15
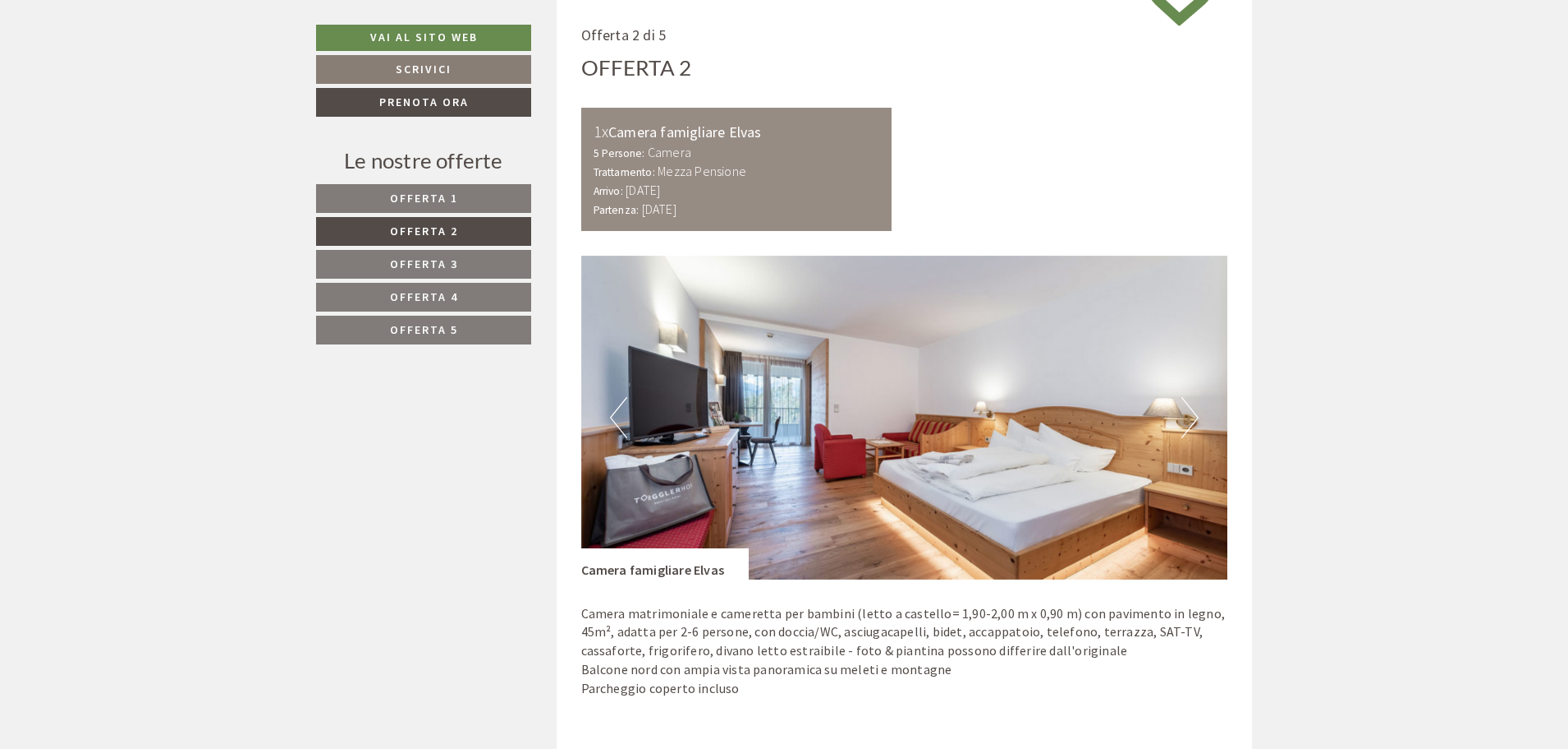
click at [1184, 422] on button "Next" at bounding box center [1189, 417] width 17 height 41
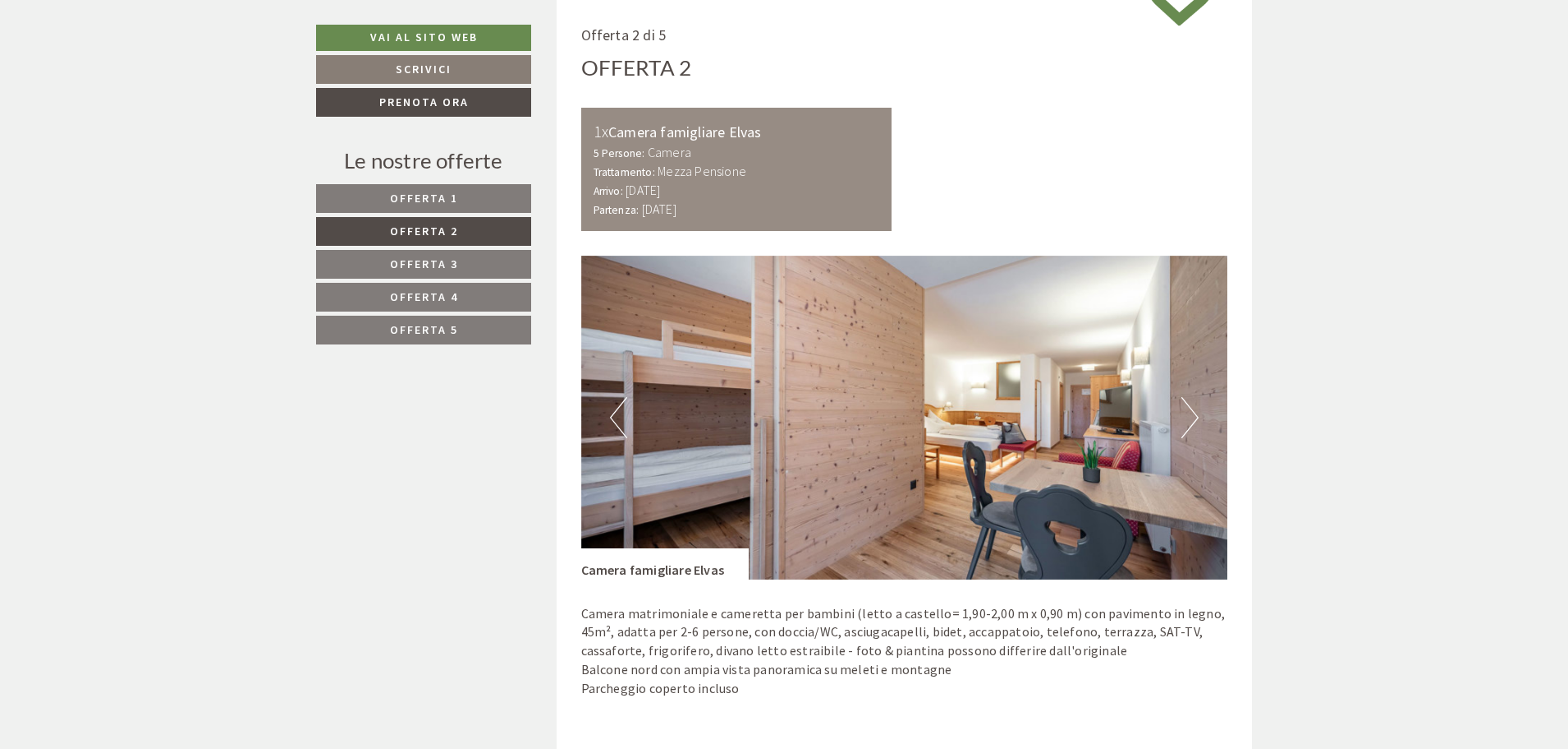
click at [1184, 422] on button "Next" at bounding box center [1189, 417] width 17 height 41
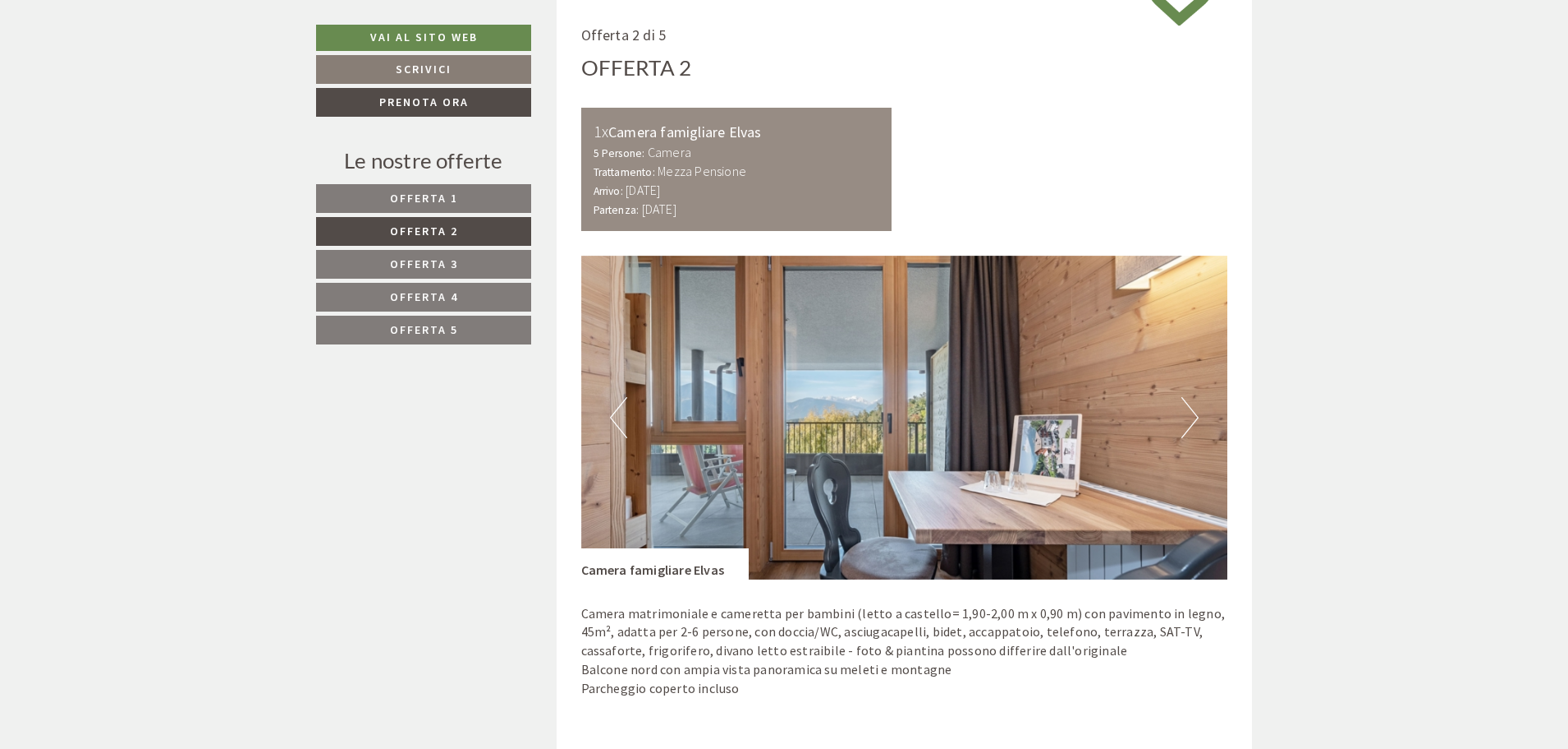
click at [1184, 422] on button "Next" at bounding box center [1189, 417] width 17 height 41
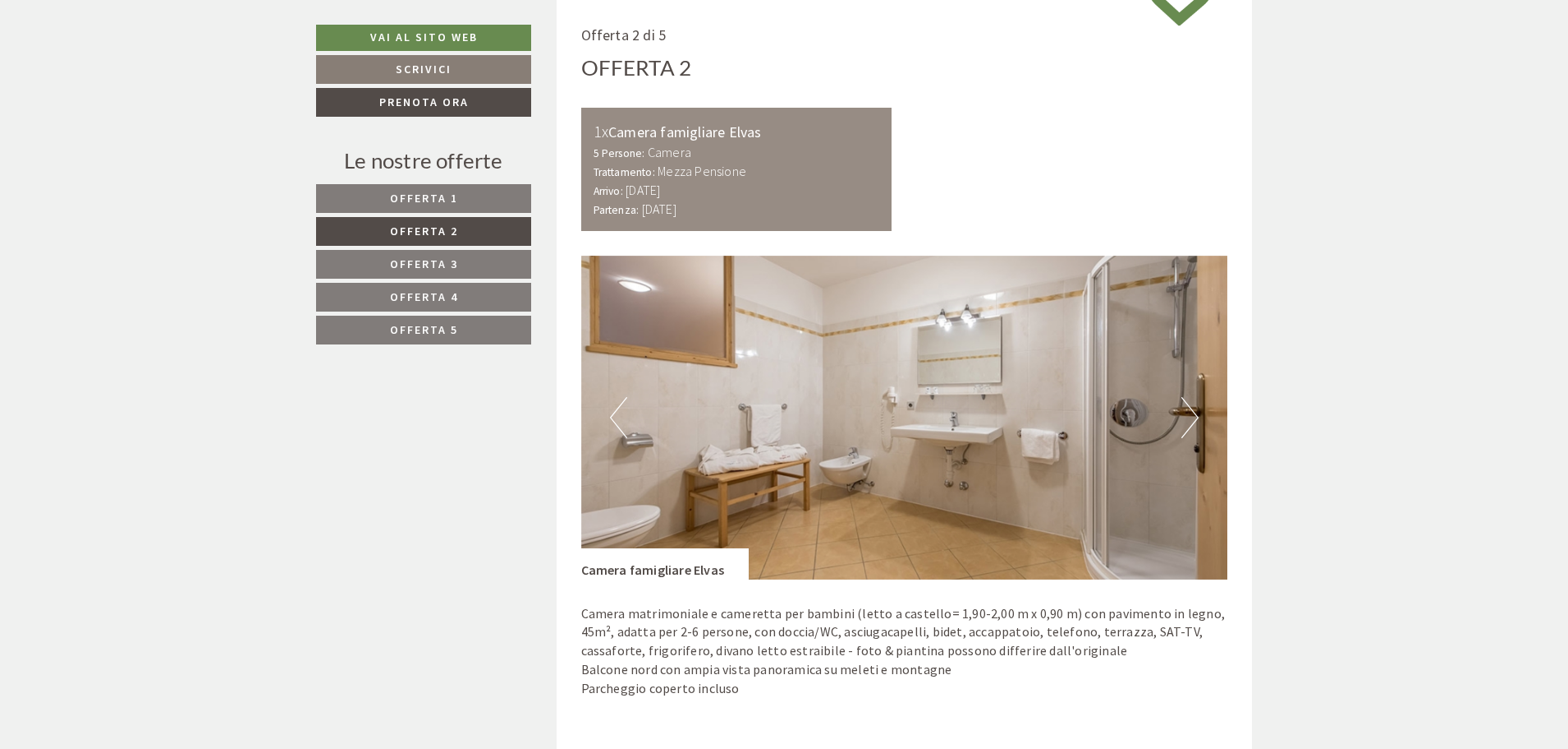
click at [1184, 422] on button "Next" at bounding box center [1189, 417] width 17 height 41
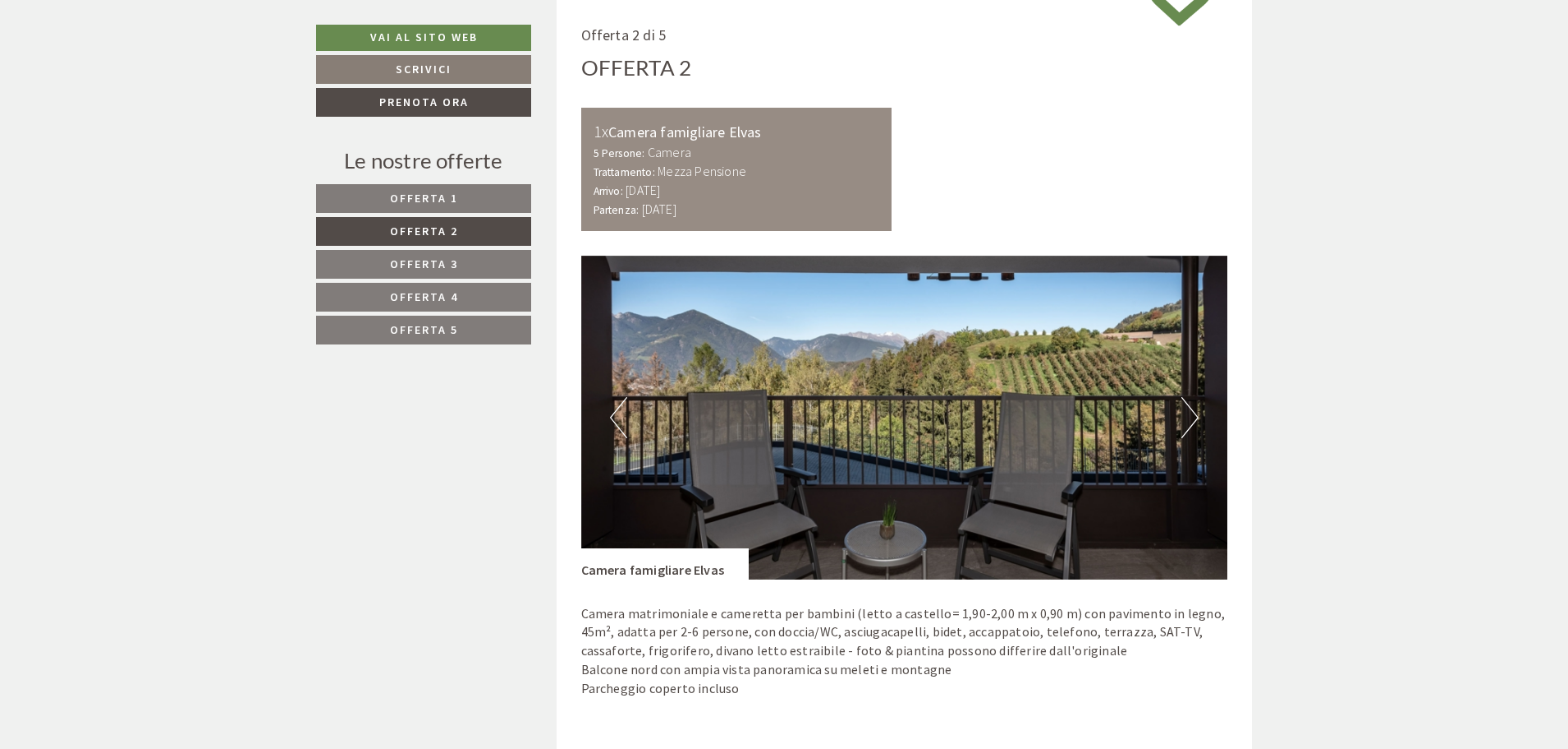
click at [1184, 422] on button "Next" at bounding box center [1189, 417] width 17 height 41
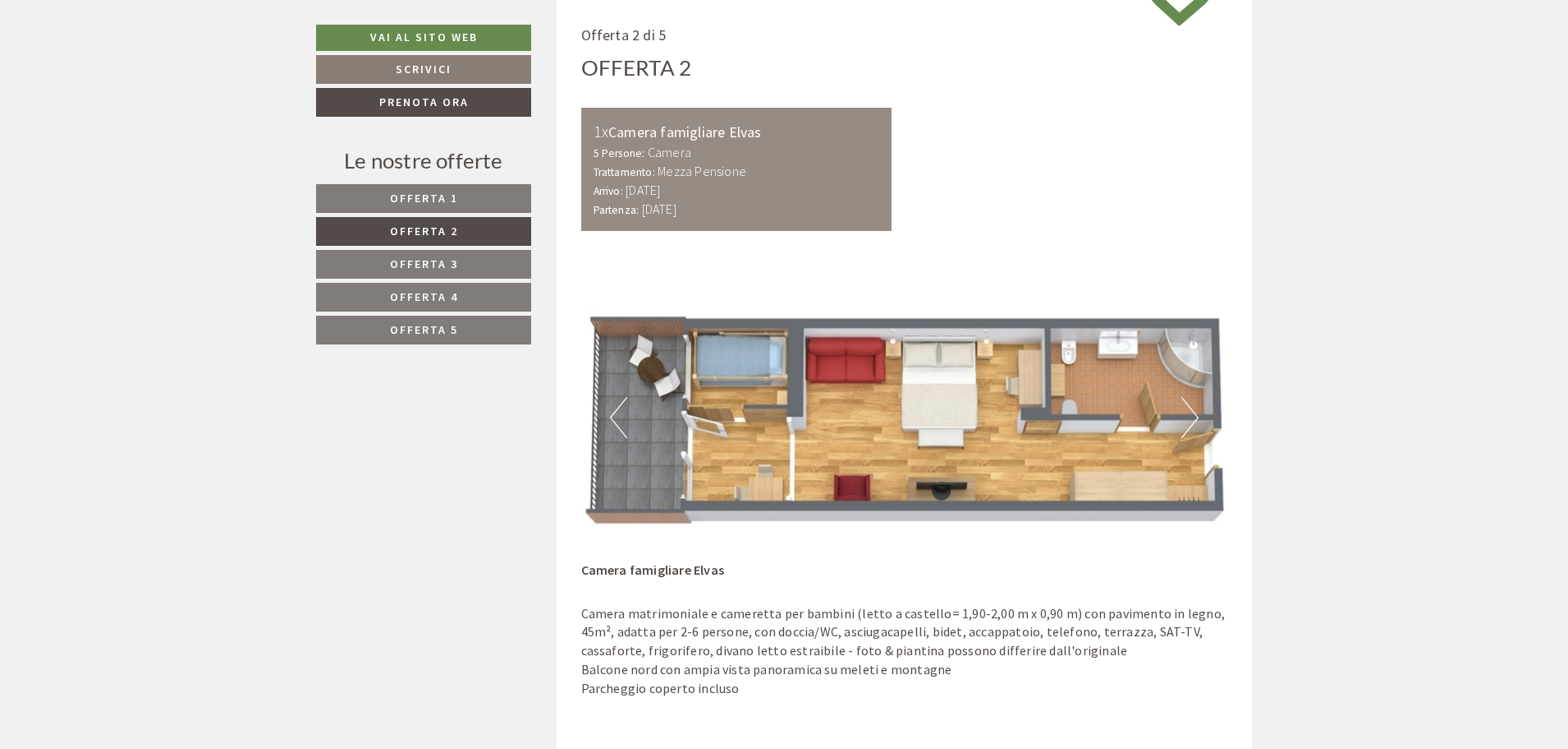
click at [449, 201] on span "Offerta 1" at bounding box center [424, 198] width 68 height 15
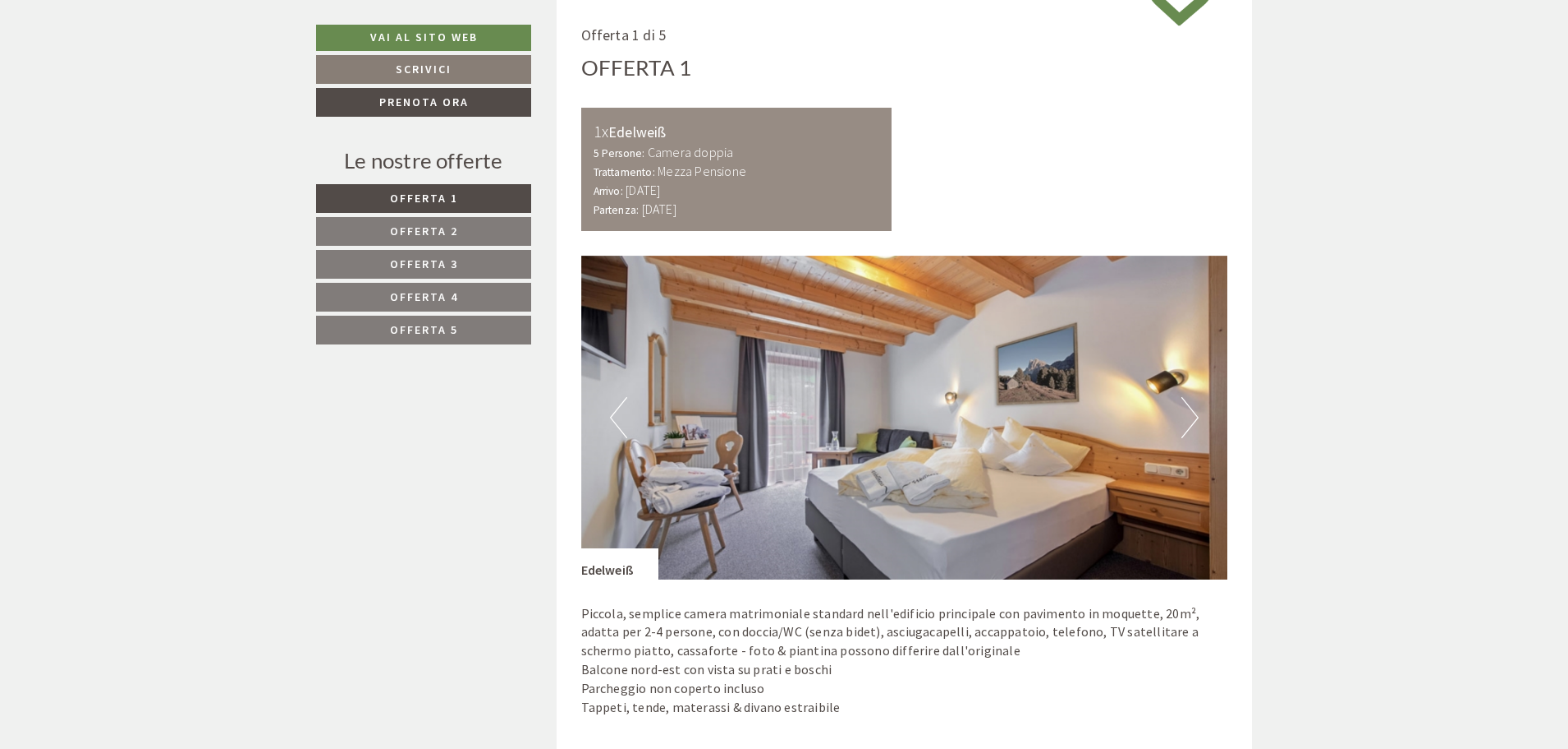
click at [1181, 411] on button "Next" at bounding box center [1189, 417] width 17 height 41
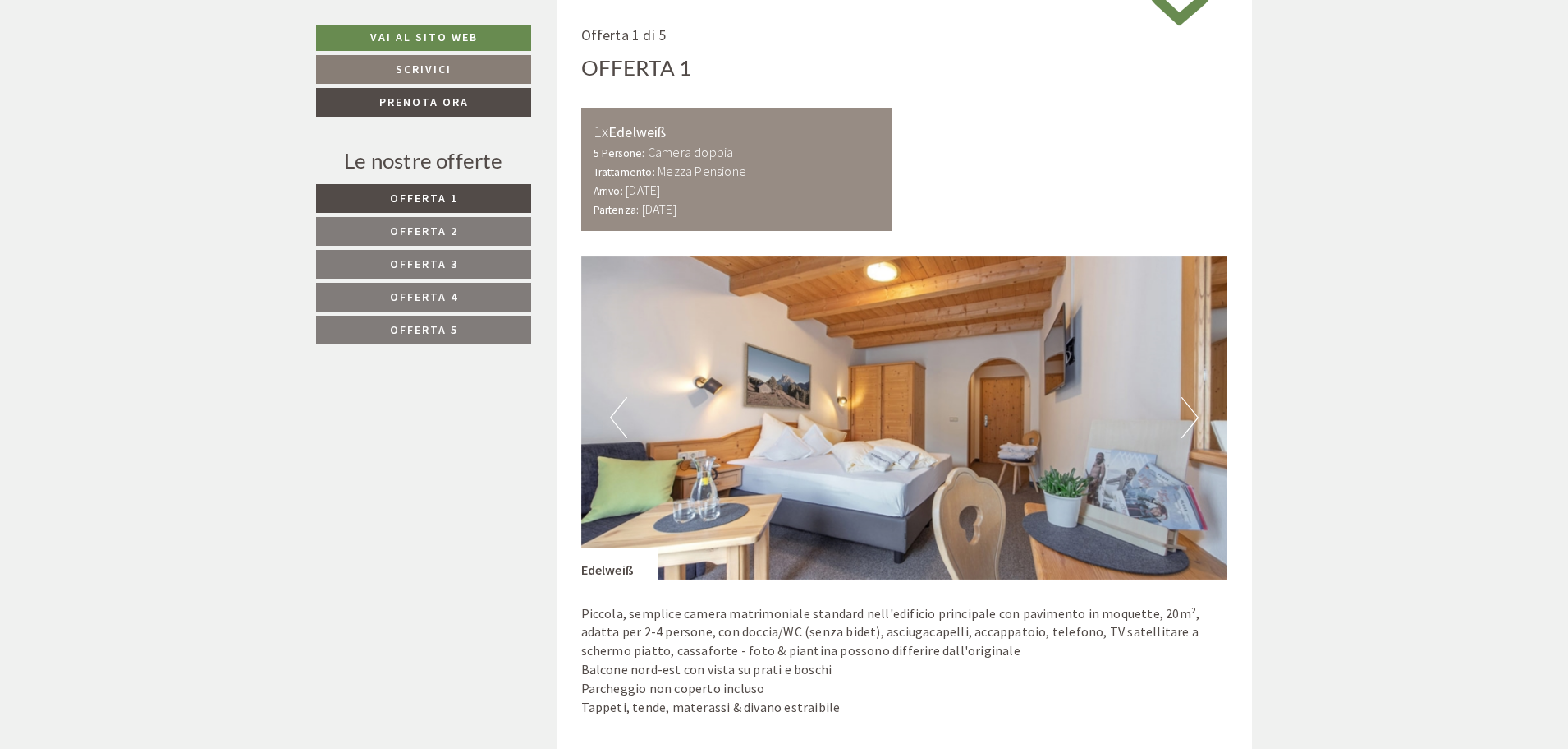
click at [1188, 415] on button "Next" at bounding box center [1189, 417] width 17 height 41
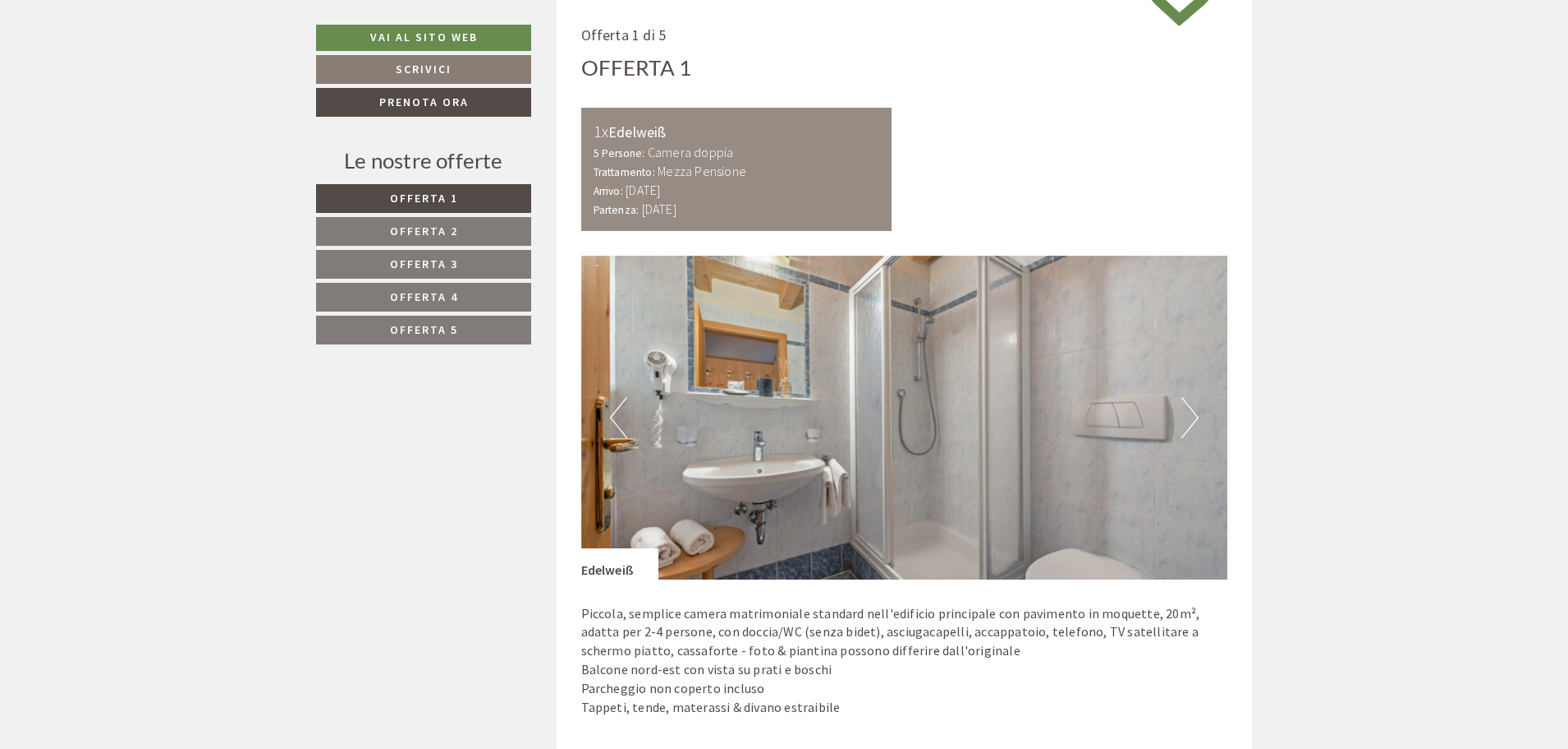
click at [1188, 416] on button "Next" at bounding box center [1189, 417] width 17 height 41
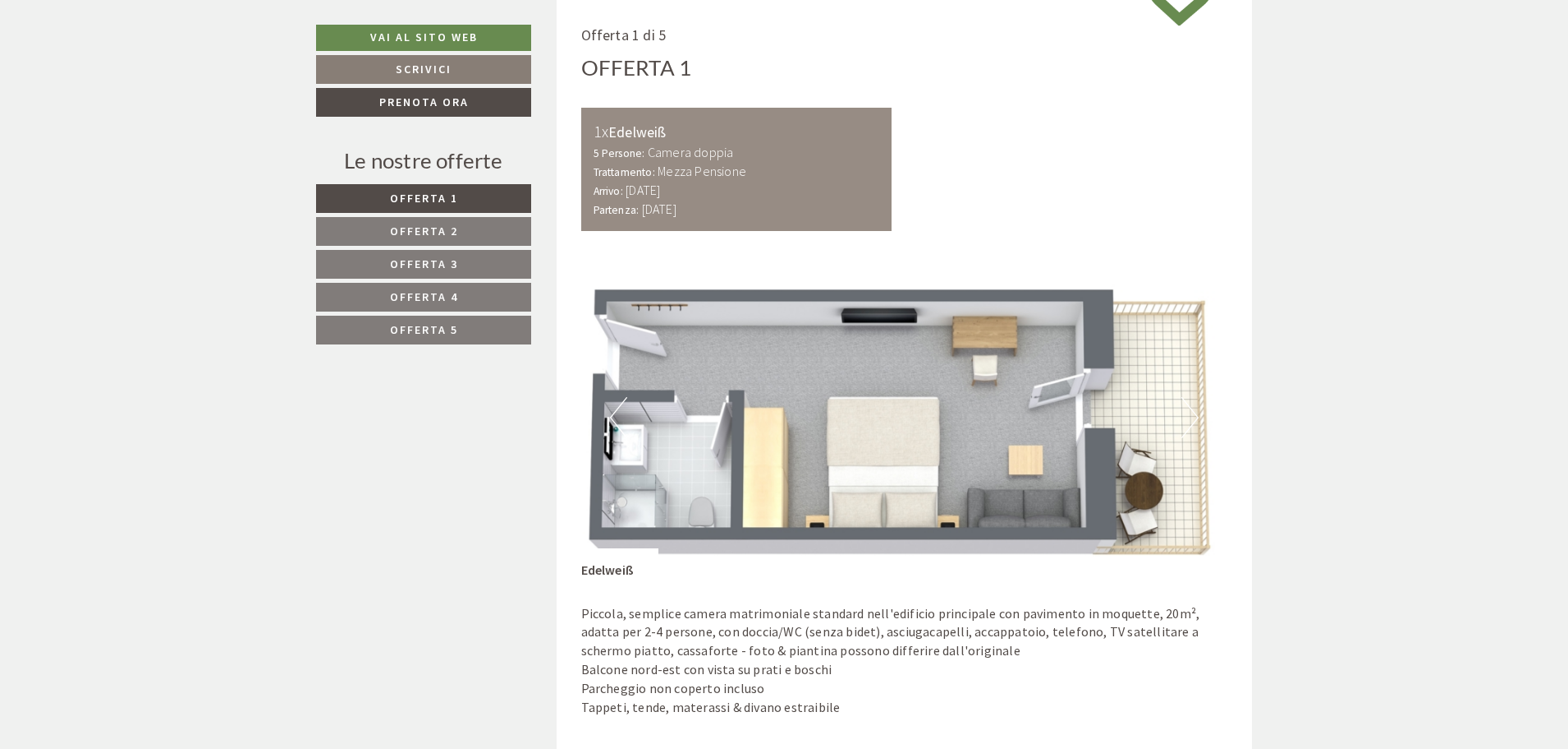
click at [1188, 416] on button "Next" at bounding box center [1189, 417] width 17 height 41
click at [476, 265] on link "Offerta 3" at bounding box center [423, 264] width 215 height 29
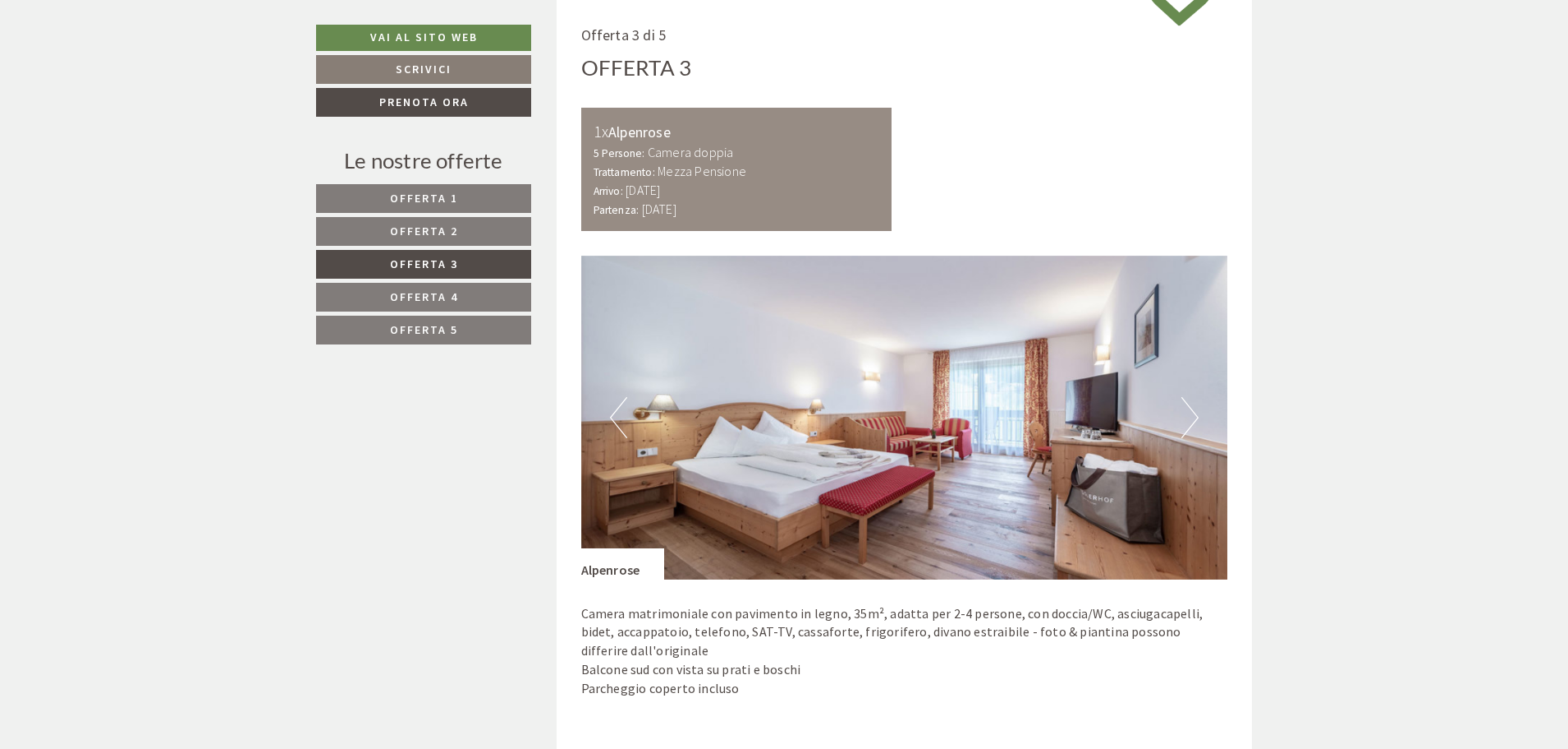
click at [1194, 407] on button "Next" at bounding box center [1189, 417] width 17 height 41
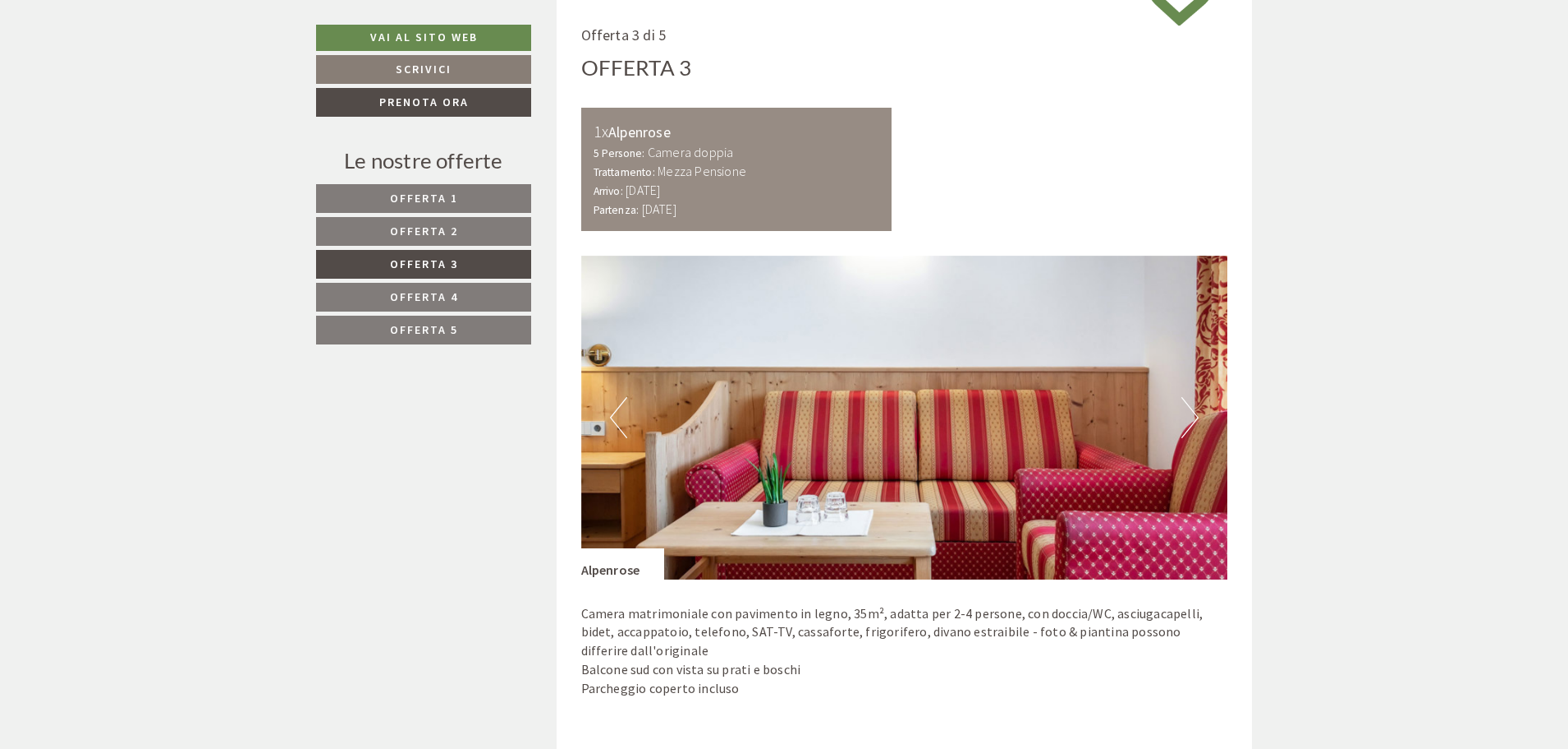
click at [1191, 410] on button "Next" at bounding box center [1189, 417] width 17 height 41
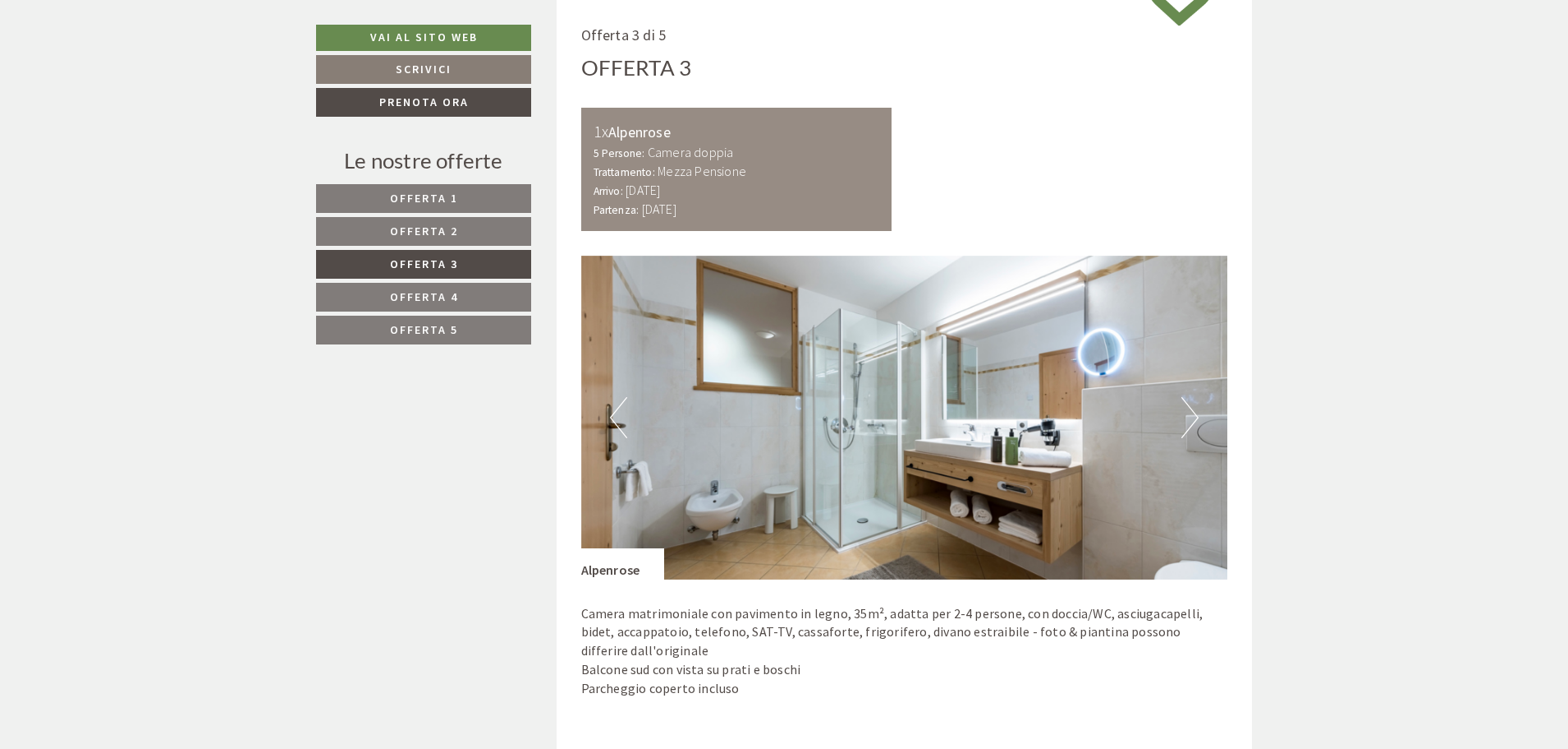
click at [1191, 410] on button "Next" at bounding box center [1189, 417] width 17 height 41
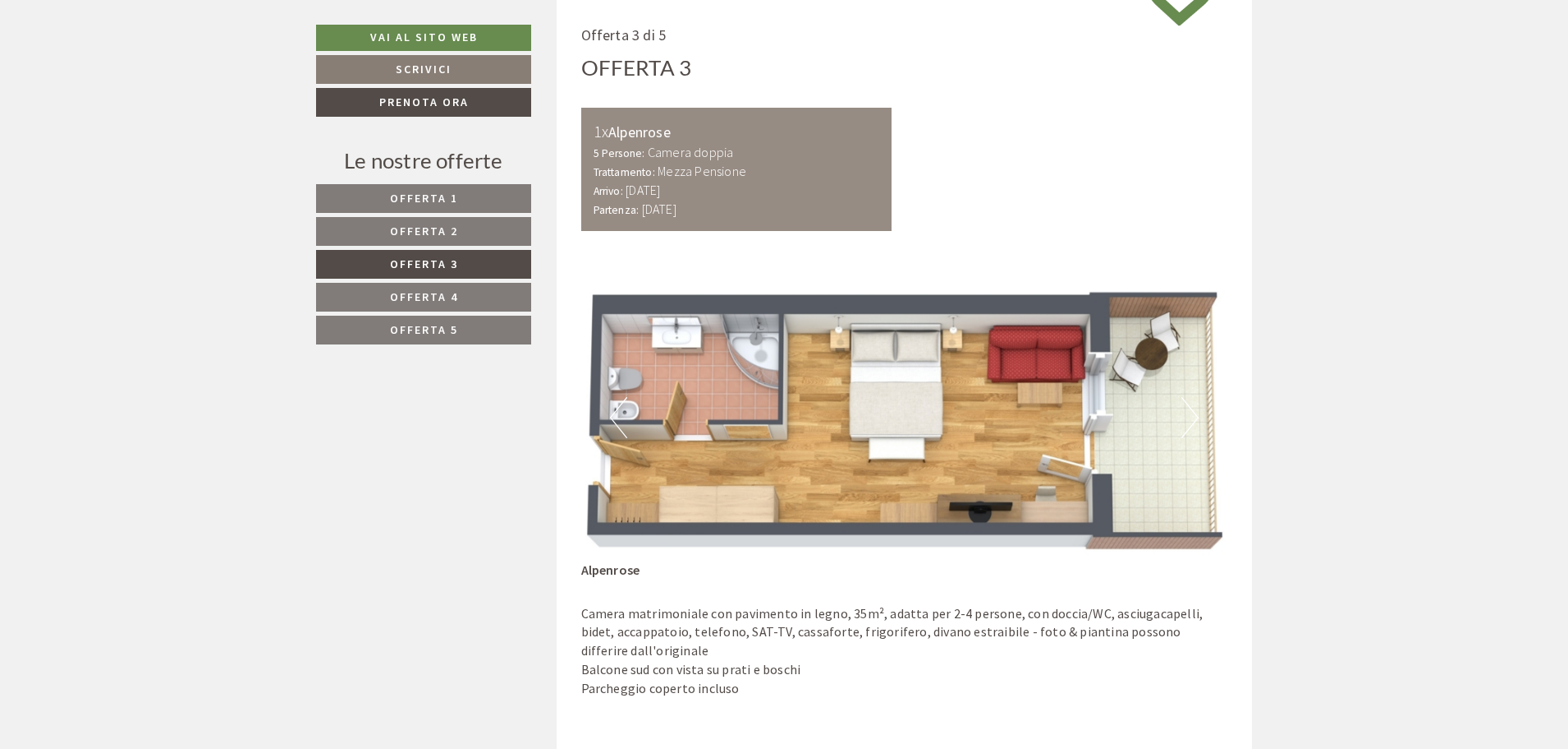
click at [467, 289] on link "Offerta 4" at bounding box center [423, 297] width 215 height 29
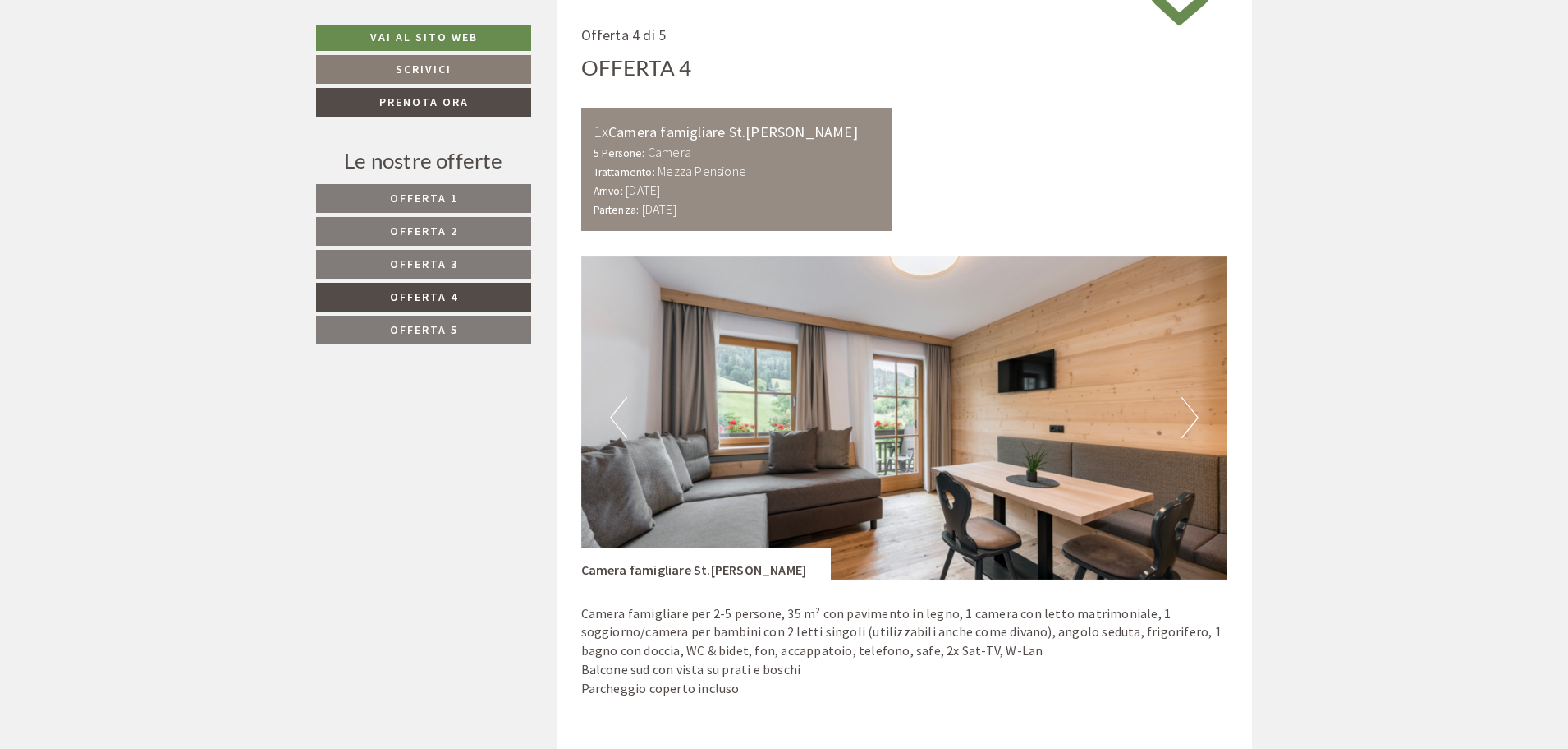
click at [1195, 414] on button "Next" at bounding box center [1189, 417] width 17 height 41
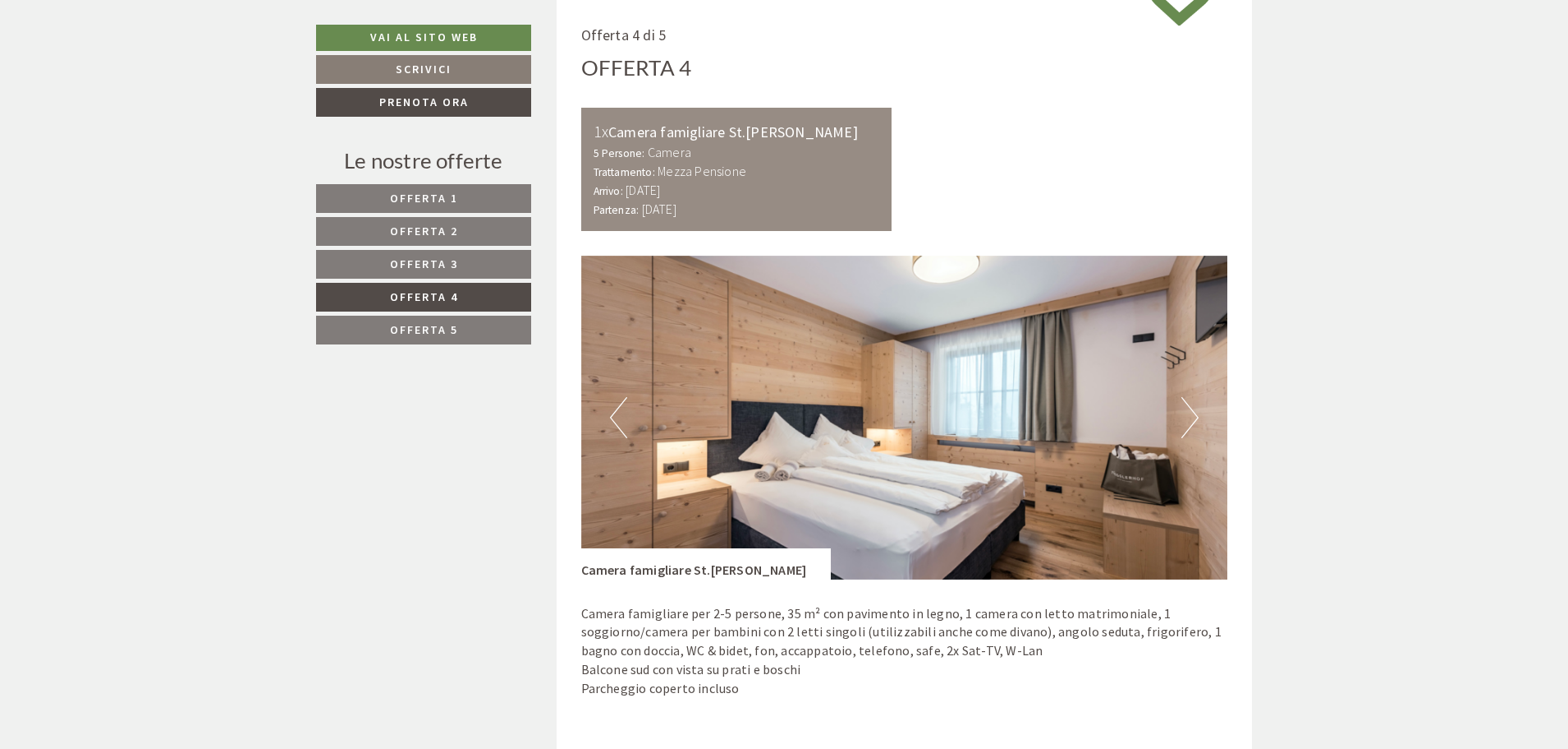
click at [1195, 414] on button "Next" at bounding box center [1189, 417] width 17 height 41
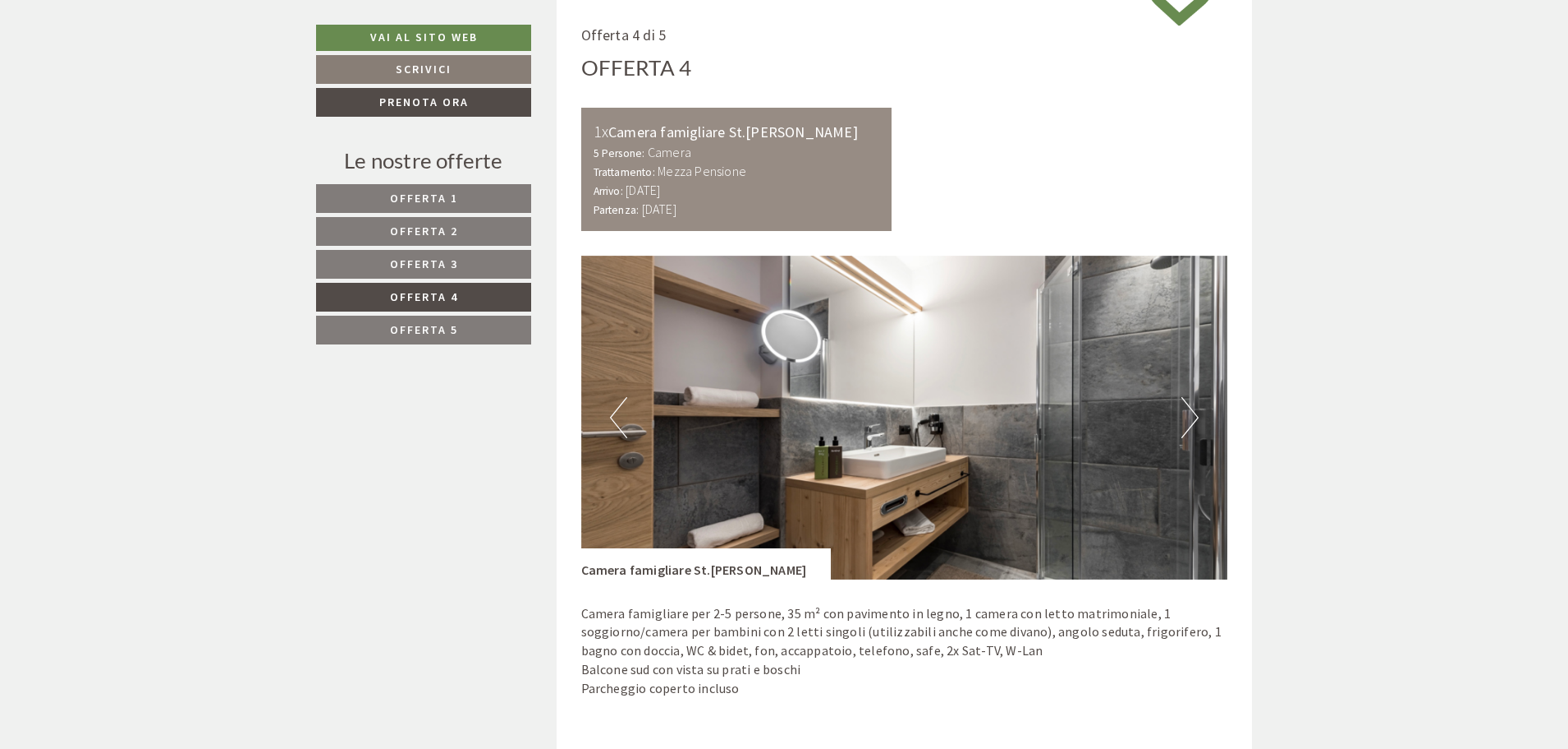
click at [1195, 414] on button "Next" at bounding box center [1189, 417] width 17 height 41
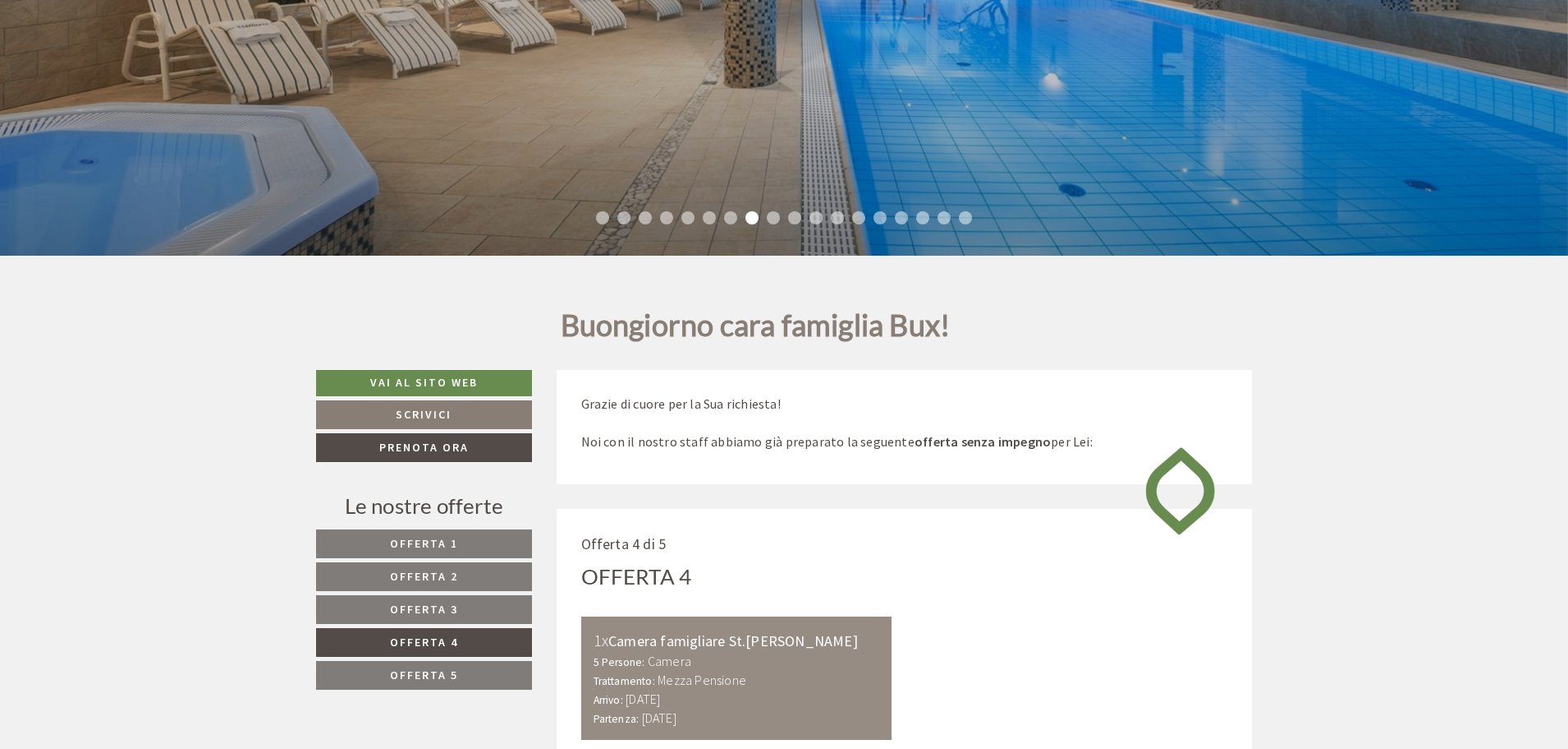
scroll to position [575, 0]
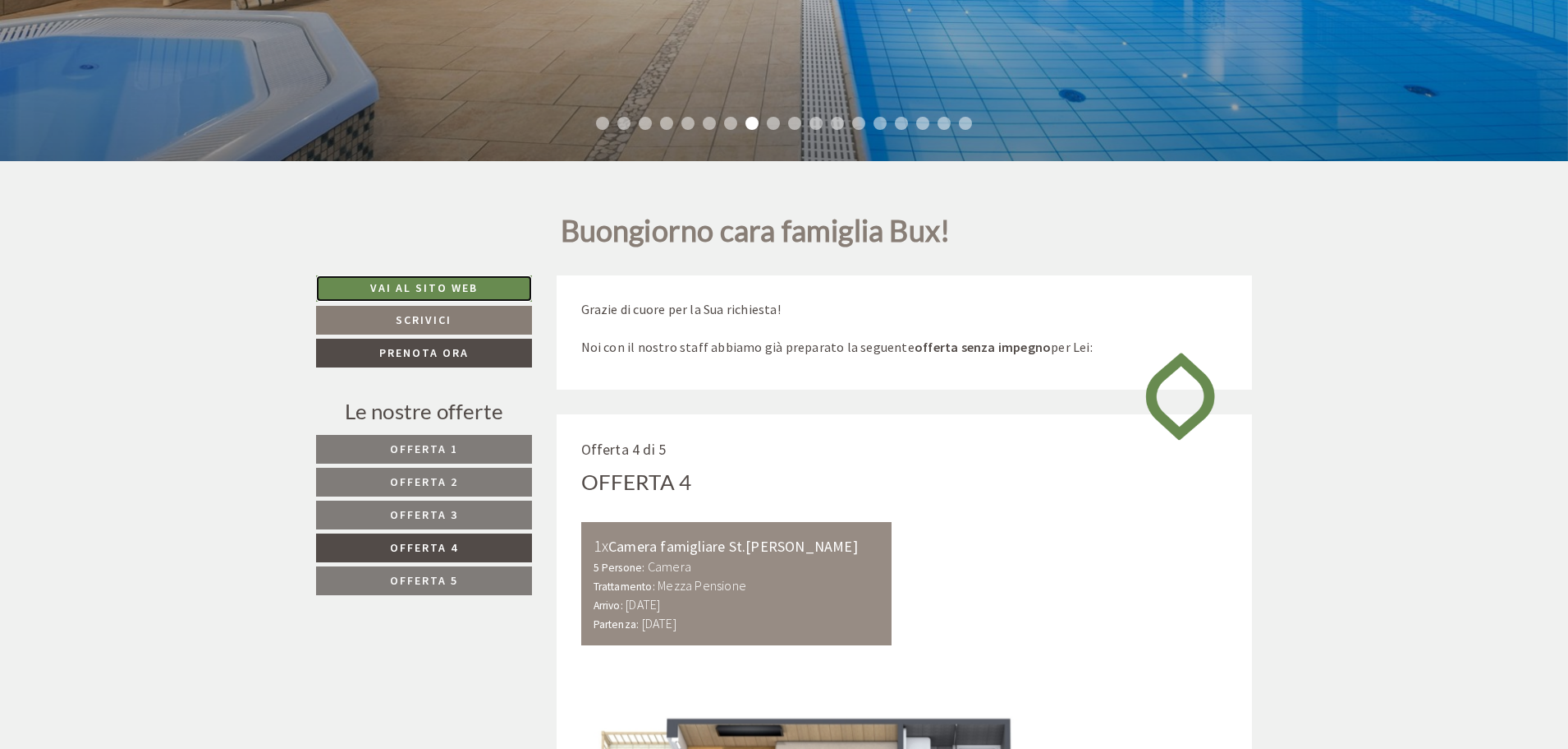
click at [439, 284] on link "Vai al sito web" at bounding box center [424, 288] width 216 height 26
